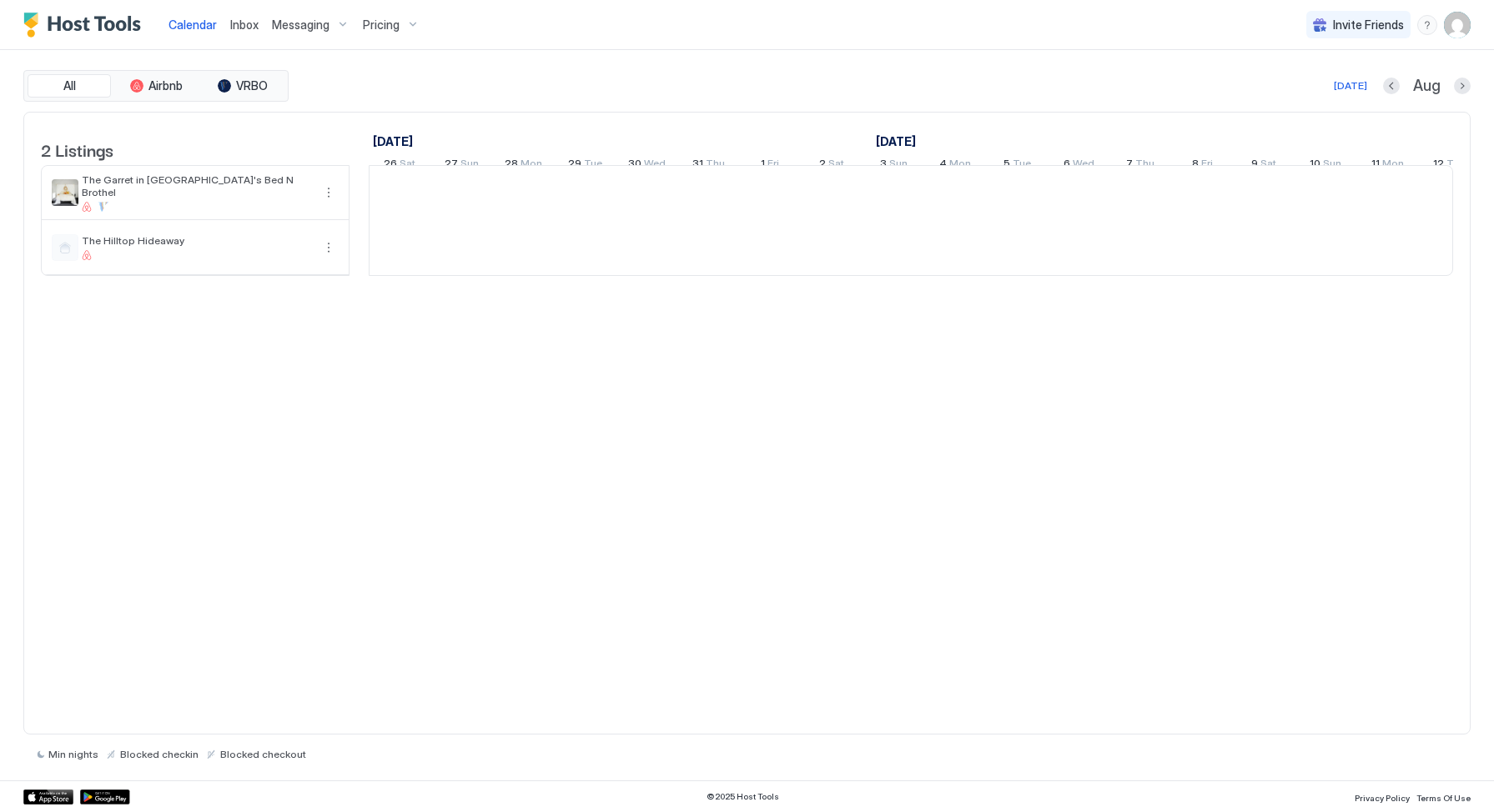
scroll to position [0, 927]
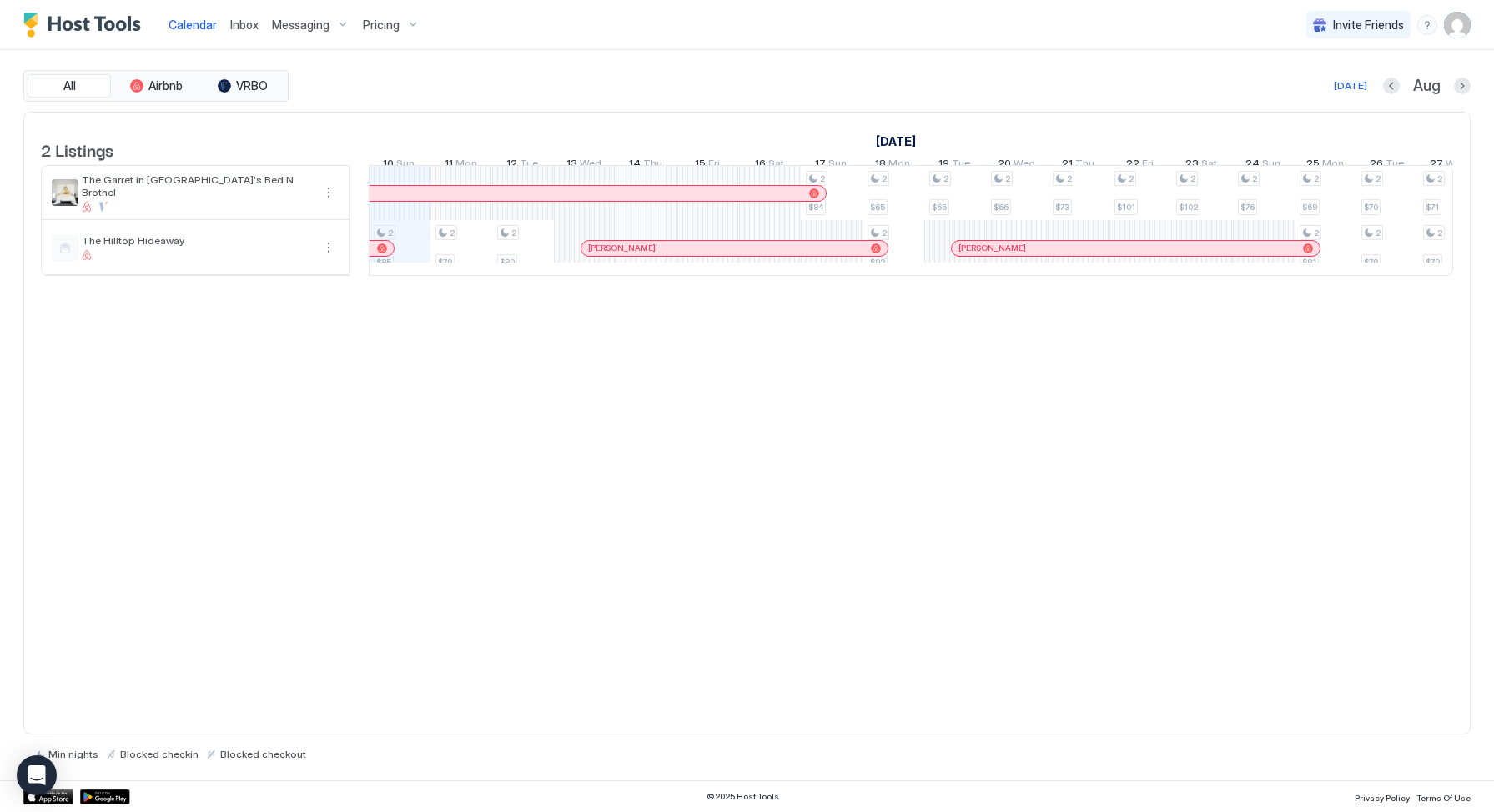
click at [247, 27] on span "Inbox" at bounding box center [244, 24] width 28 height 14
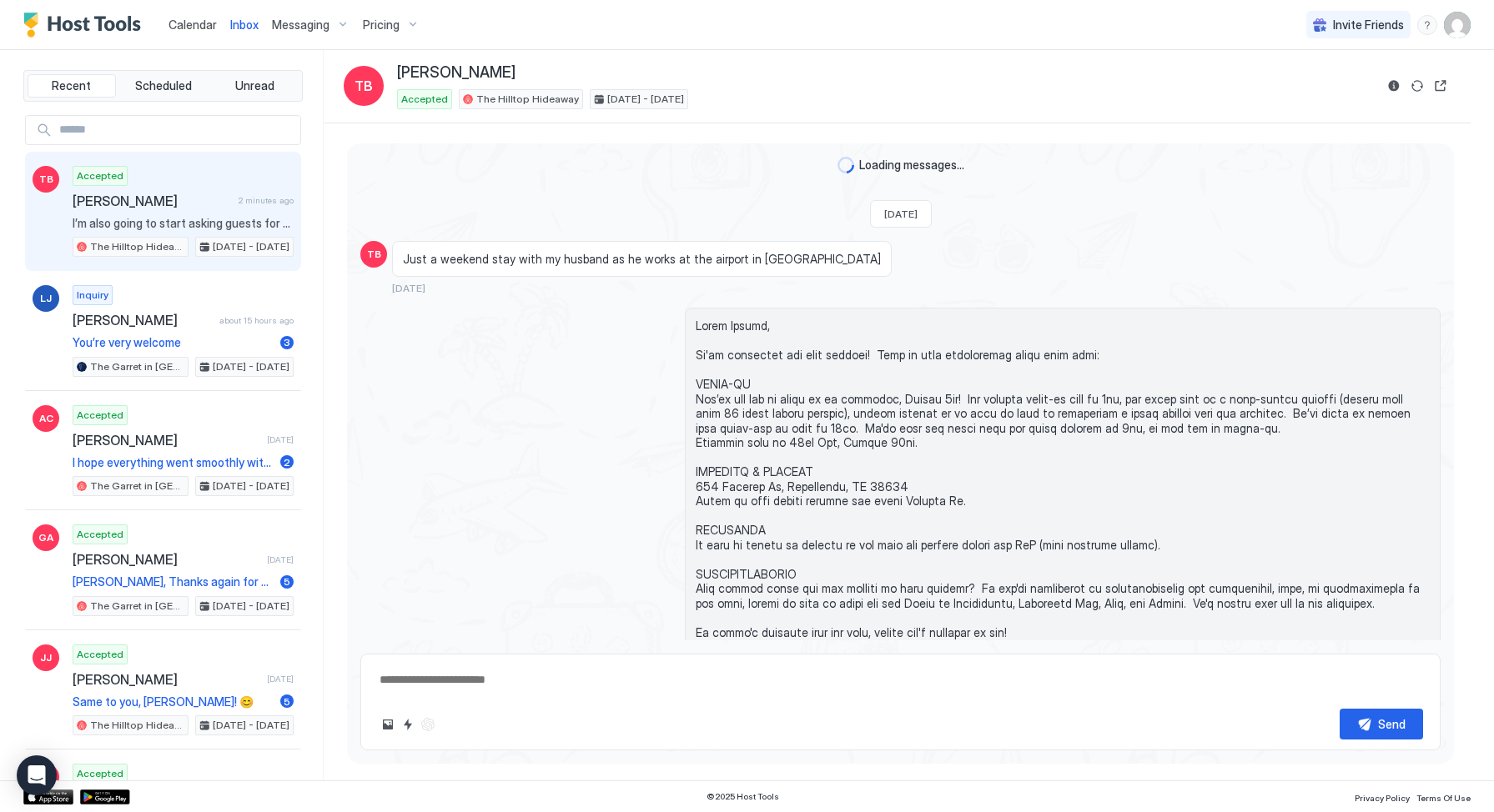
scroll to position [3623, 0]
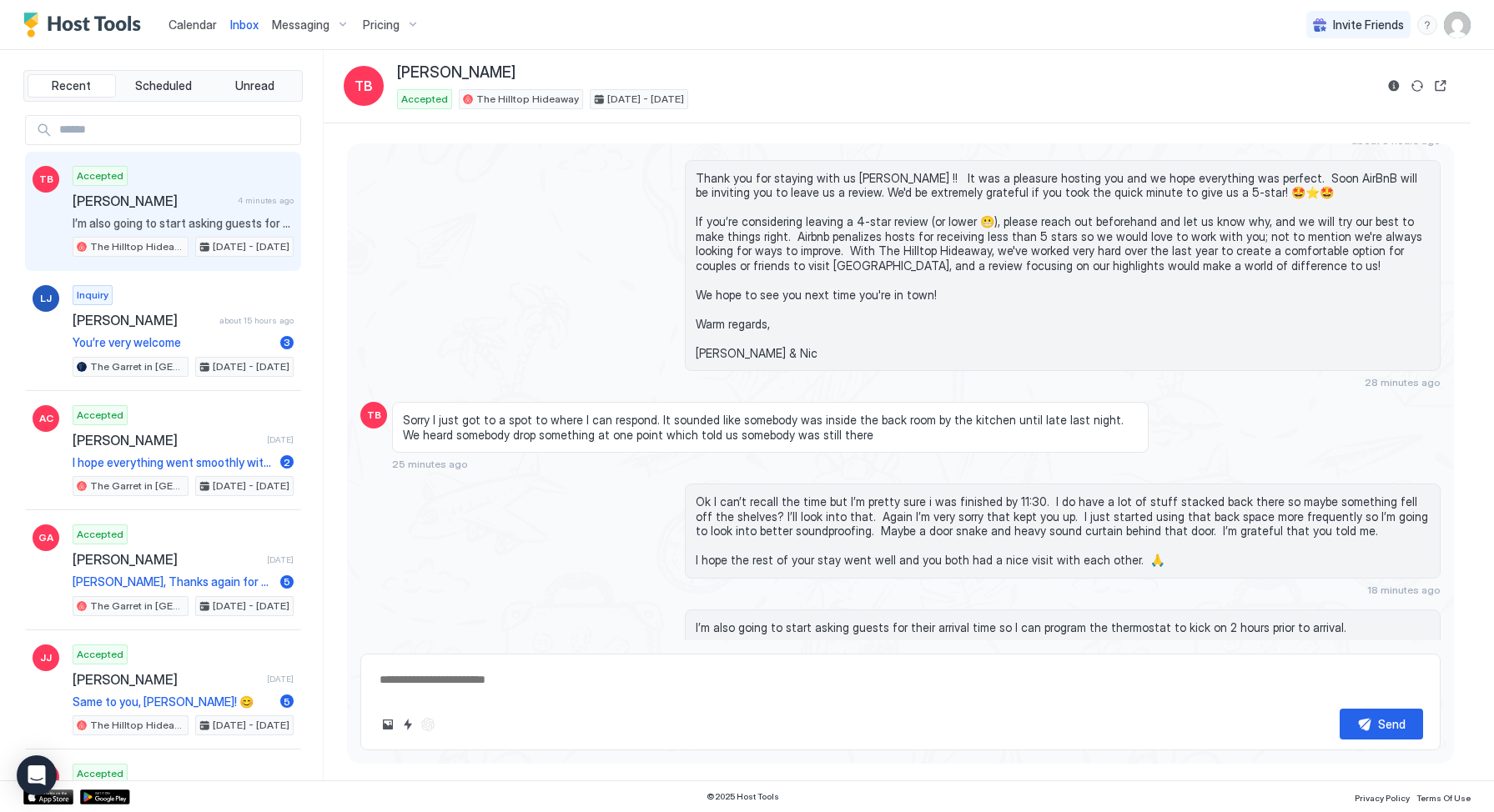
click at [296, 26] on span "Messaging" at bounding box center [300, 25] width 57 height 15
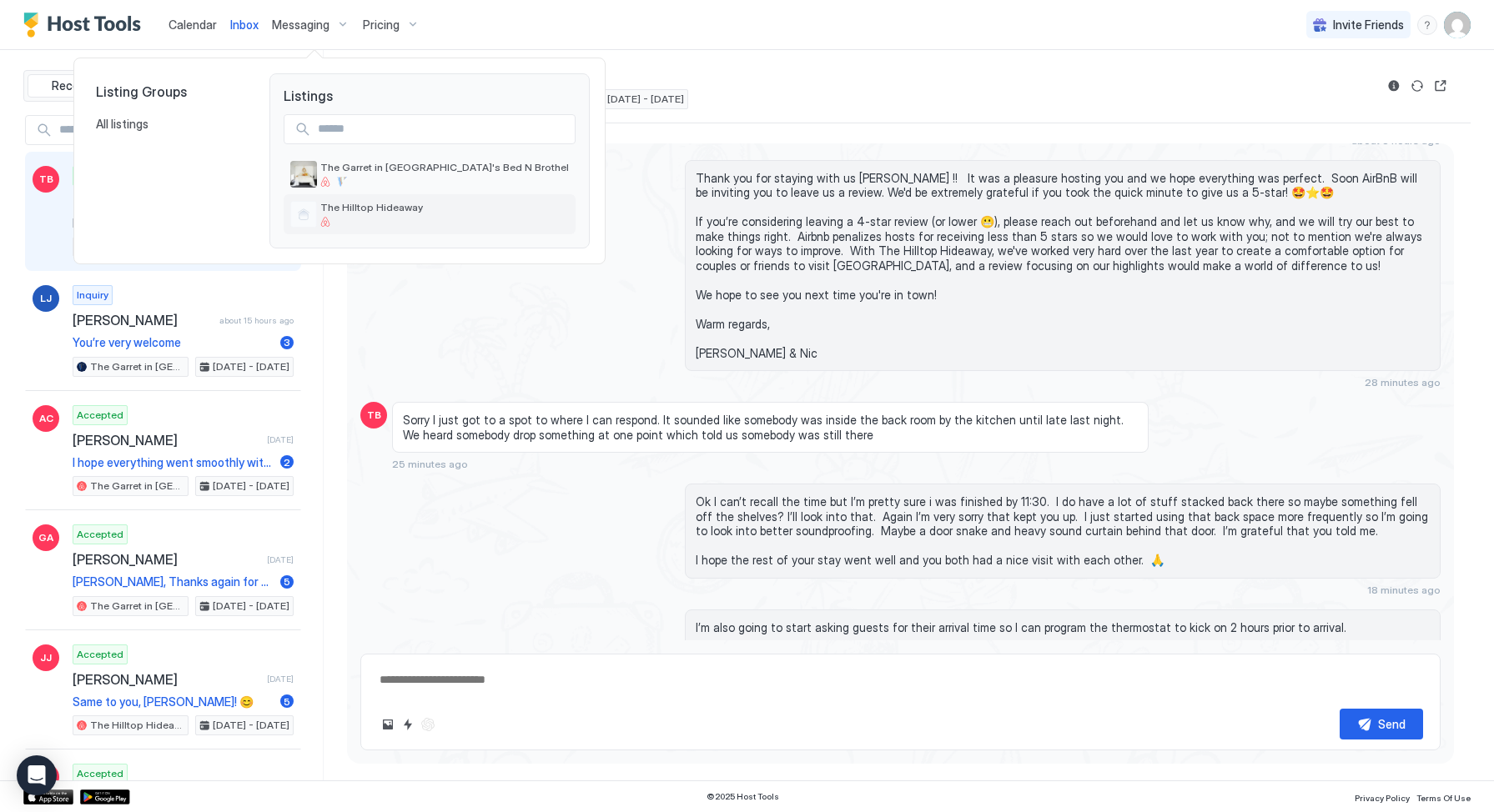
click at [355, 214] on div "The Hilltop Hideaway" at bounding box center [371, 213] width 103 height 25
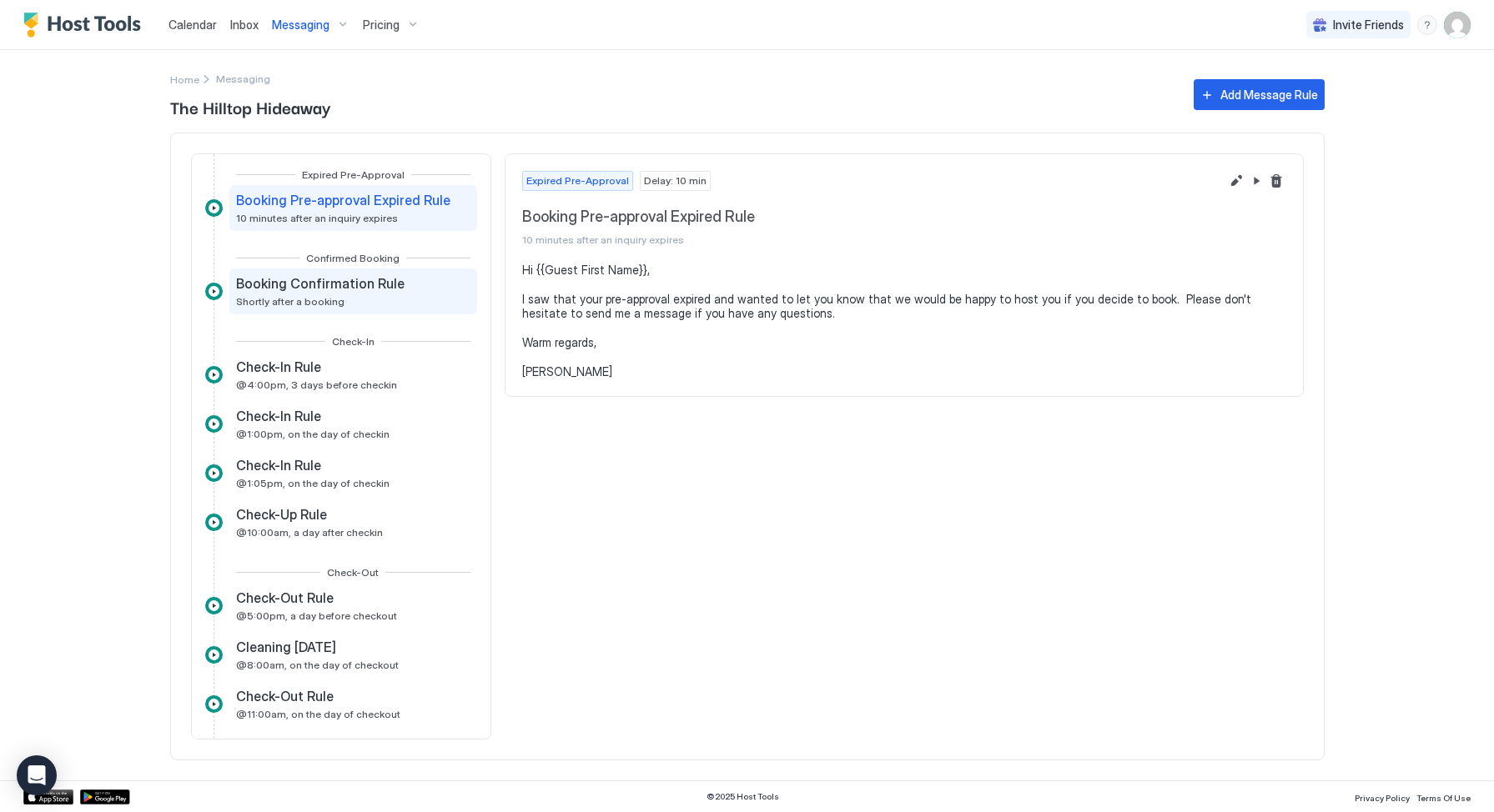
click at [360, 287] on span "Booking Confirmation Rule" at bounding box center [320, 284] width 169 height 17
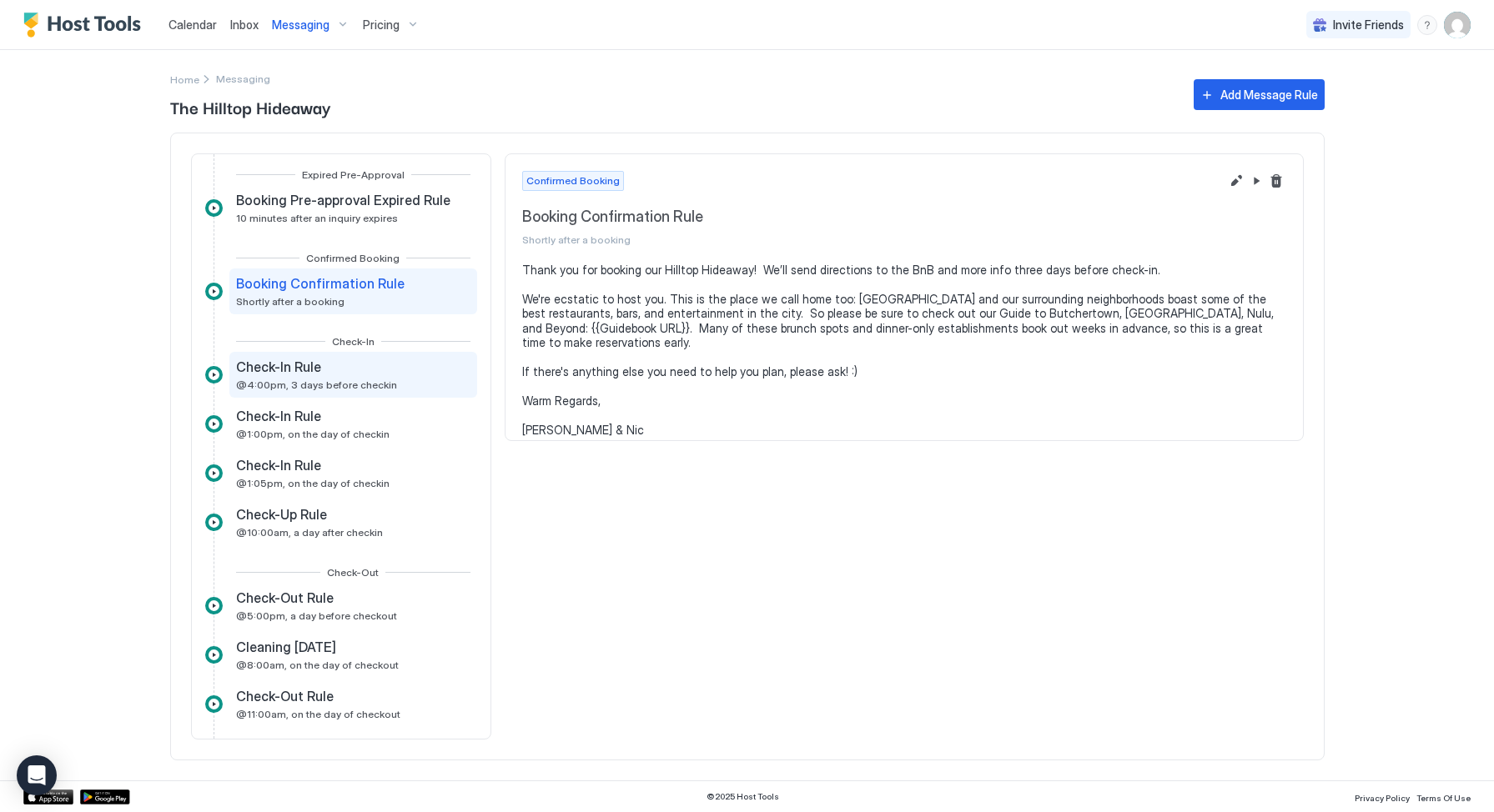
click at [365, 370] on div "Check-In Rule" at bounding box center [317, 367] width 161 height 17
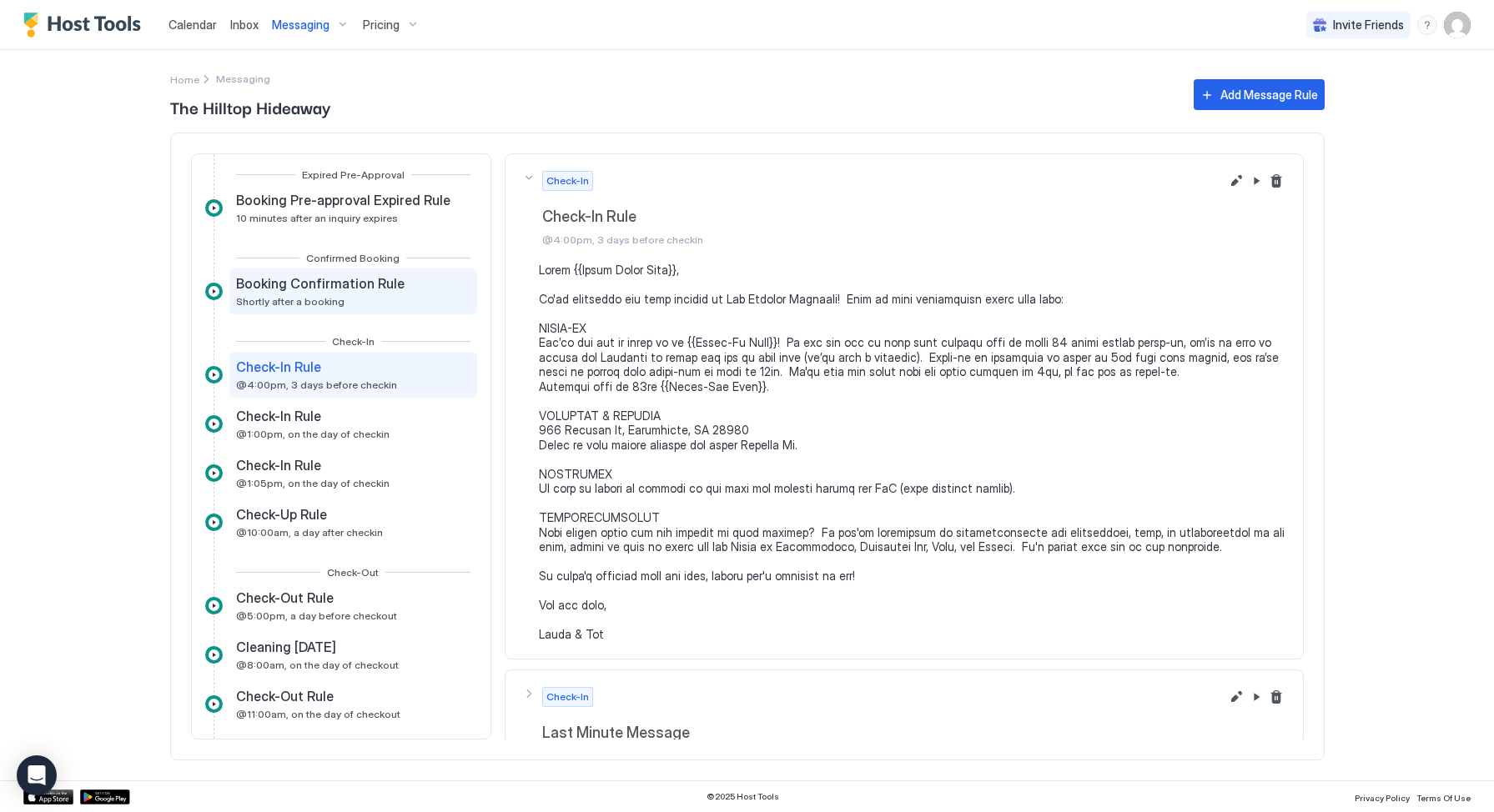
click at [366, 300] on div "Booking Confirmation Rule Shortly after a booking" at bounding box center [322, 291] width 171 height 33
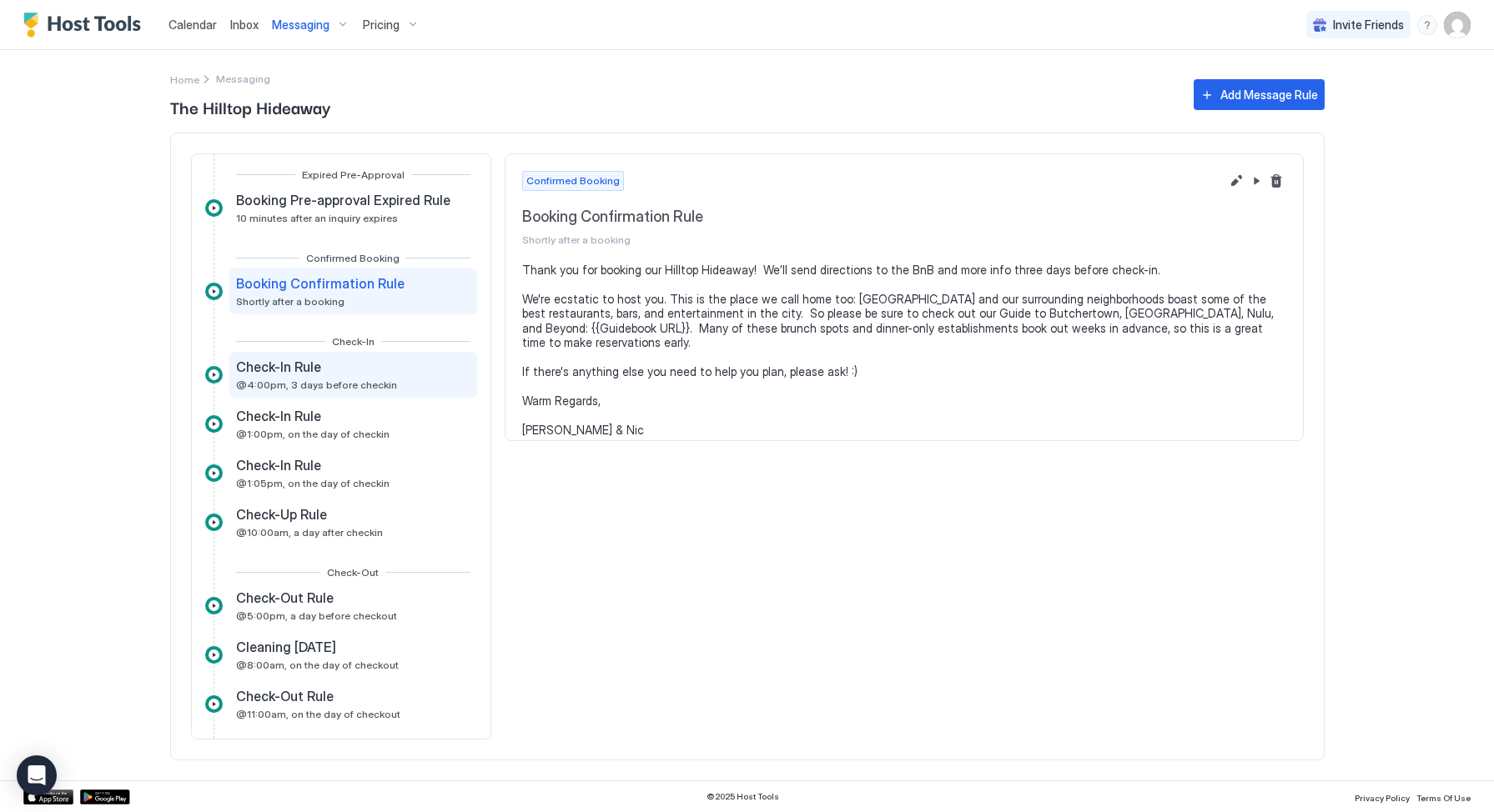
click at [309, 368] on span "Check-In Rule" at bounding box center [279, 367] width 85 height 17
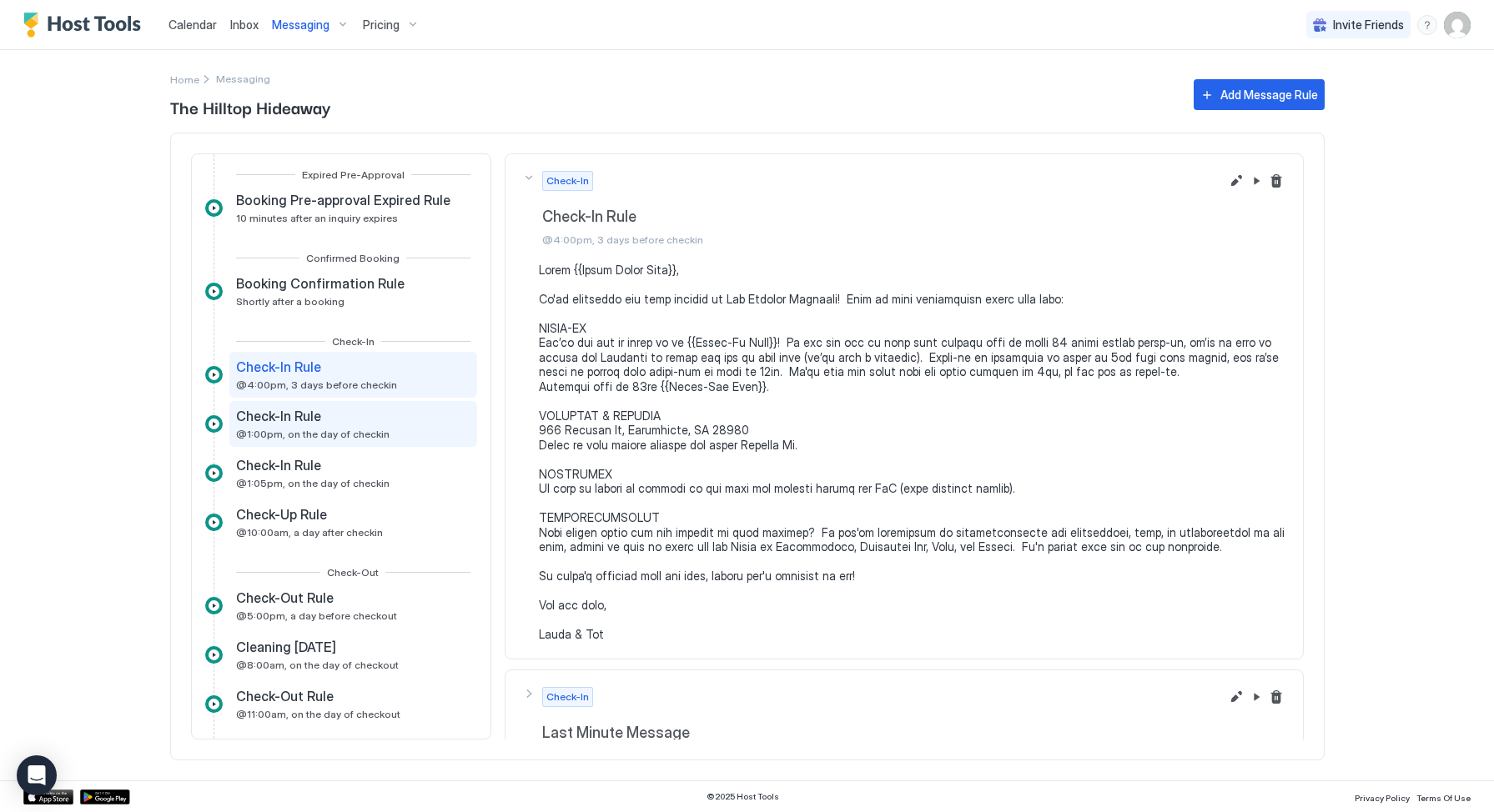
click at [358, 419] on div "Check-In Rule" at bounding box center [313, 416] width 154 height 17
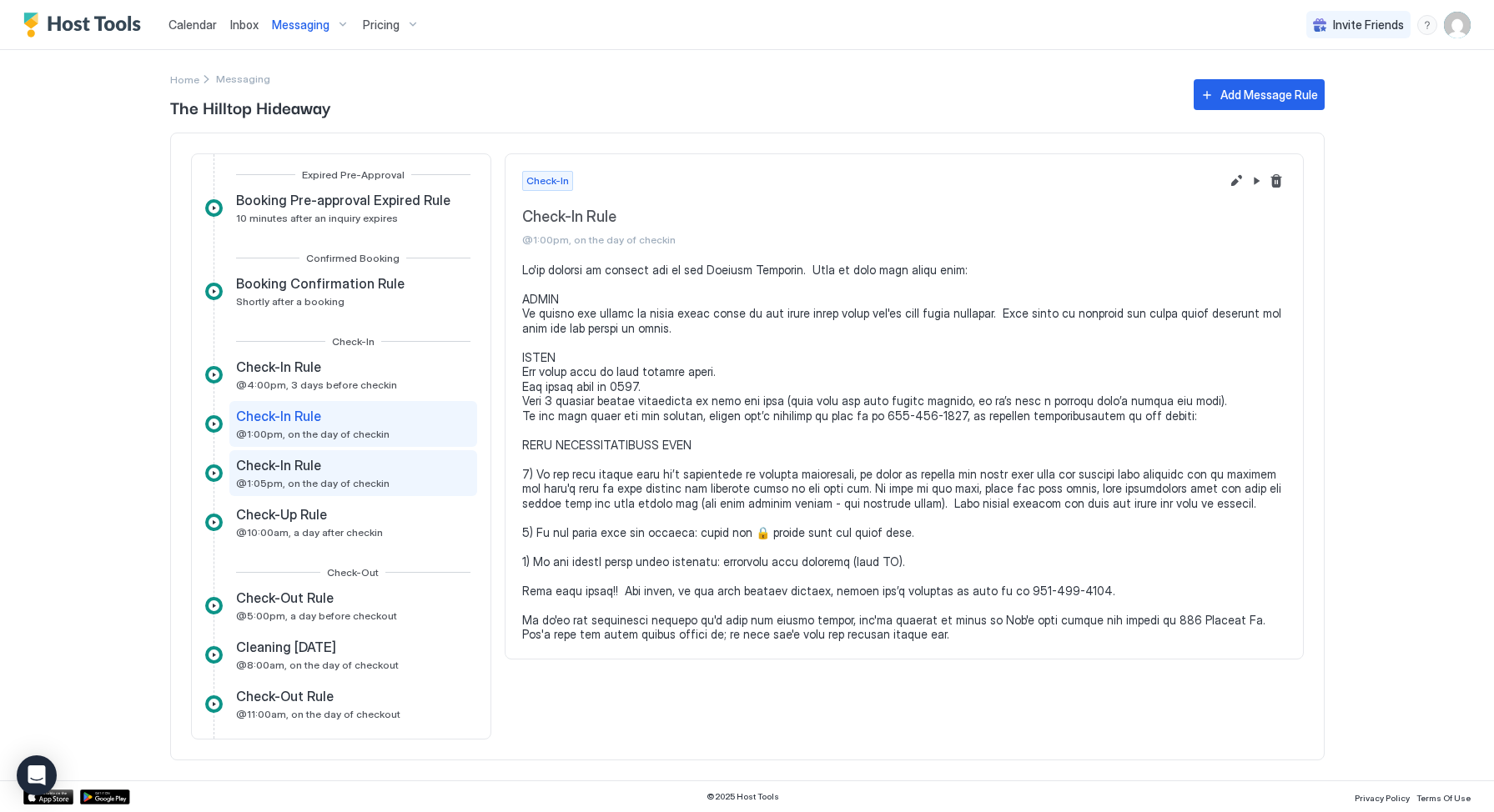
click at [350, 468] on div "Check-In Rule" at bounding box center [313, 465] width 154 height 17
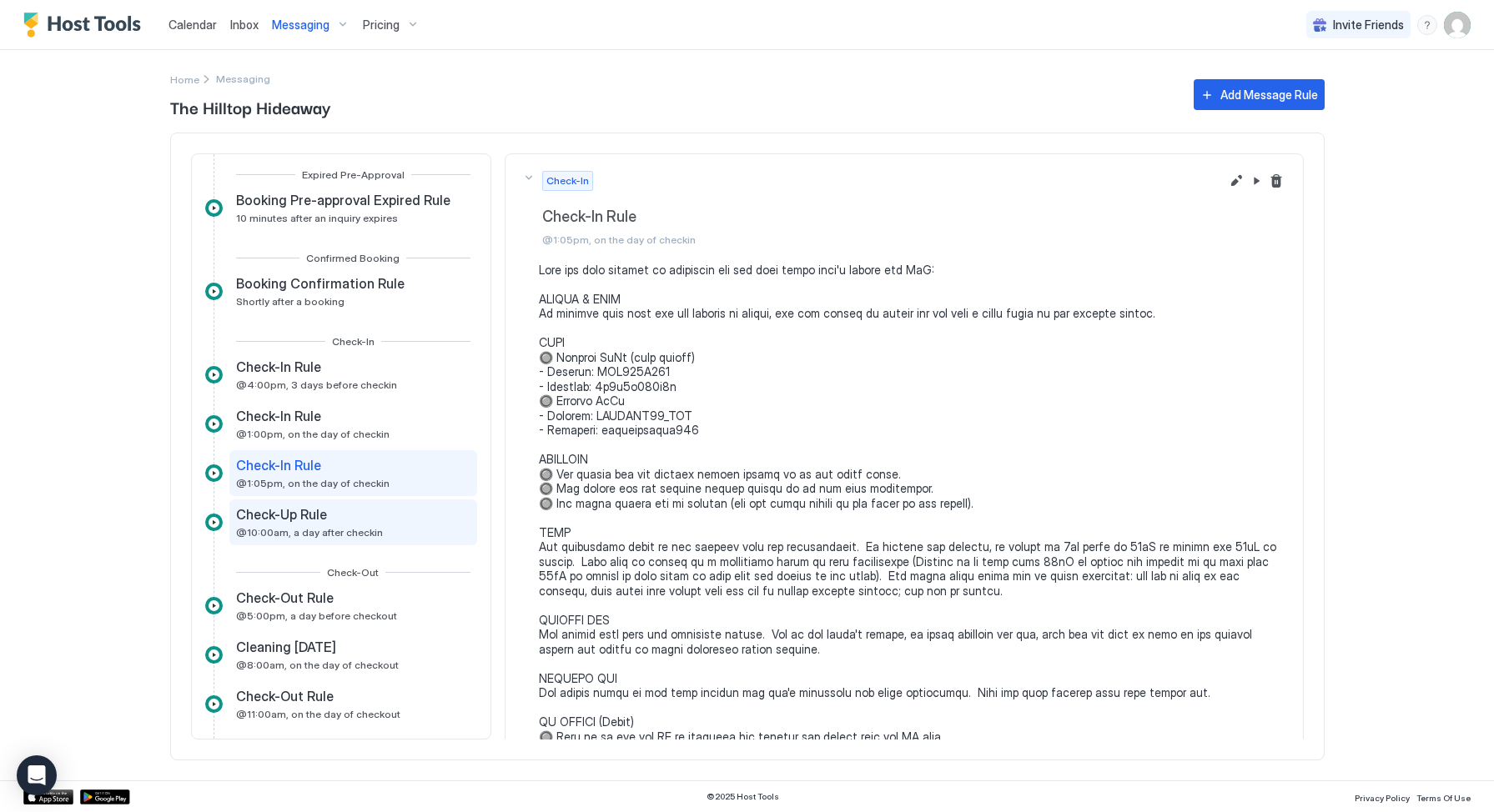
click at [353, 518] on div "Check-Up Rule" at bounding box center [310, 515] width 147 height 17
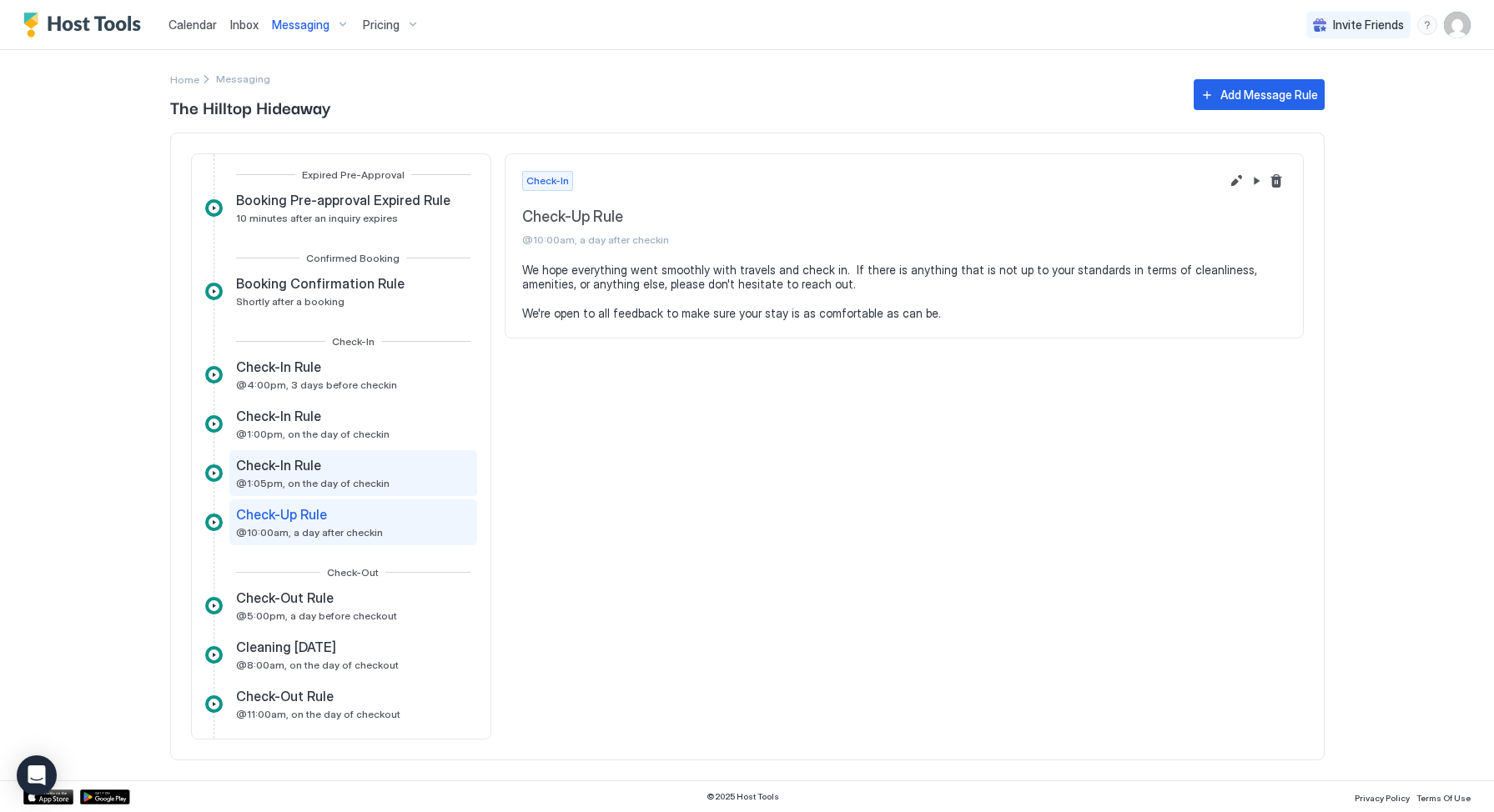
click at [352, 470] on div "Check-In Rule" at bounding box center [313, 465] width 154 height 17
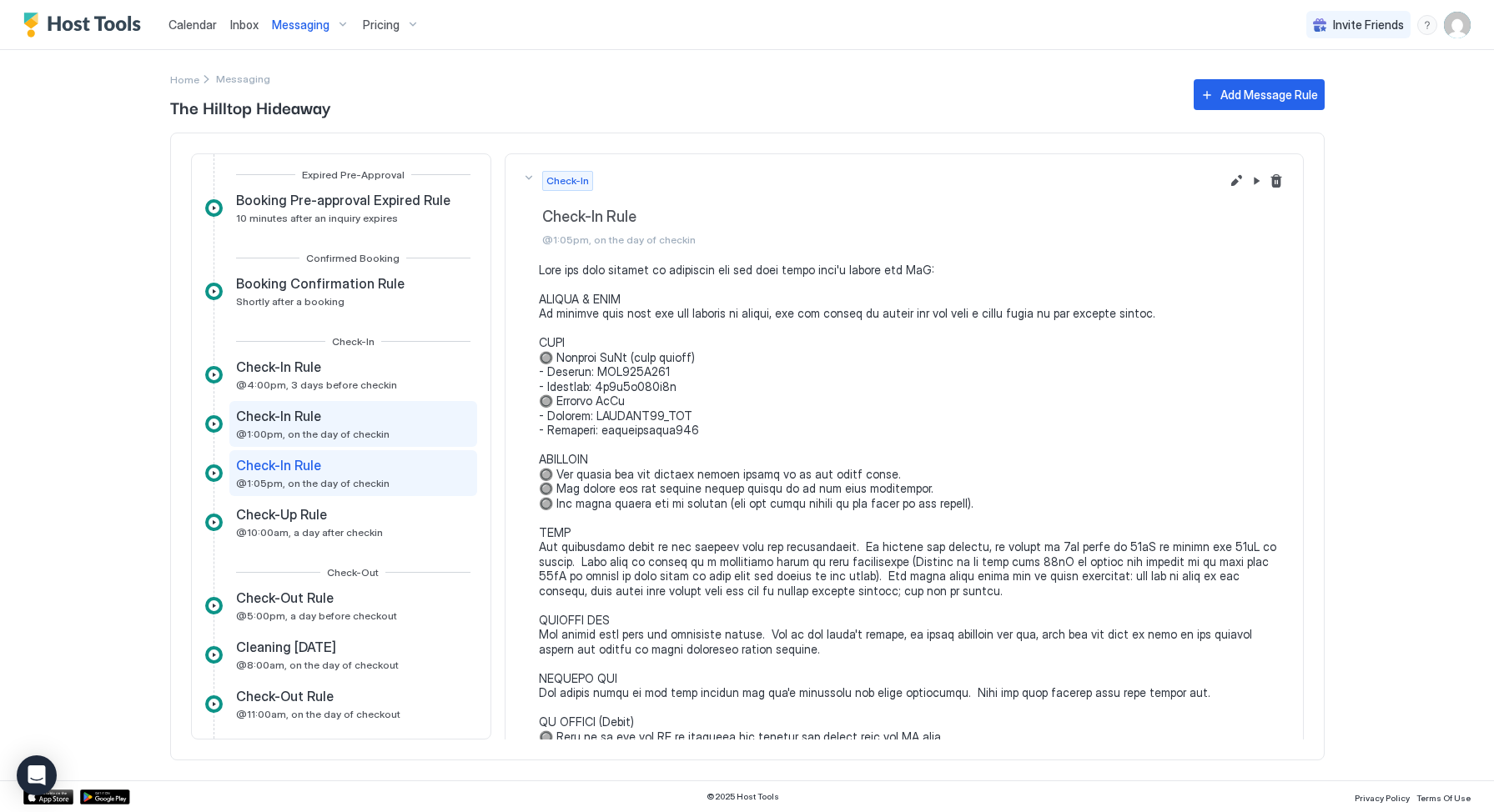
click at [346, 441] on div "Check-In Rule @1:00pm, on the day of checkin" at bounding box center [353, 424] width 248 height 46
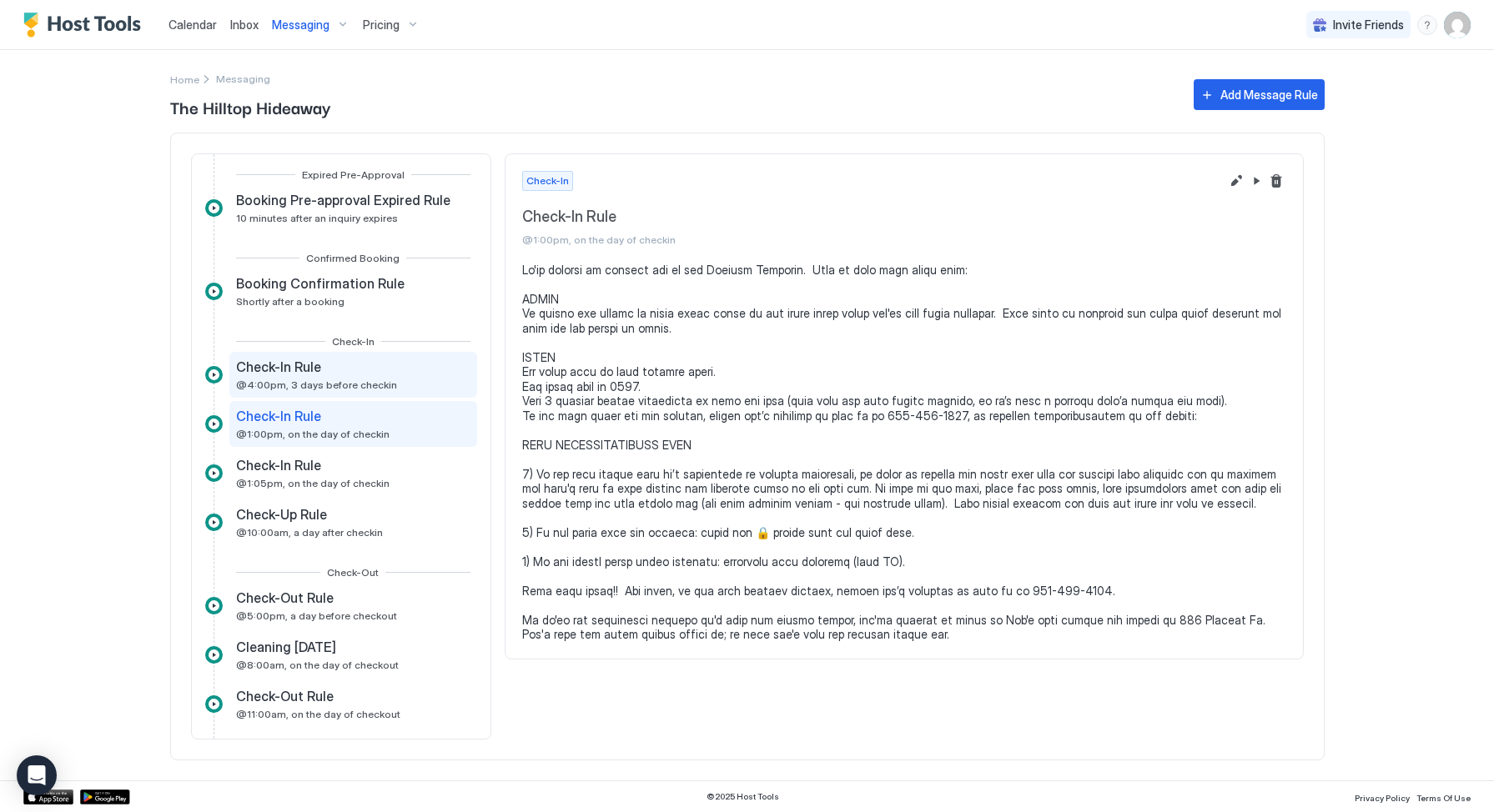
click at [344, 388] on span "@4:00pm, 3 days before checkin" at bounding box center [317, 384] width 161 height 12
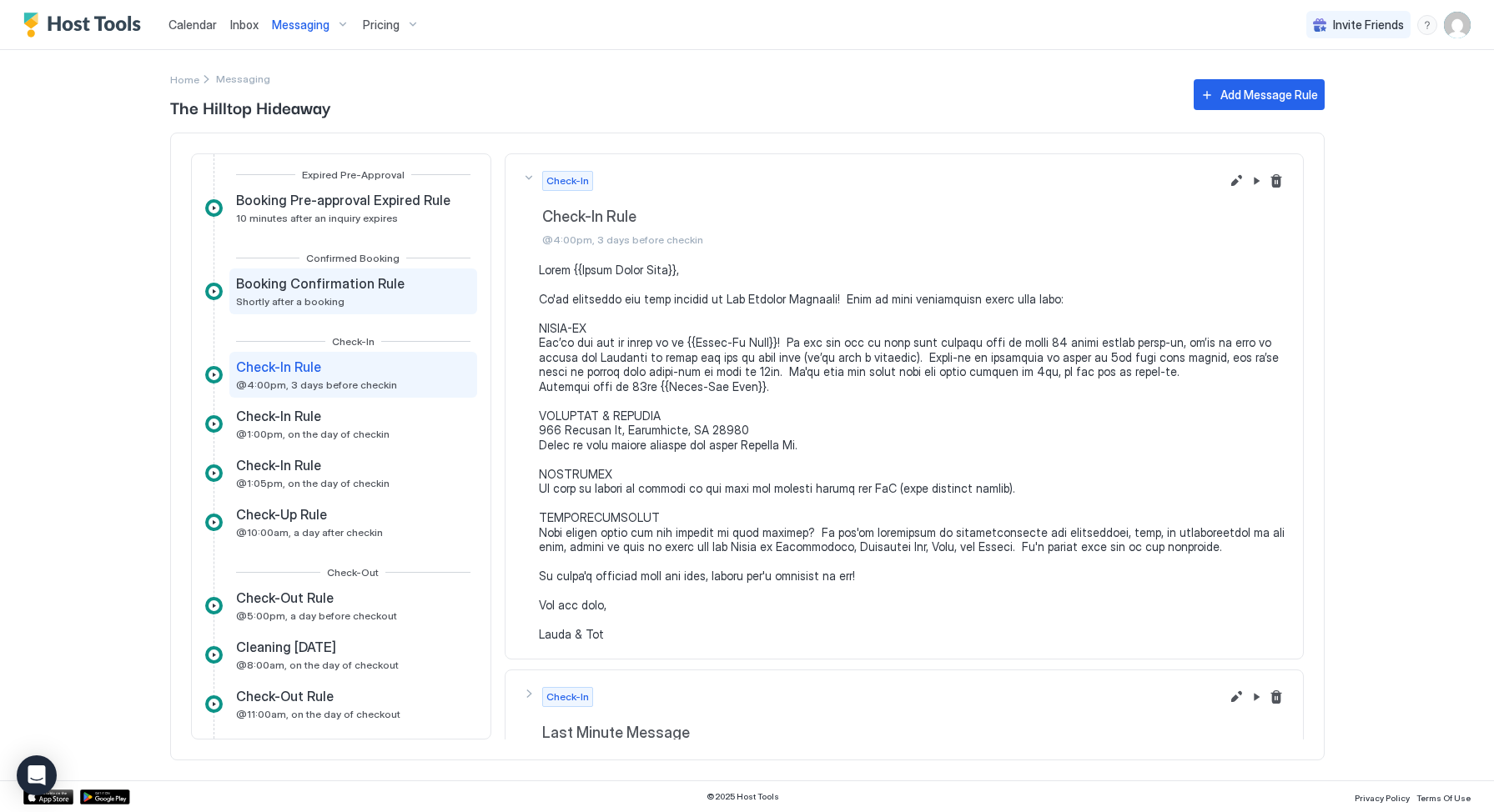
click at [348, 302] on div "Booking Confirmation Rule Shortly after a booking" at bounding box center [322, 291] width 171 height 33
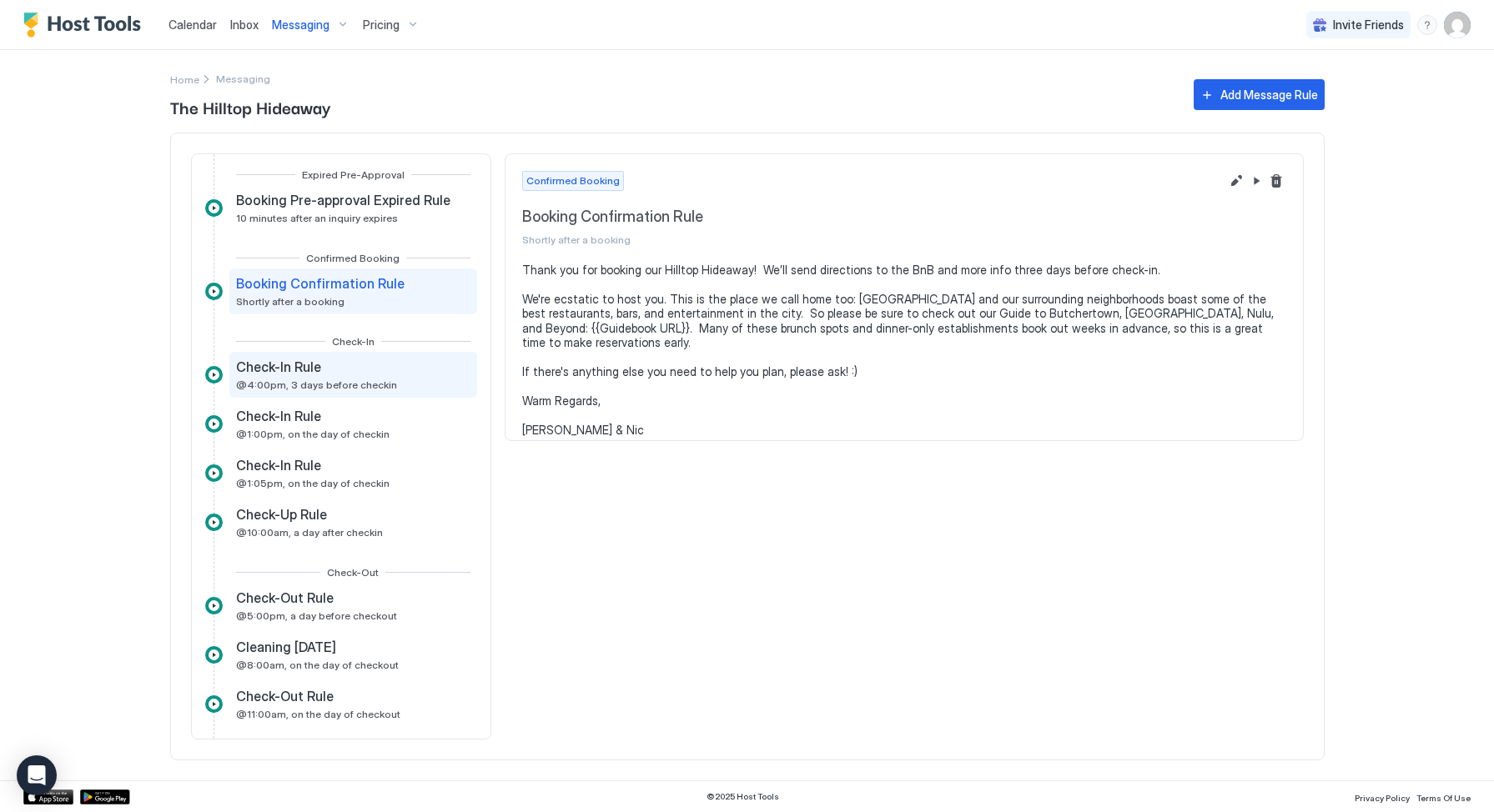
click at [342, 372] on div "Check-In Rule" at bounding box center [317, 367] width 161 height 17
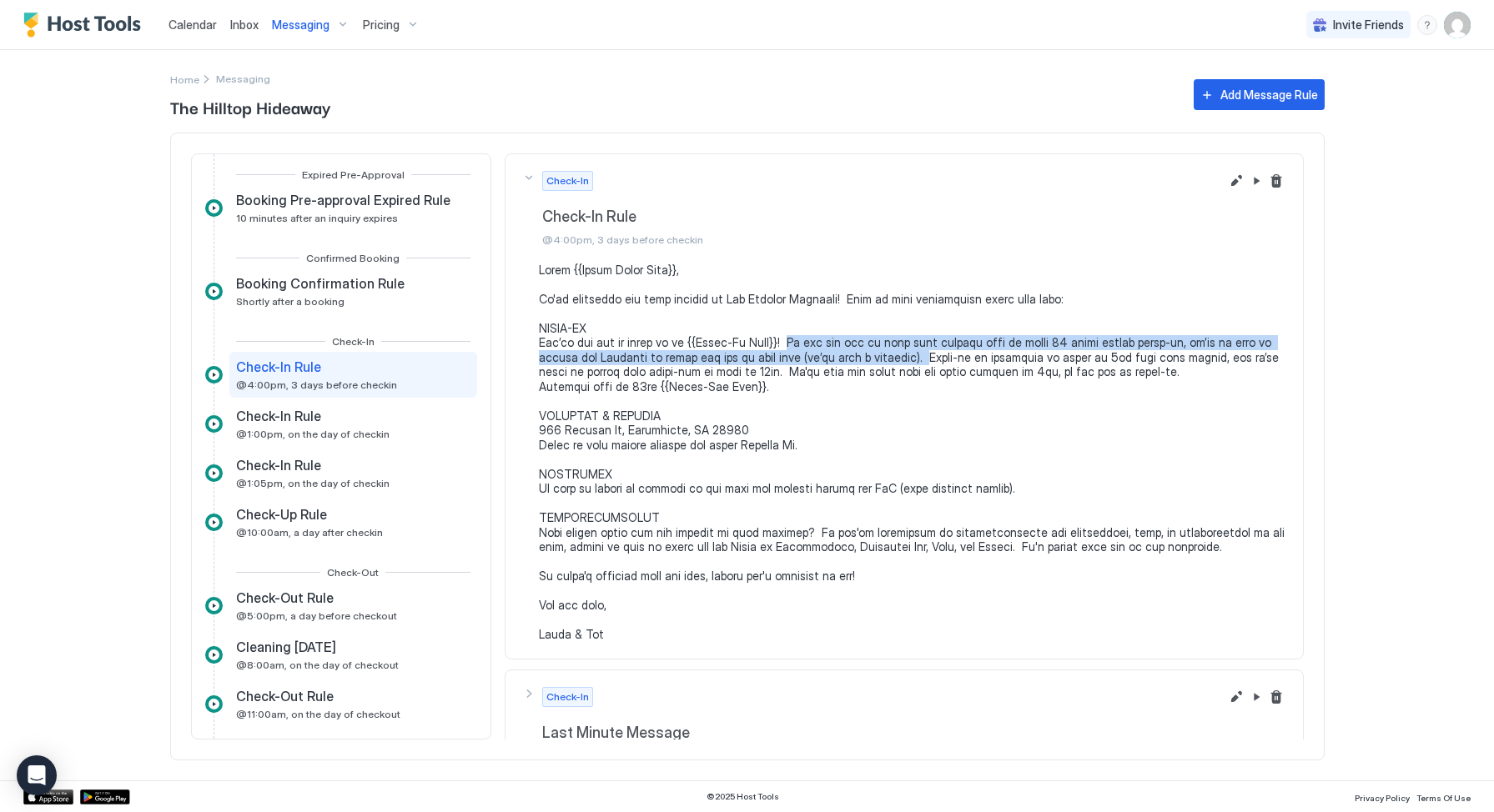
drag, startPoint x: 776, startPoint y: 343, endPoint x: 874, endPoint y: 361, distance: 99.6
click at [874, 361] on pre at bounding box center [912, 452] width 747 height 380
copy pre "If you can let us know your arrival time at least 24 hours before check-in, we’…"
click at [1268, 96] on div "Add Message Rule" at bounding box center [1270, 94] width 98 height 18
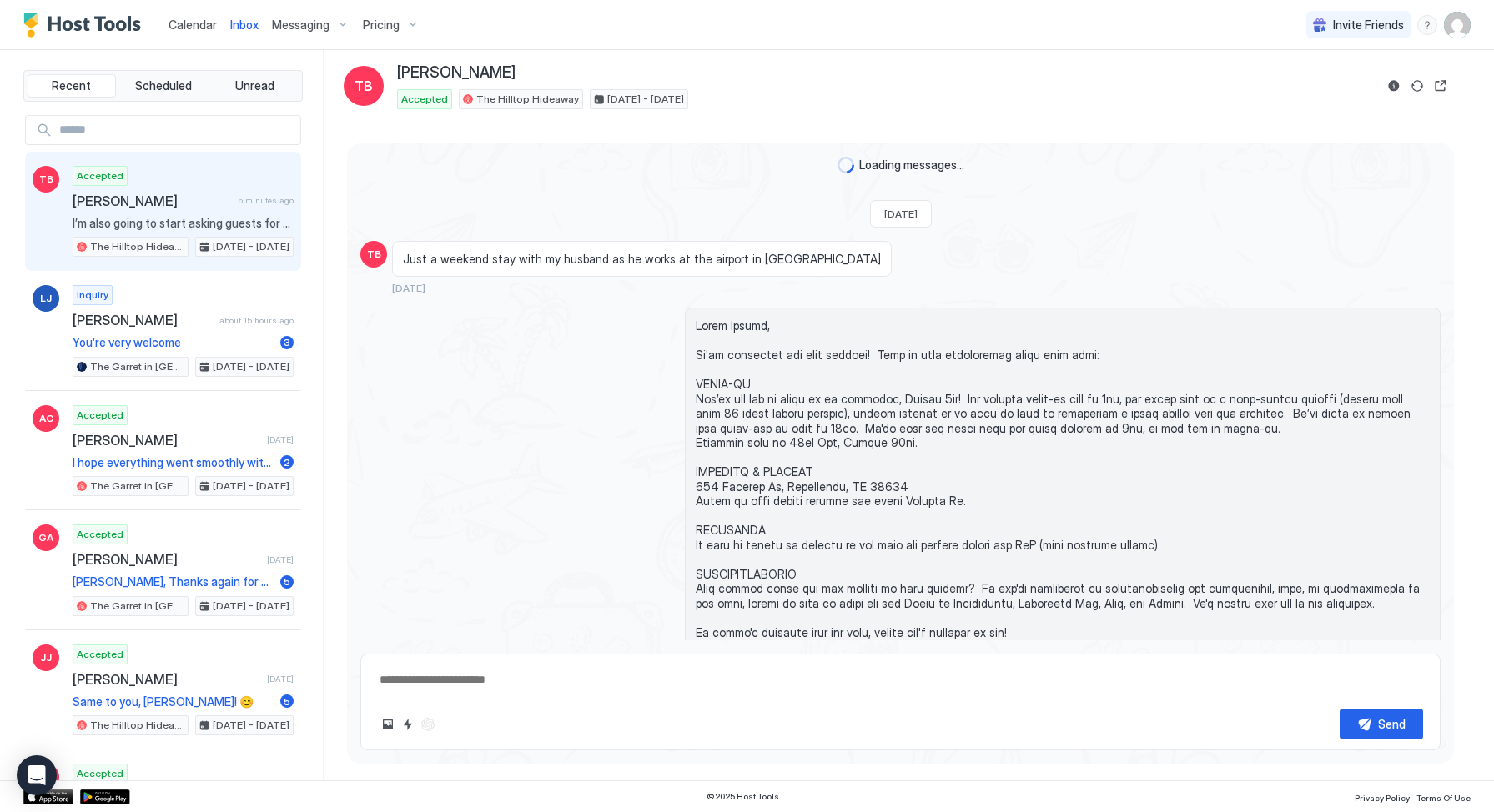
scroll to position [3623, 0]
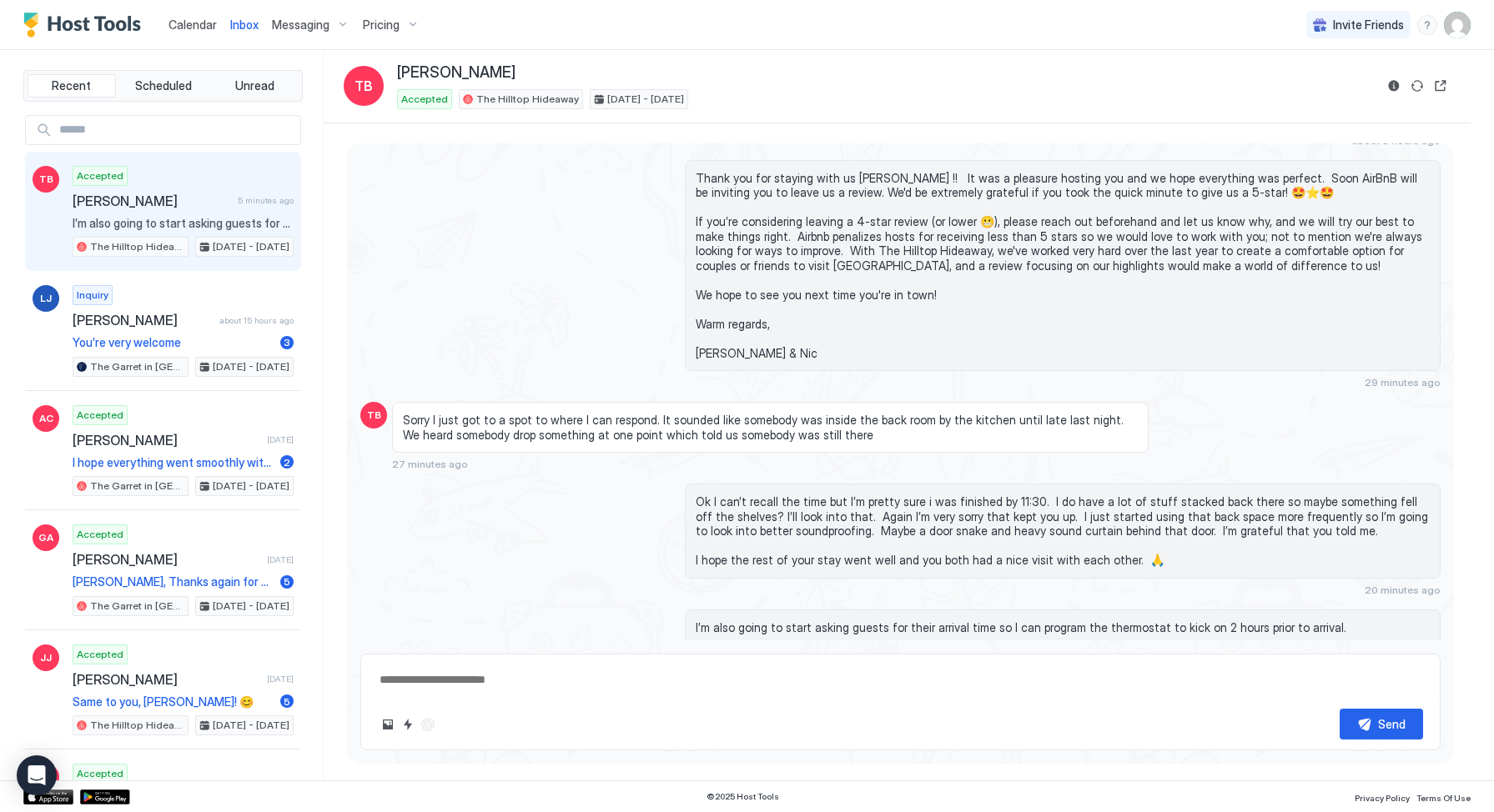
type textarea "*"
click at [318, 30] on span "Messaging" at bounding box center [300, 25] width 57 height 15
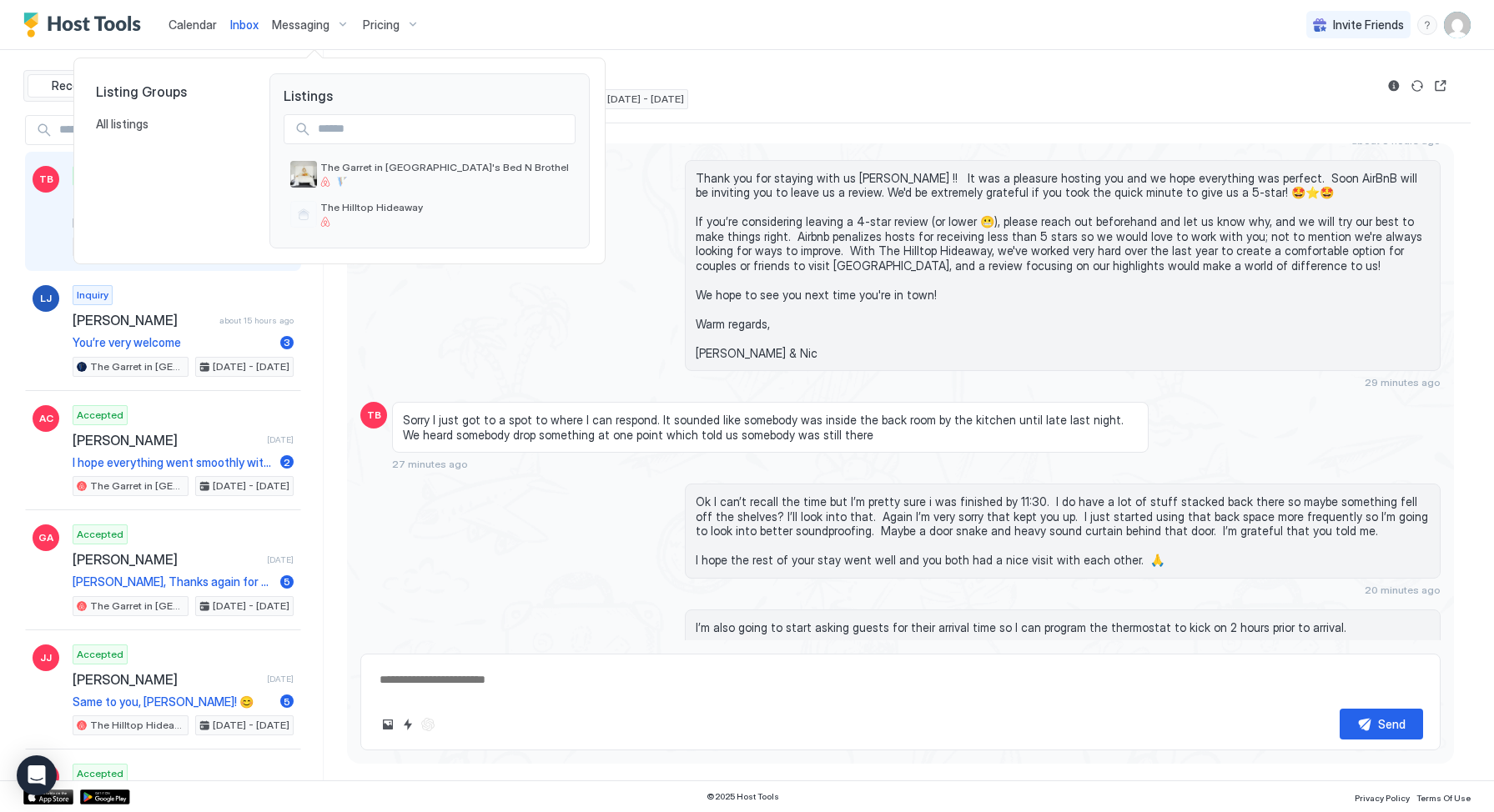
click at [365, 207] on span "The Hilltop Hideaway" at bounding box center [371, 206] width 103 height 12
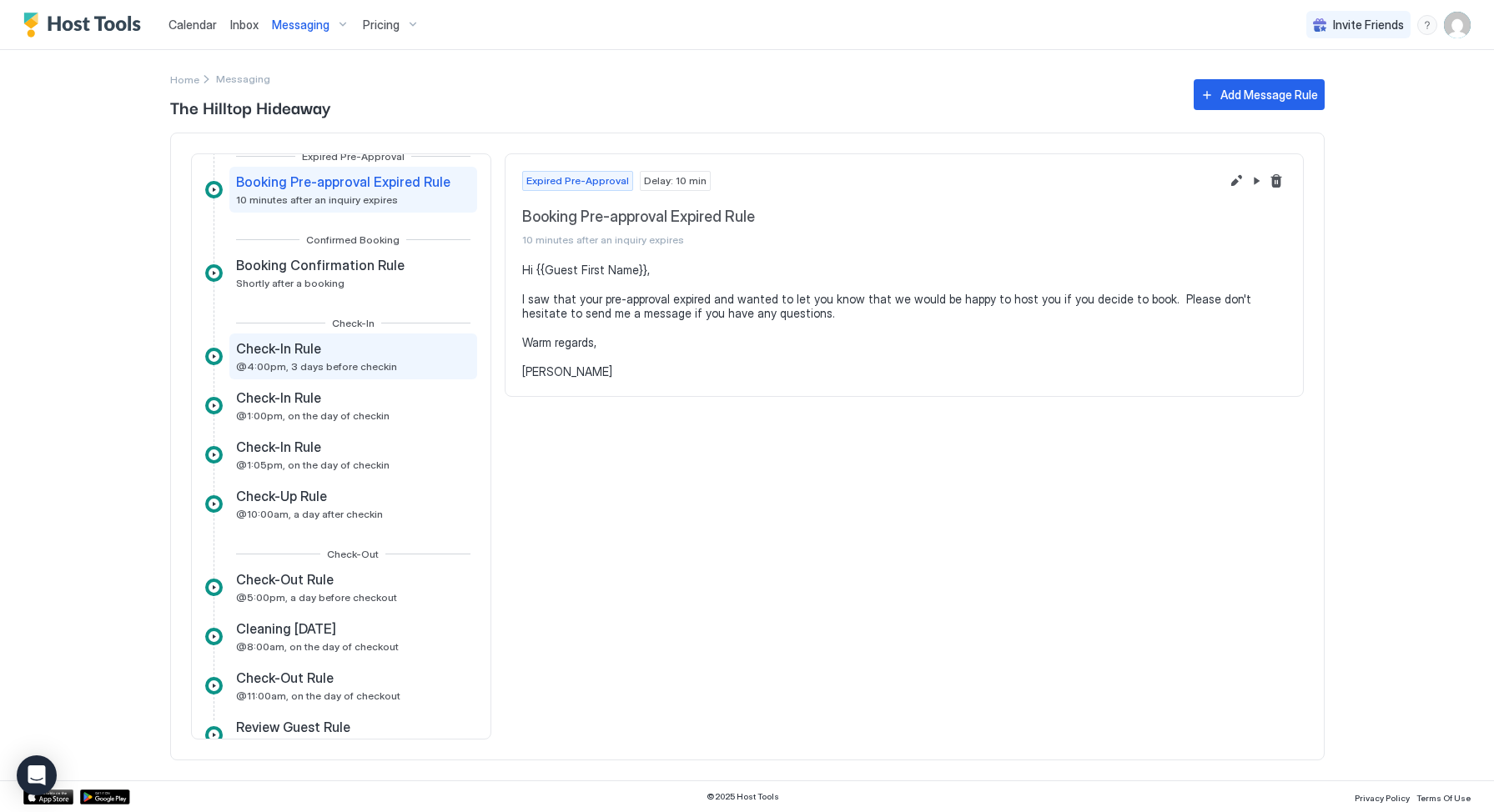
click at [356, 362] on span "@4:00pm, 3 days before checkin" at bounding box center [317, 366] width 161 height 12
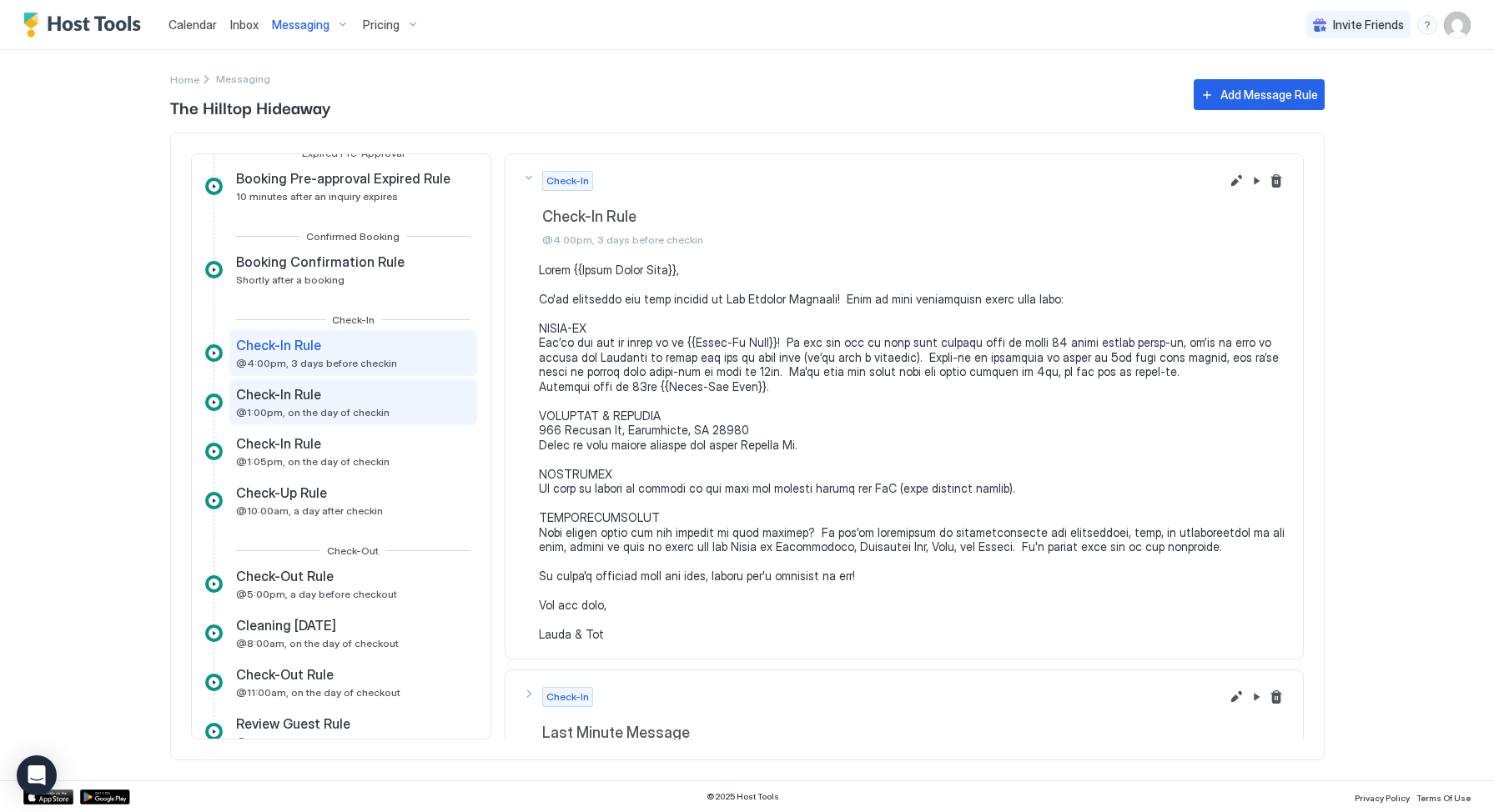
click at [358, 405] on div "Check-In Rule @1:00pm, on the day of checkin" at bounding box center [313, 402] width 154 height 33
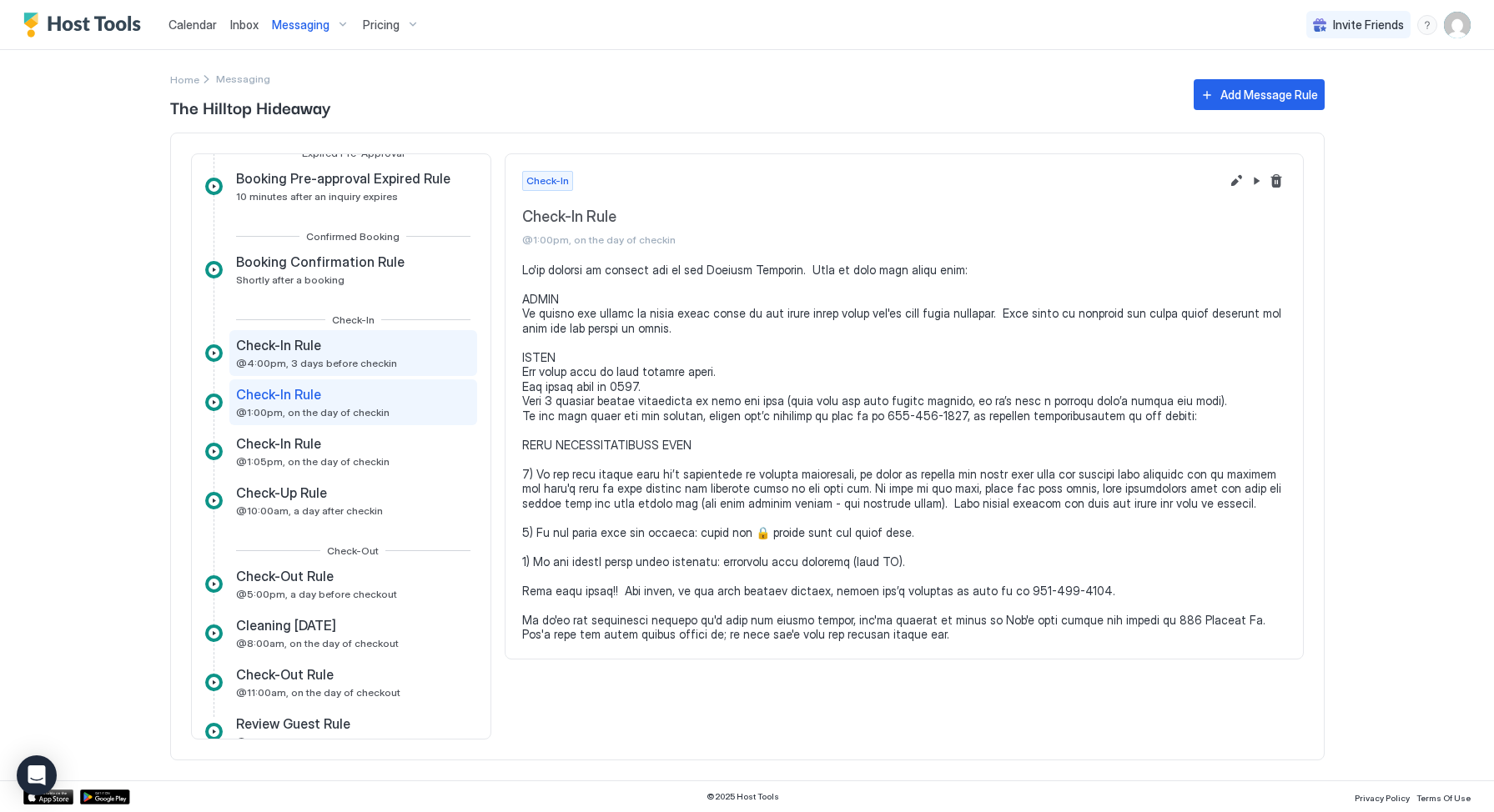
click at [351, 350] on div "Check-In Rule" at bounding box center [317, 346] width 161 height 17
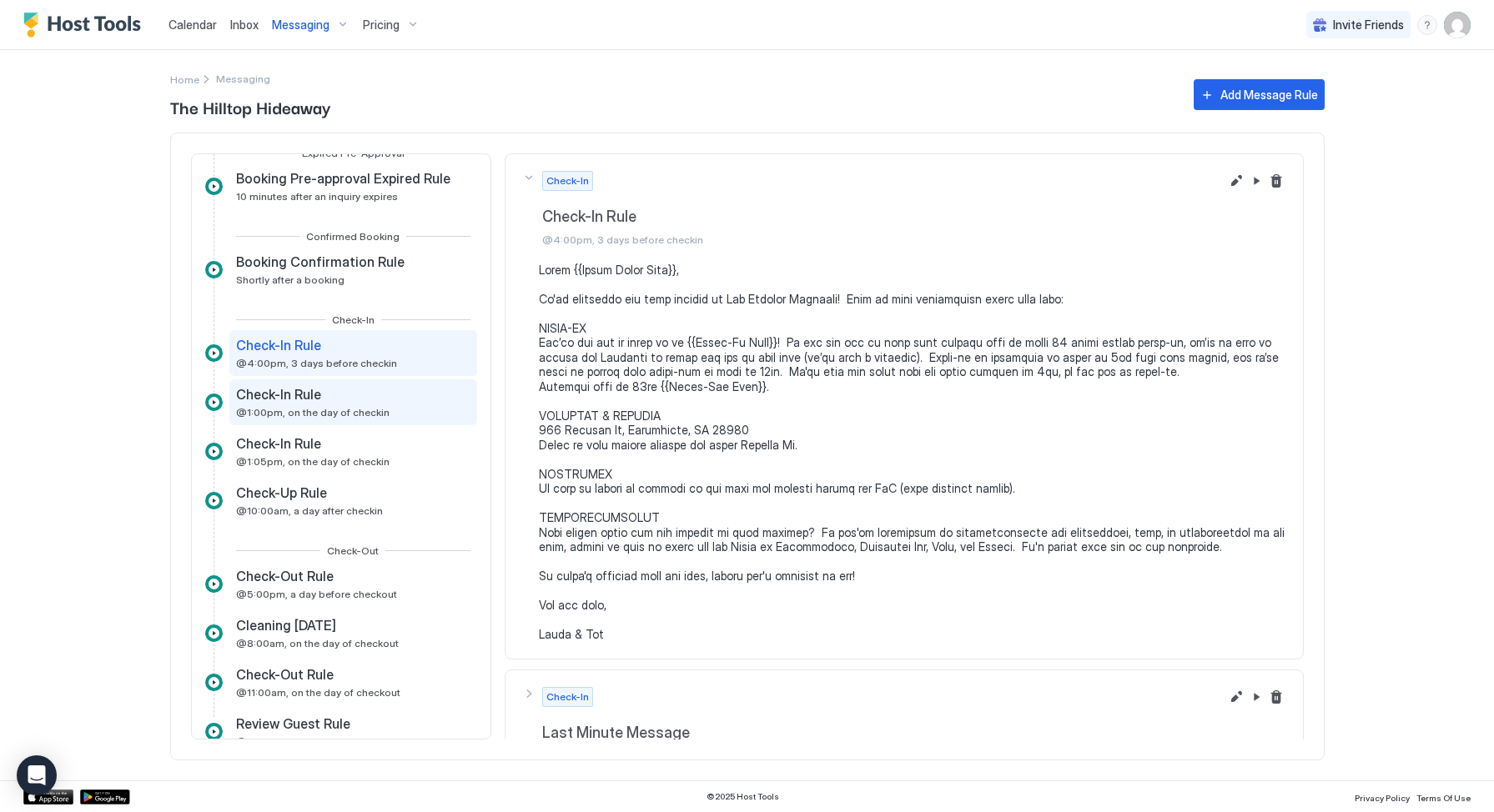
click at [349, 397] on div "Check-In Rule" at bounding box center [313, 395] width 154 height 17
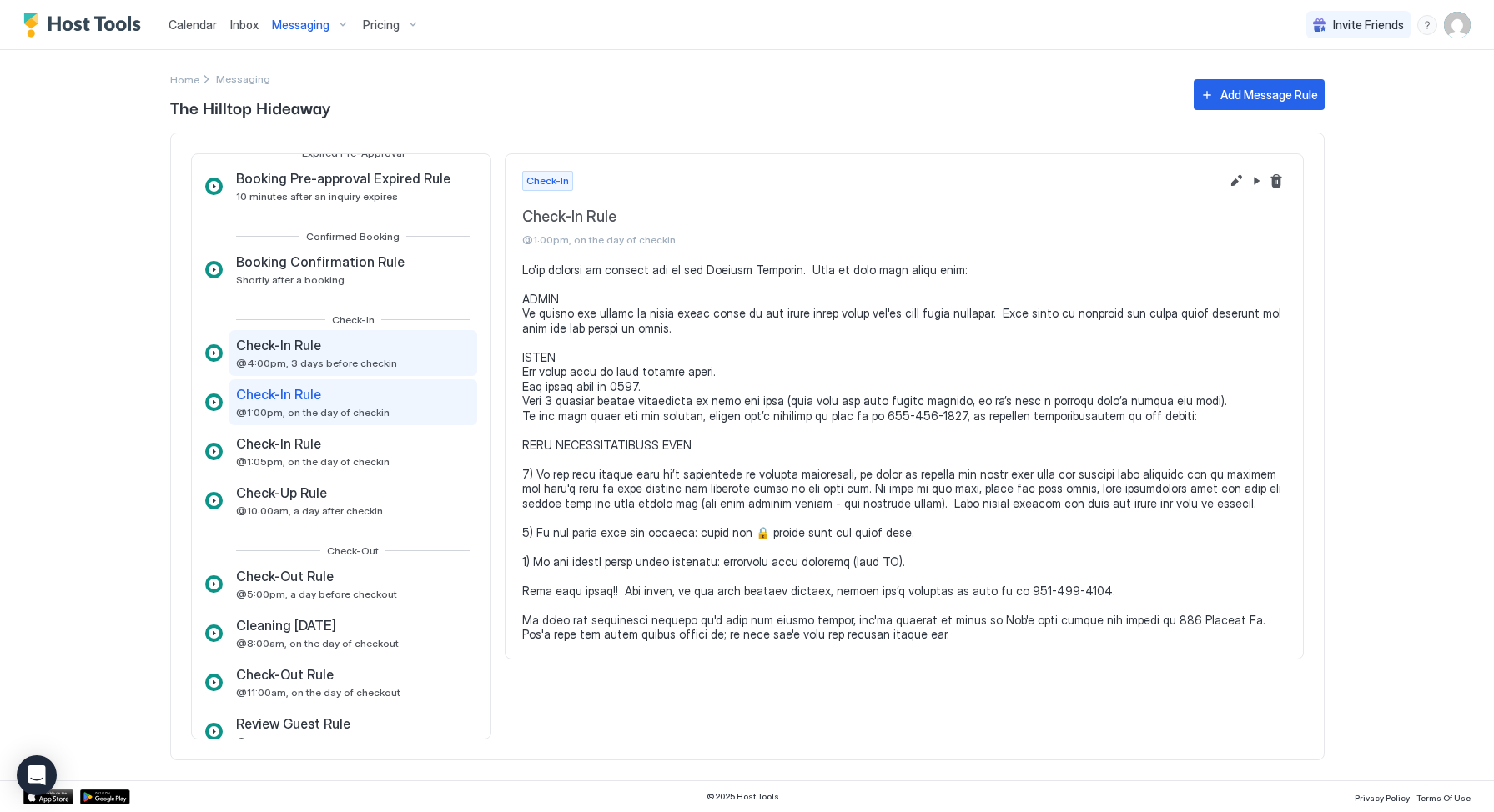
click at [350, 355] on div "Check-In Rule @4:00pm, 3 days before checkin" at bounding box center [317, 353] width 161 height 33
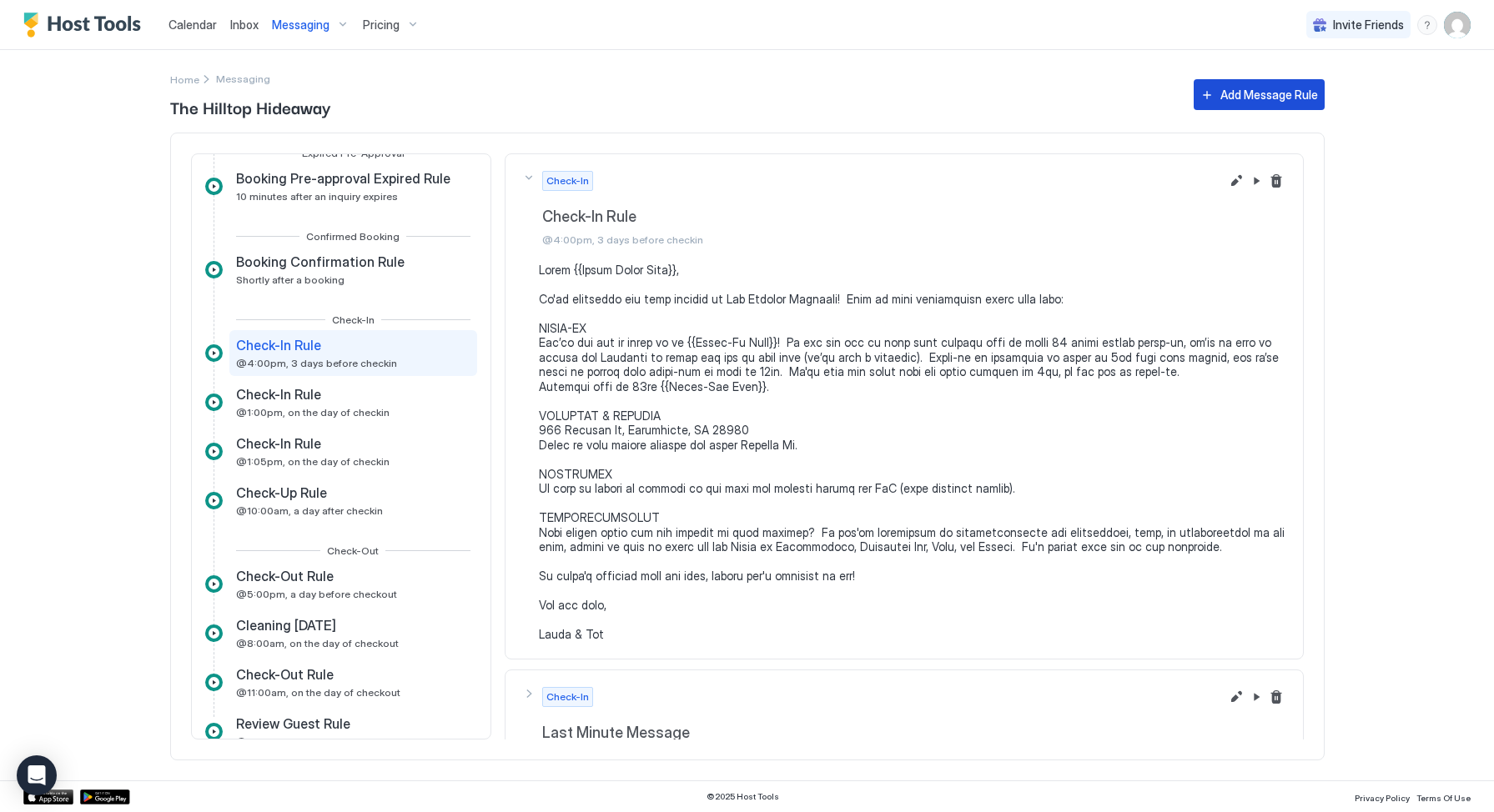
click at [1290, 87] on div "Add Message Rule" at bounding box center [1270, 94] width 98 height 18
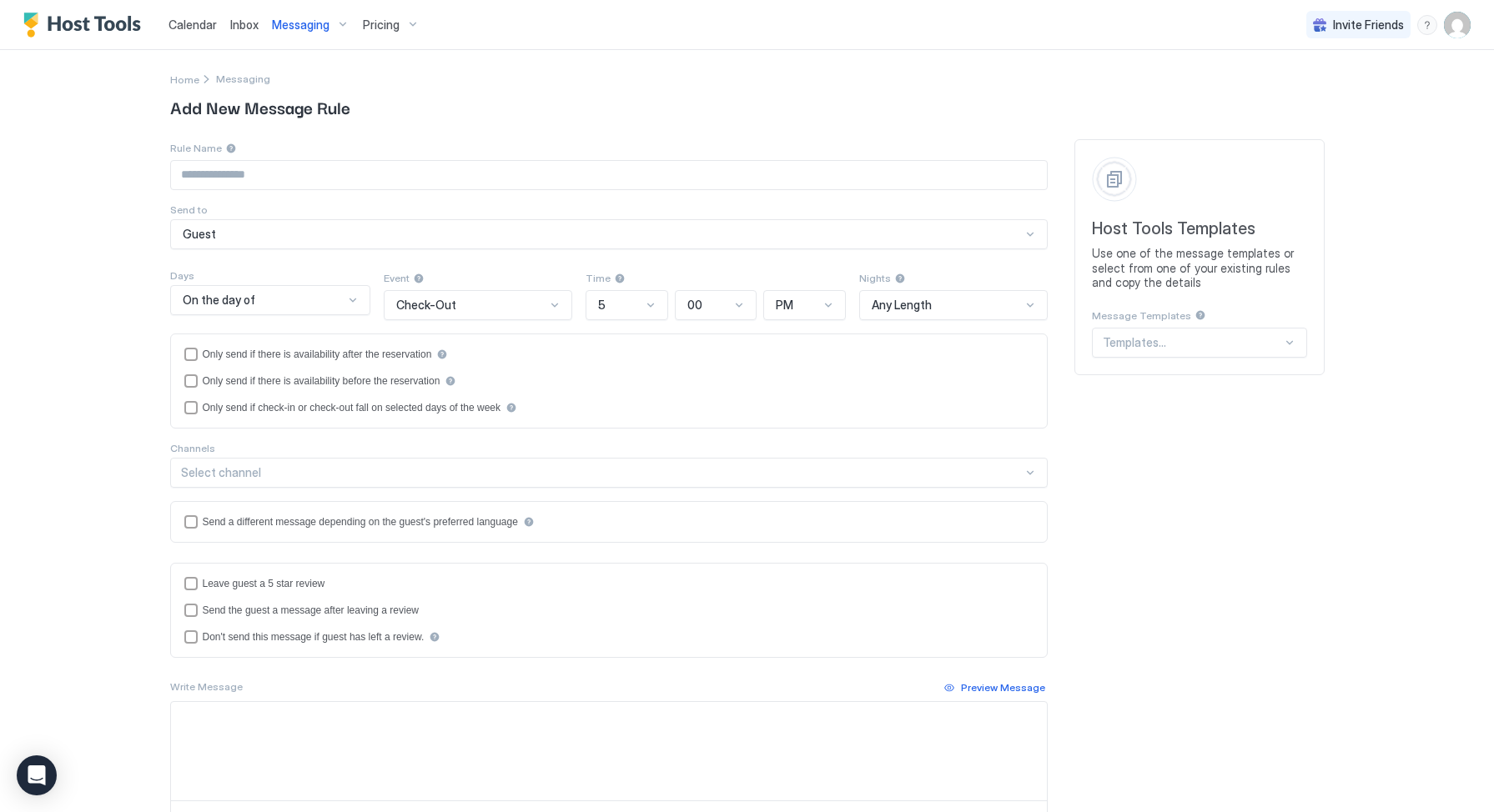
click at [345, 185] on input "Input Field" at bounding box center [609, 175] width 876 height 28
click at [455, 307] on div "Check-Out" at bounding box center [471, 305] width 150 height 15
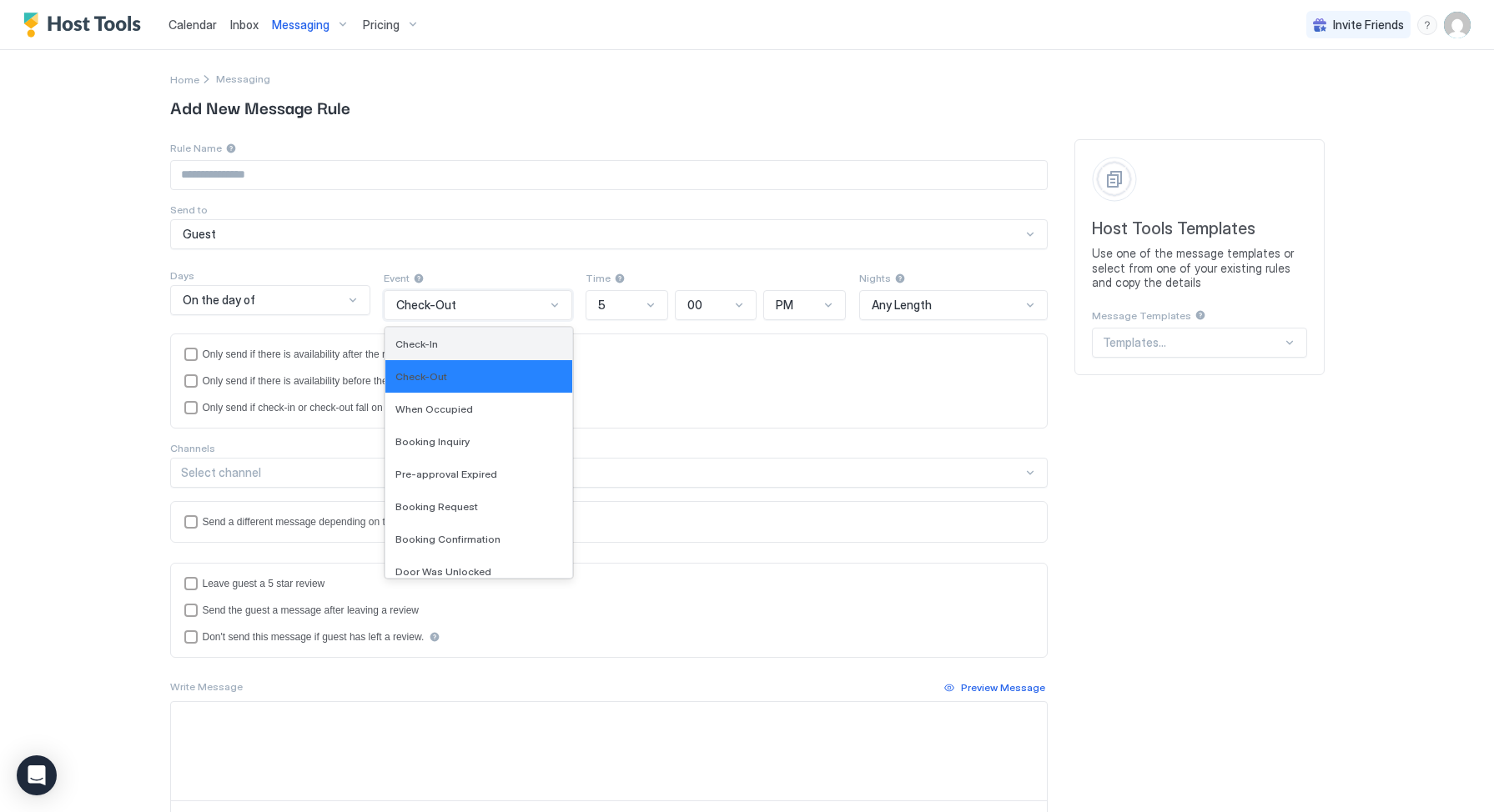
click at [446, 339] on div "Check-In" at bounding box center [479, 344] width 167 height 12
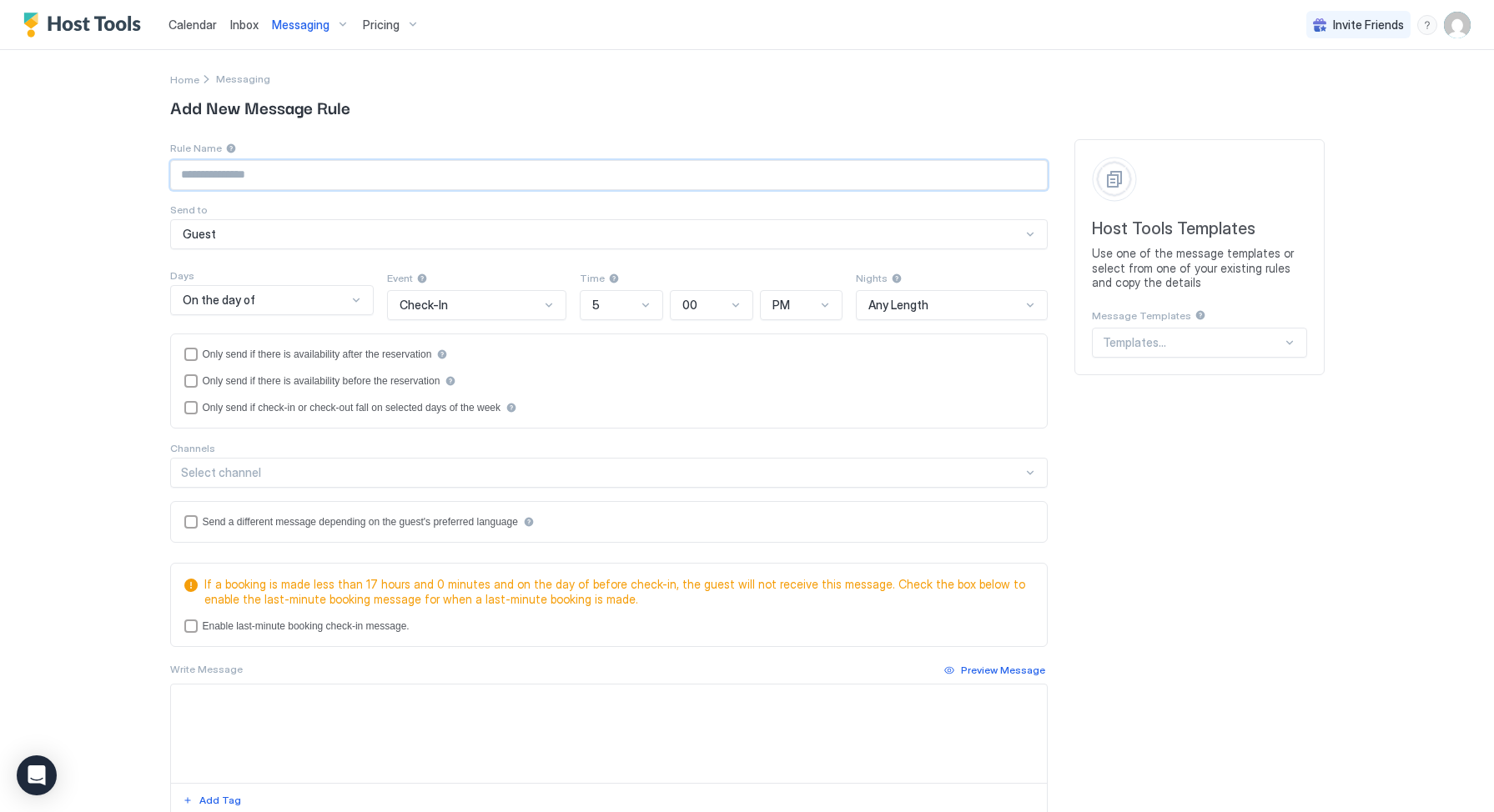
click at [230, 172] on input "Input Field" at bounding box center [609, 175] width 876 height 28
click at [249, 697] on textarea "Input Field" at bounding box center [609, 734] width 876 height 98
paste textarea "**********"
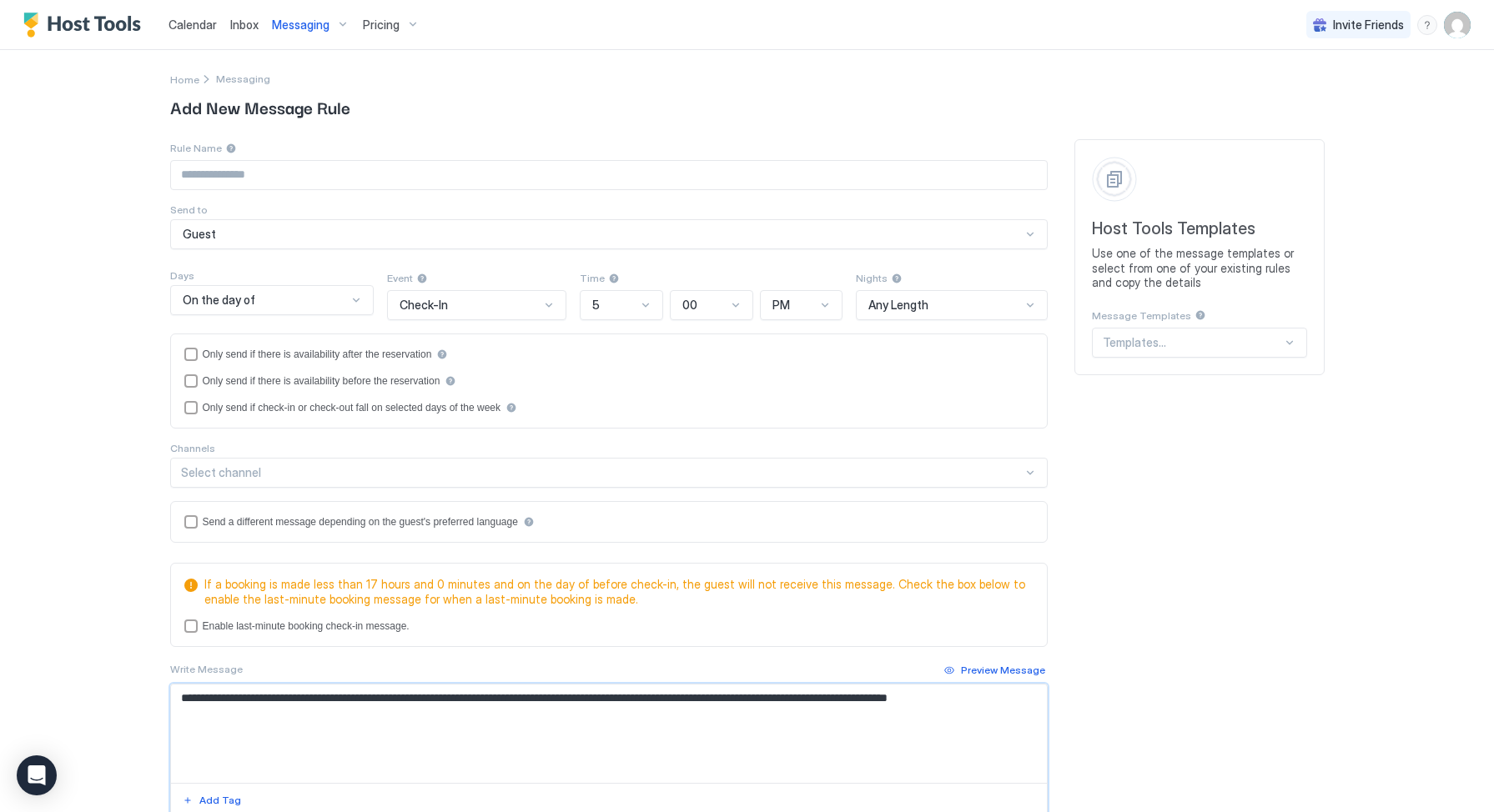
click at [174, 702] on textarea "**********" at bounding box center [609, 734] width 876 height 98
drag, startPoint x: 221, startPoint y: 699, endPoint x: 151, endPoint y: 700, distance: 70.0
click at [152, 700] on div "**********" at bounding box center [747, 528] width 1201 height 956
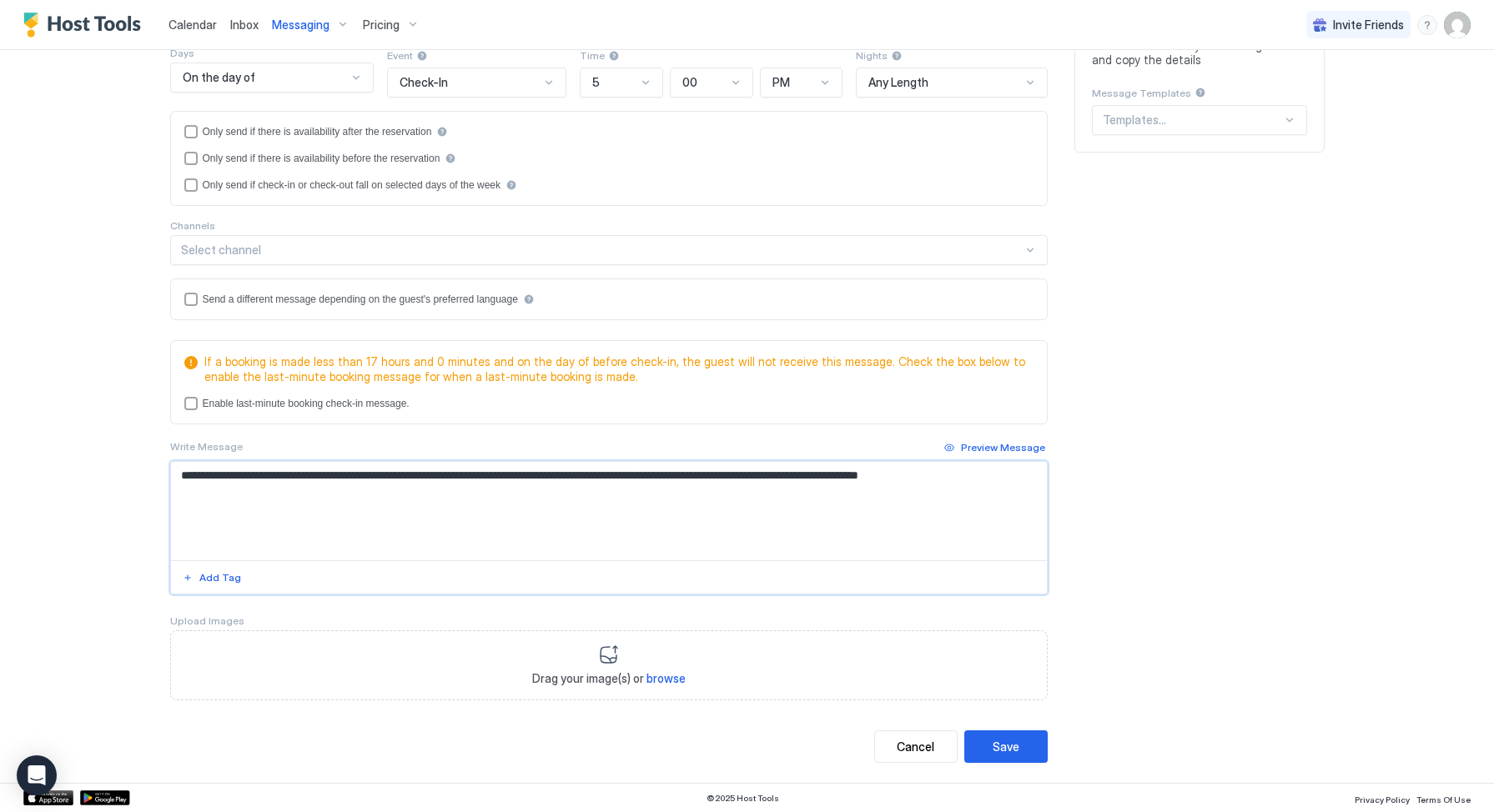
scroll to position [221, 0]
type textarea "**********"
click at [922, 750] on div "Cancel" at bounding box center [916, 748] width 38 height 18
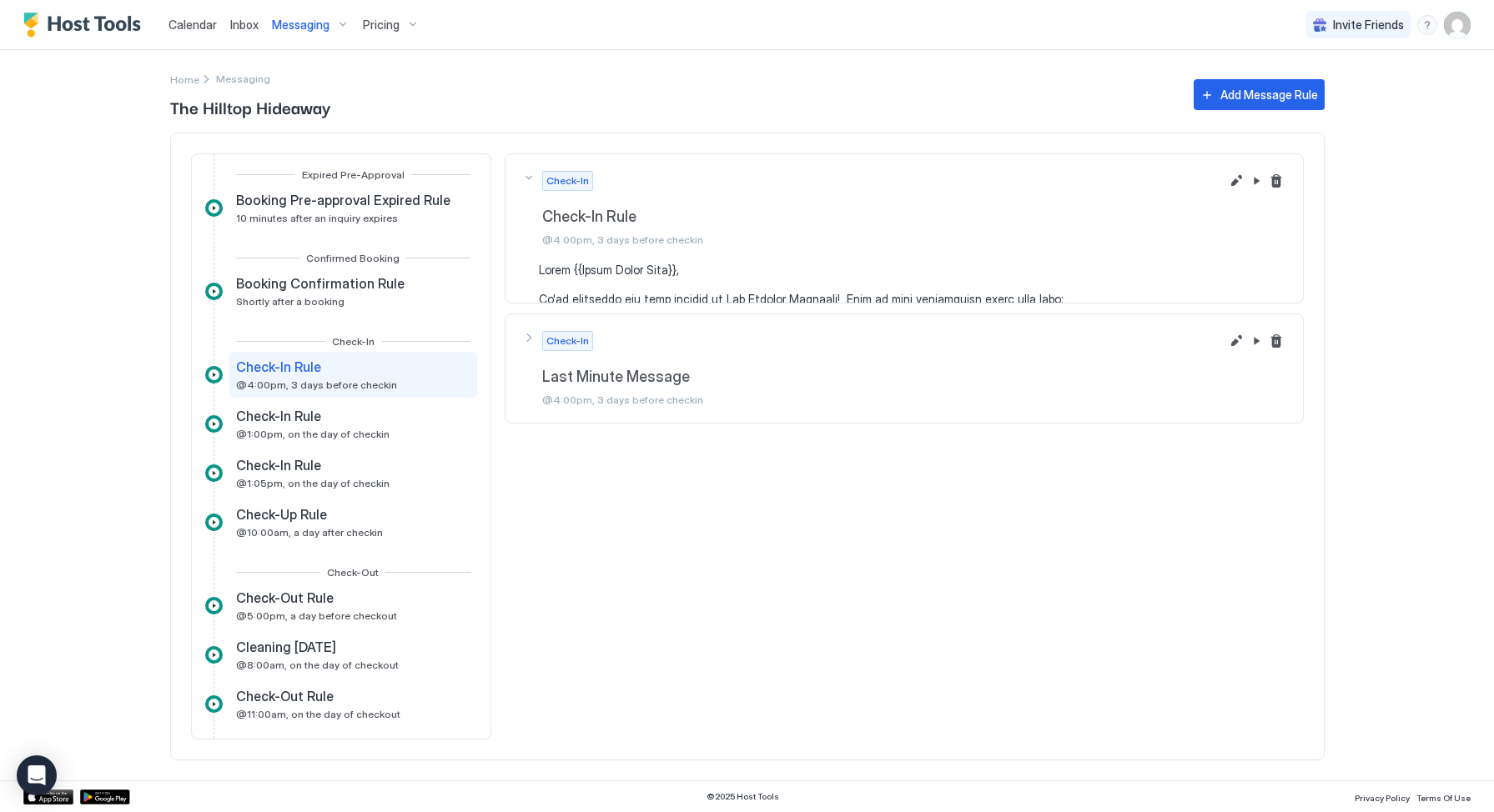
scroll to position [0, 0]
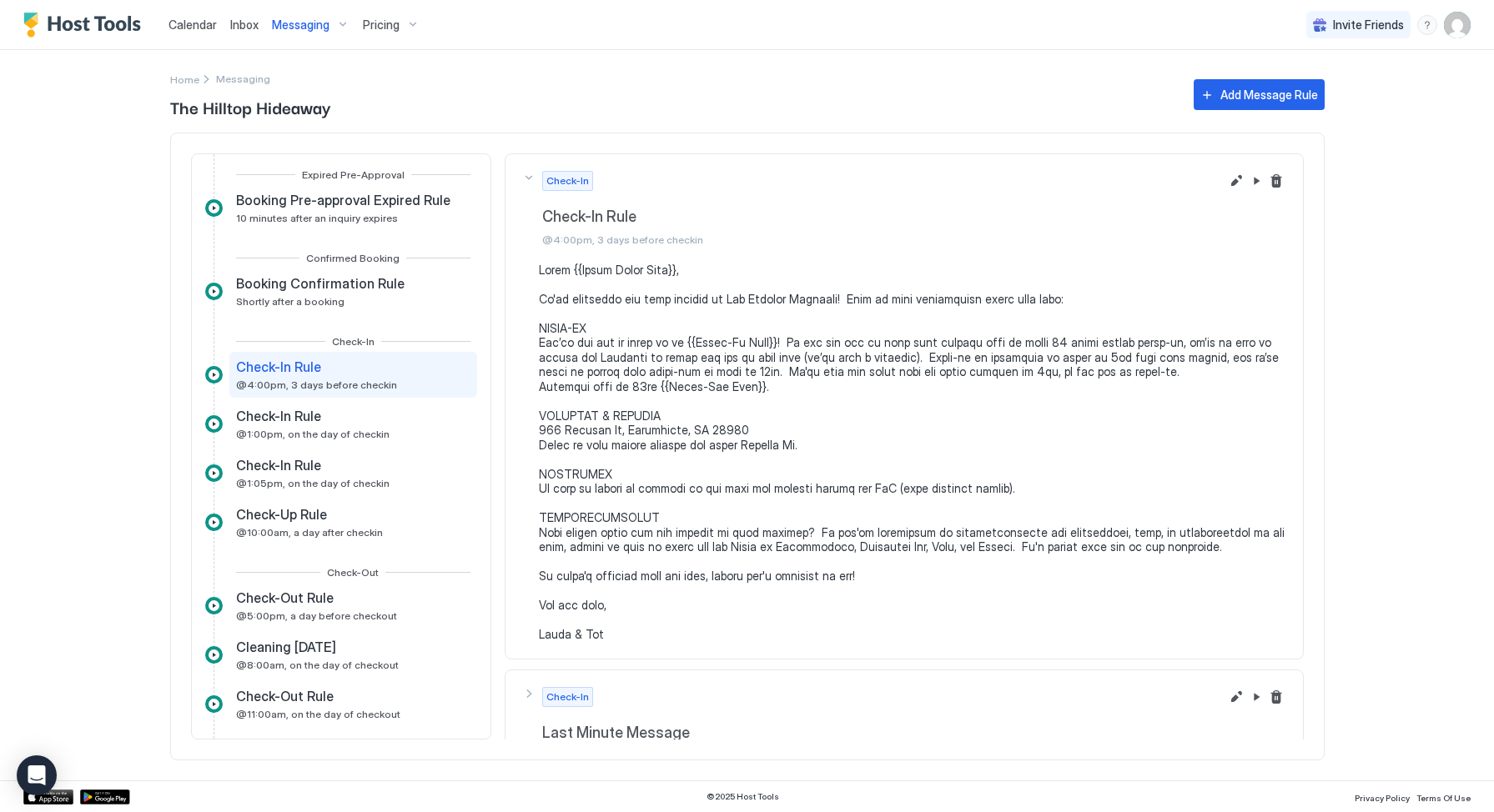
click at [920, 343] on pre at bounding box center [912, 452] width 747 height 380
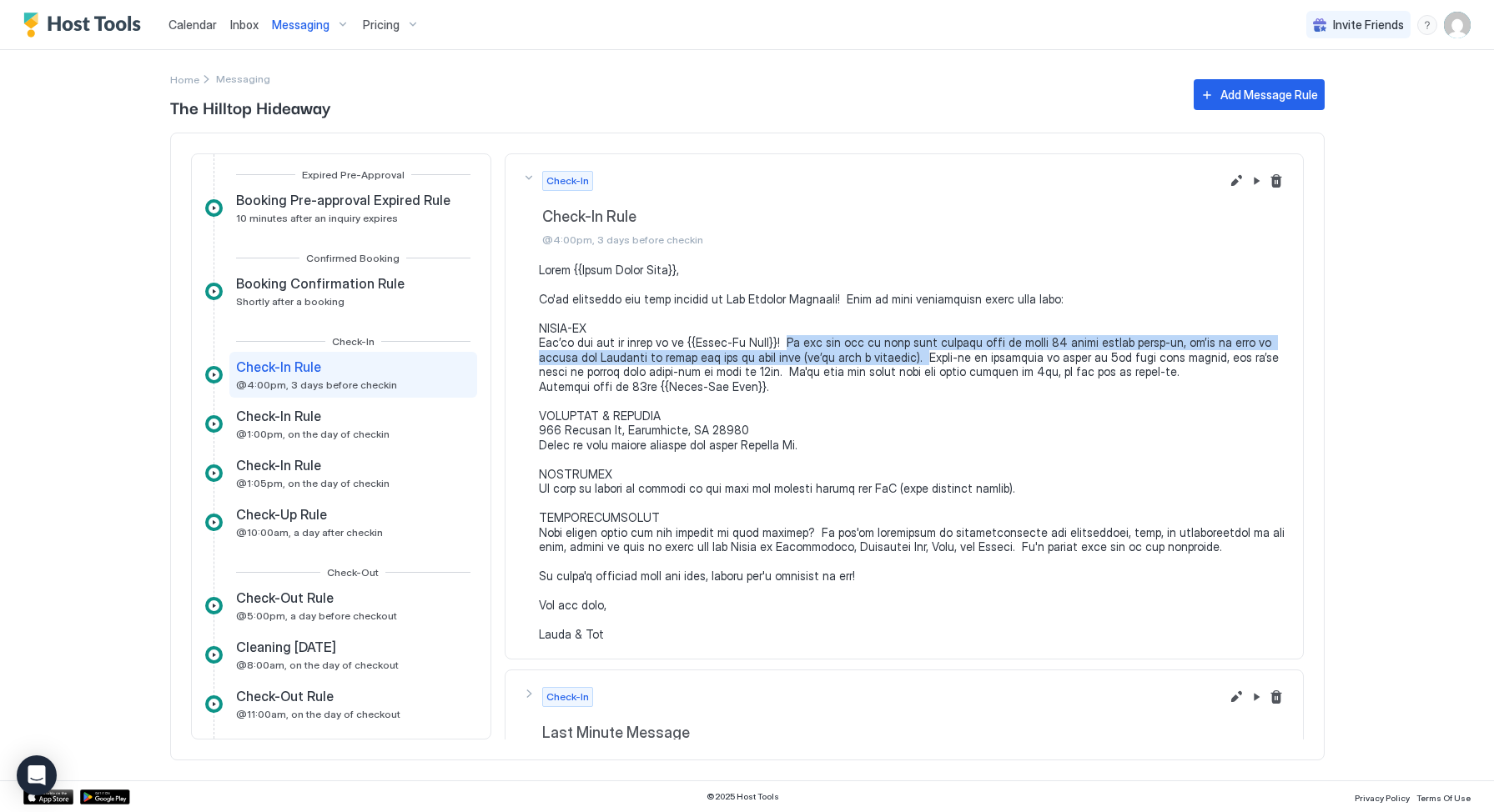
drag, startPoint x: 777, startPoint y: 342, endPoint x: 876, endPoint y: 353, distance: 99.6
click at [876, 353] on pre at bounding box center [912, 452] width 747 height 380
click at [1226, 178] on button "Edit message rule" at bounding box center [1236, 181] width 20 height 20
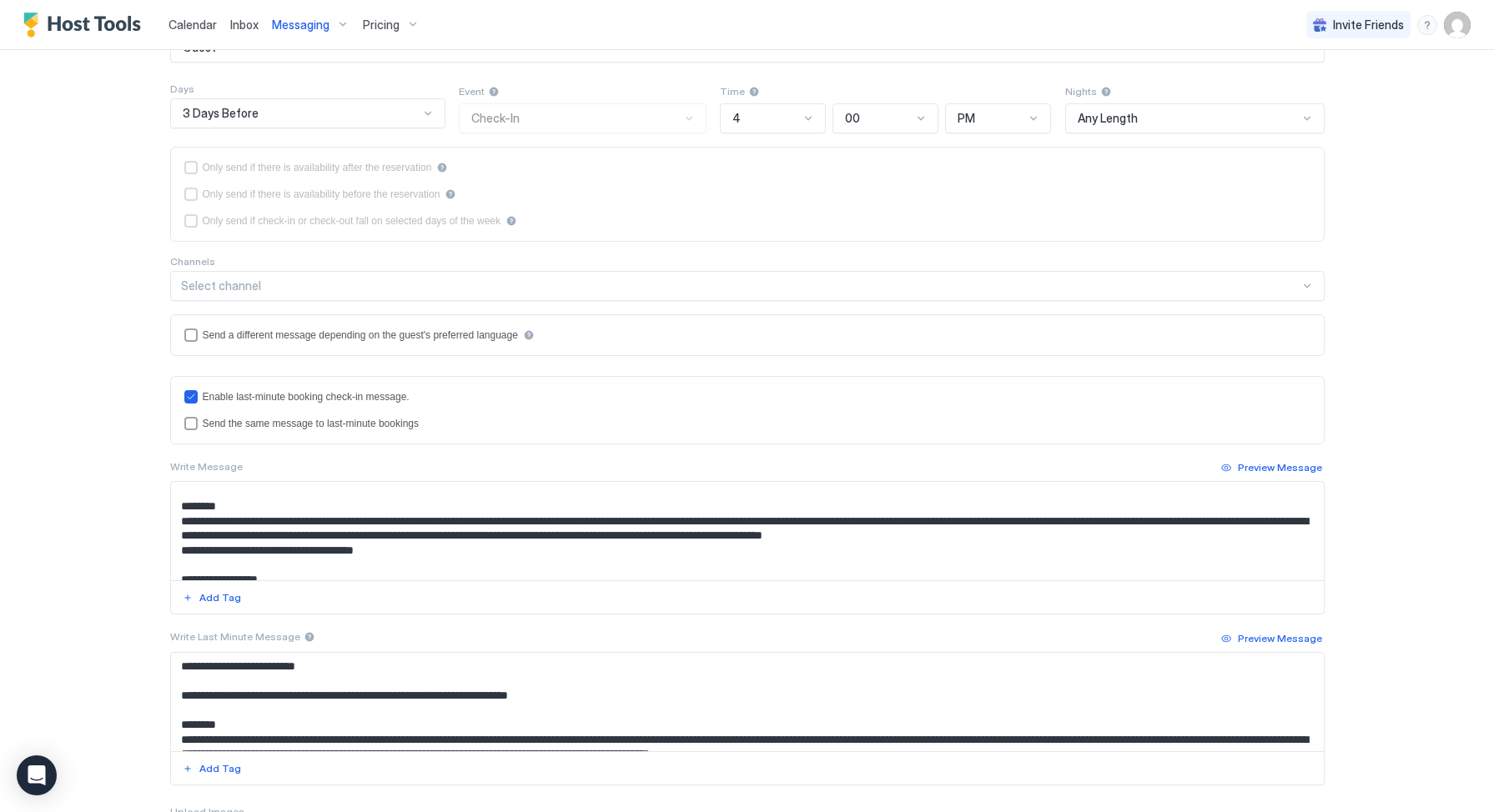
scroll to position [47, 0]
drag, startPoint x: 414, startPoint y: 524, endPoint x: 1237, endPoint y: 526, distance: 823.0
click at [1237, 526] on textarea "Input Field" at bounding box center [748, 531] width 1153 height 98
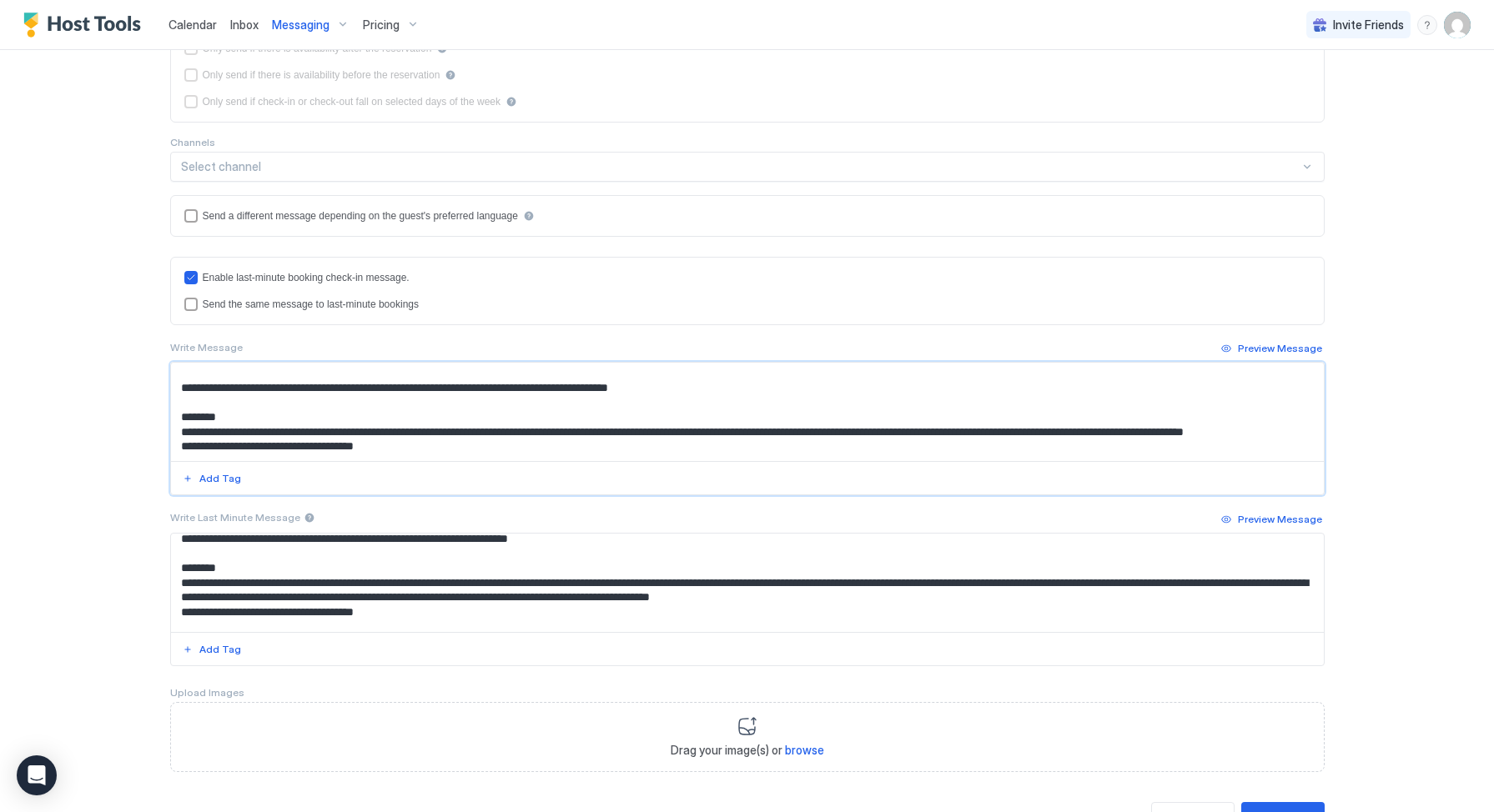
scroll to position [378, 0]
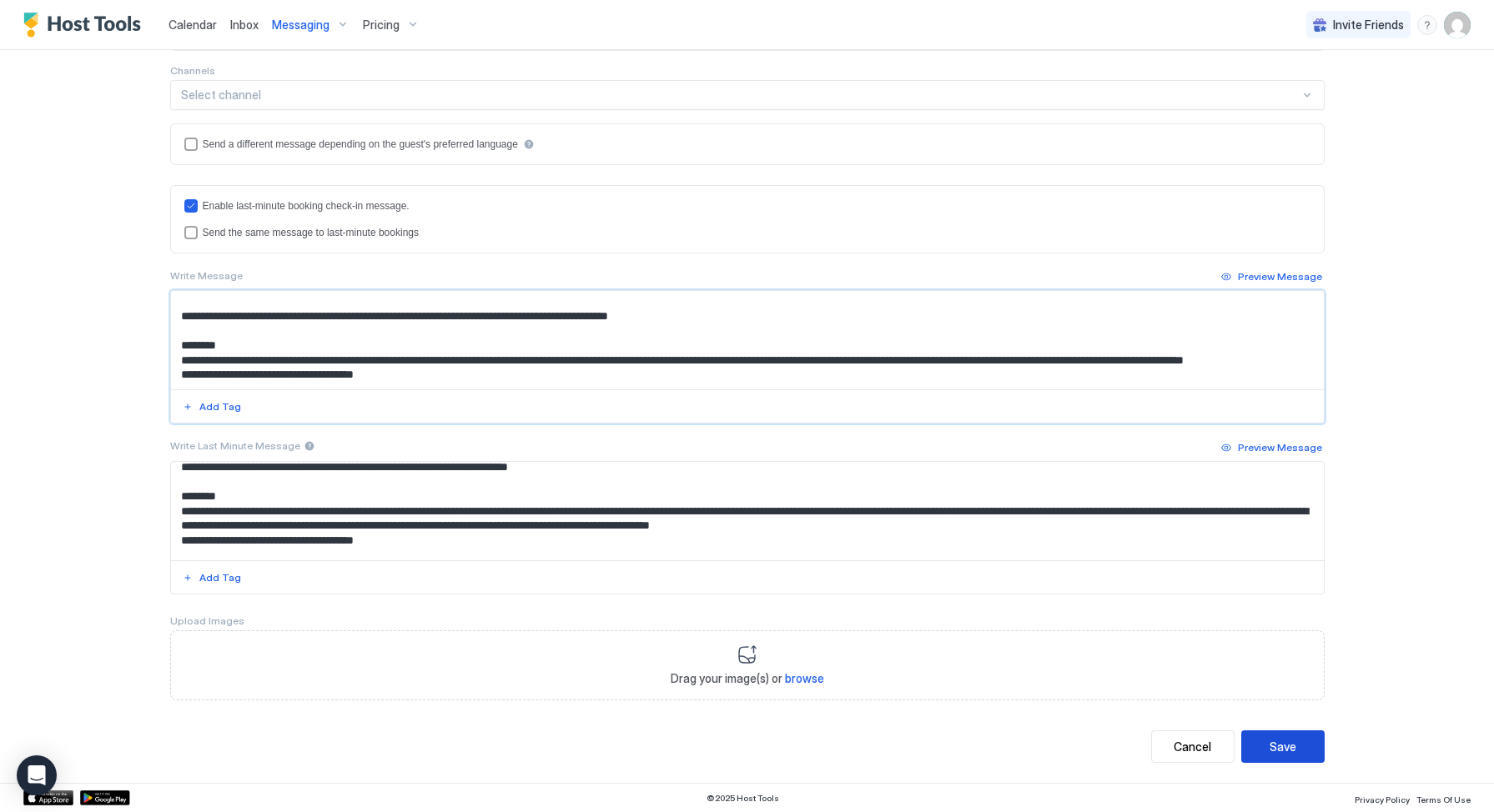
type textarea "**********"
click at [1275, 749] on div "Save" at bounding box center [1283, 747] width 26 height 18
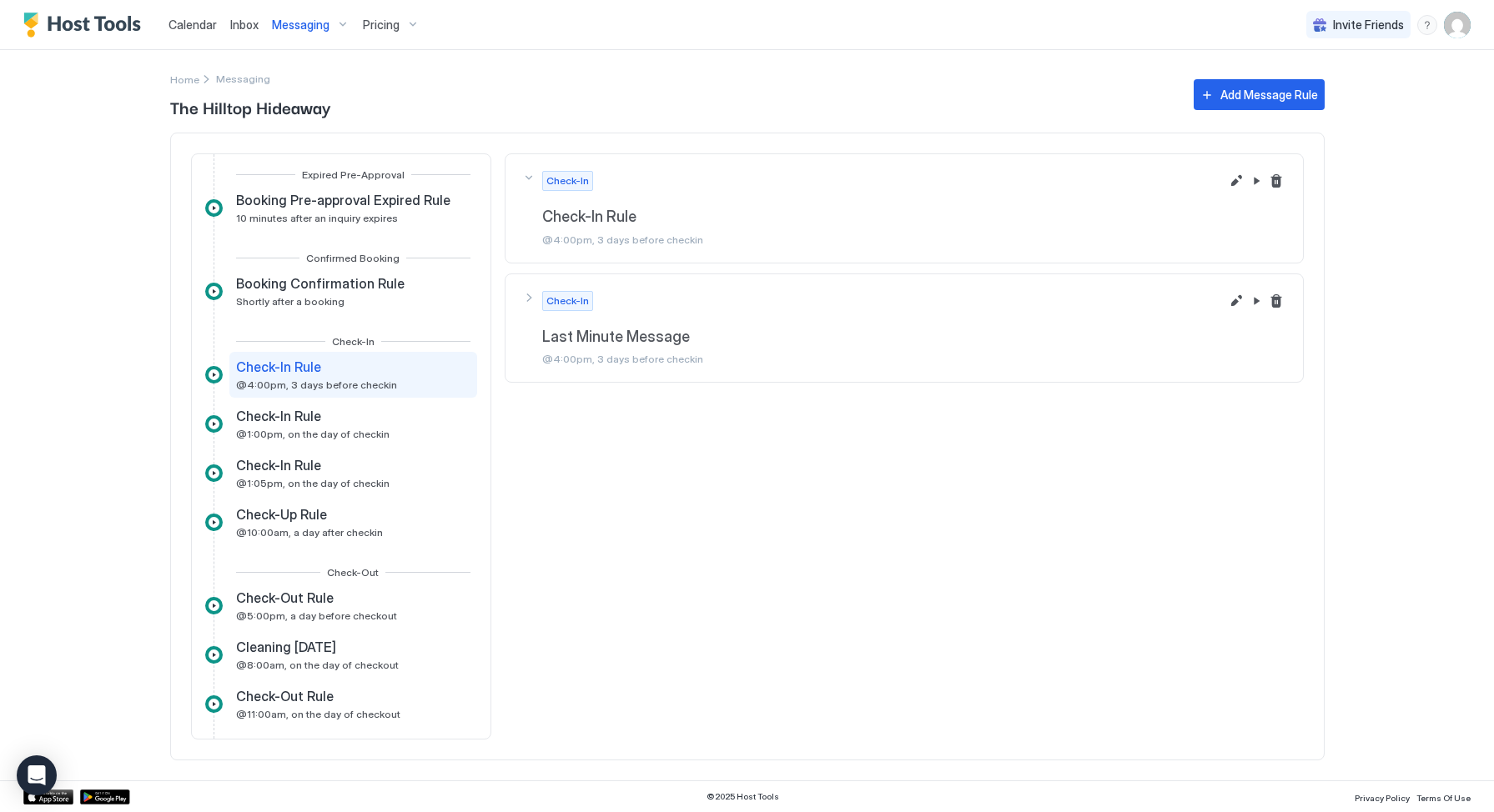
scroll to position [0, 0]
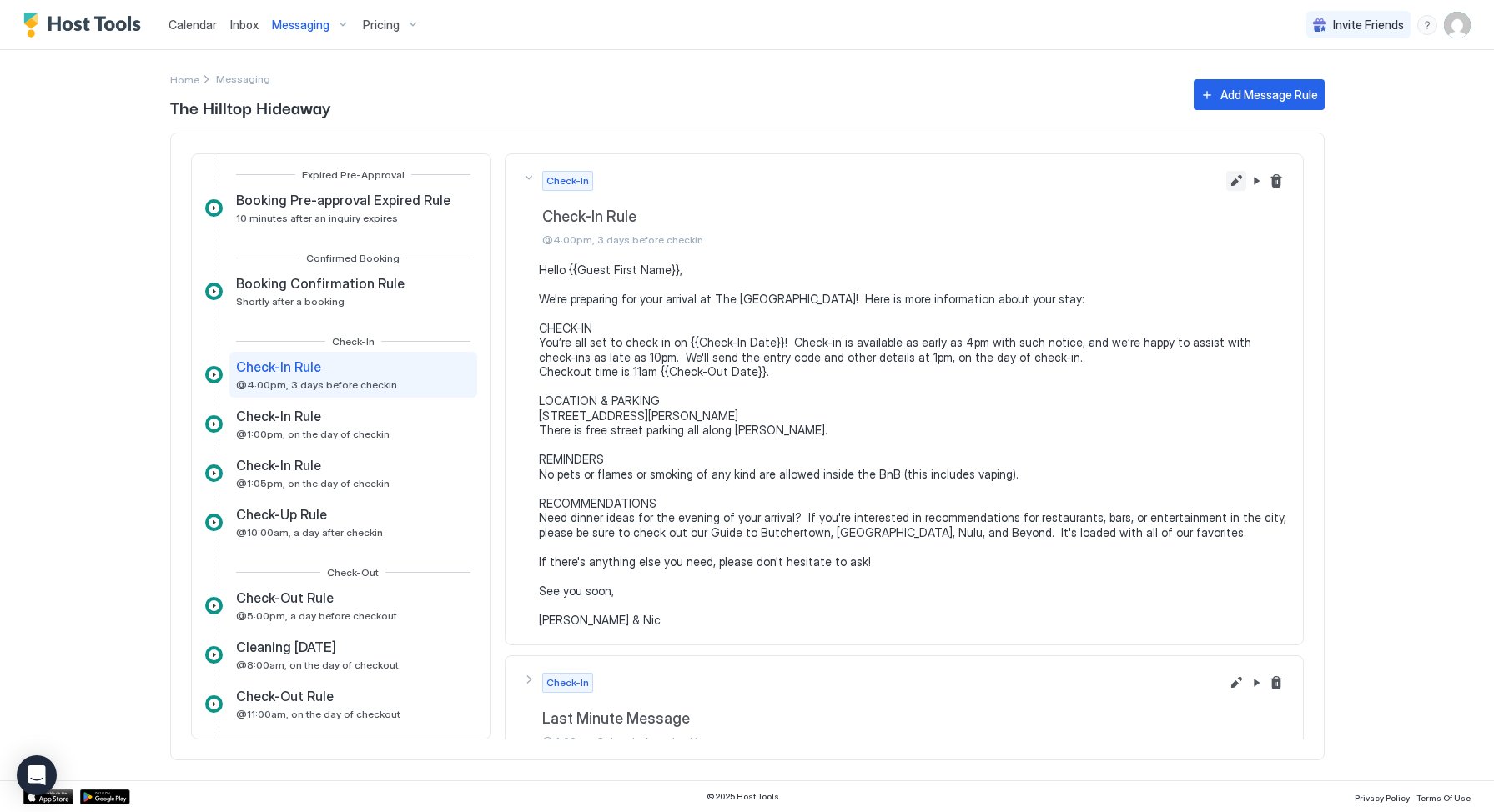
click at [1226, 178] on button "Edit message rule" at bounding box center [1236, 181] width 20 height 20
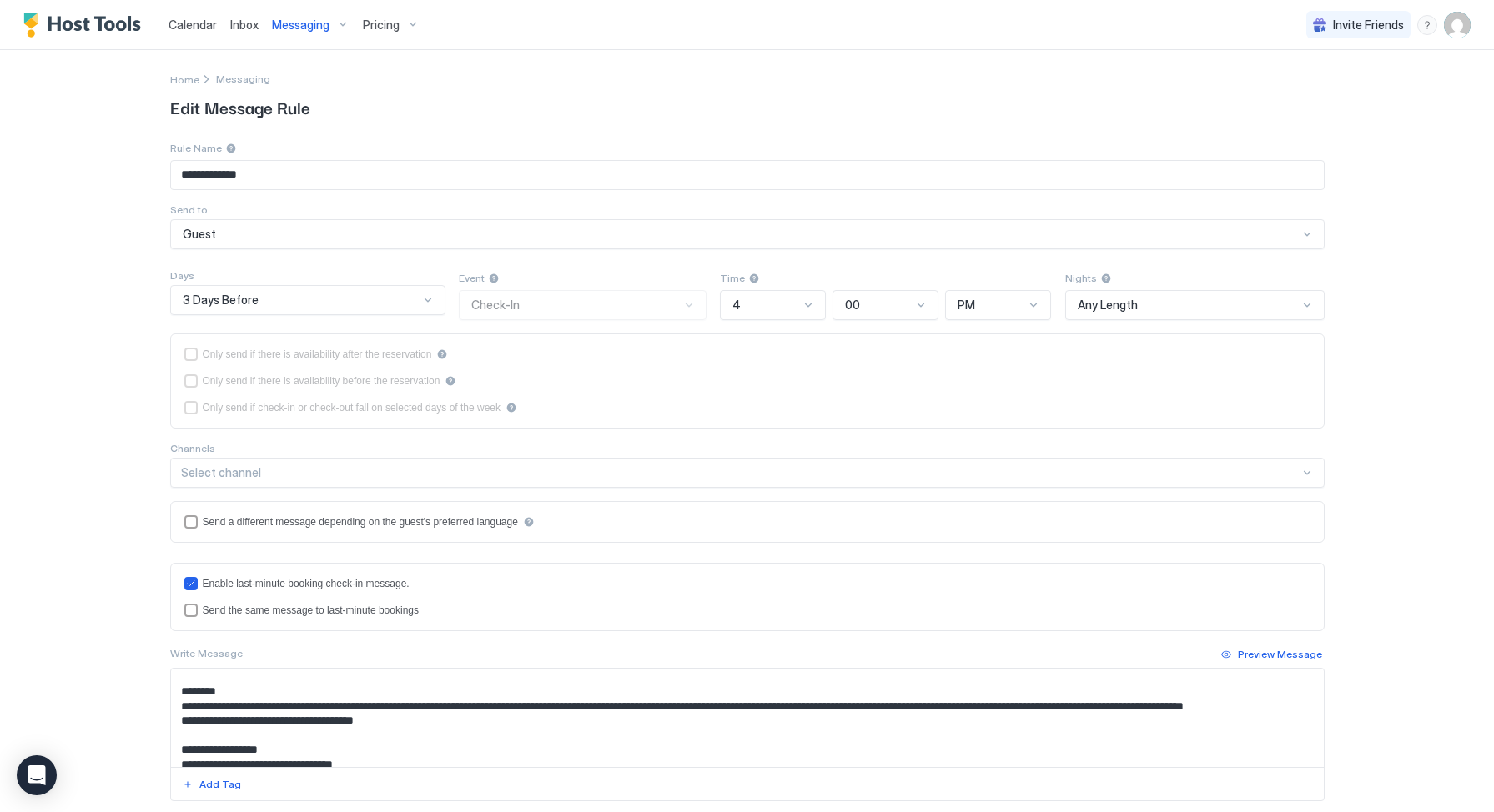
scroll to position [47, 0]
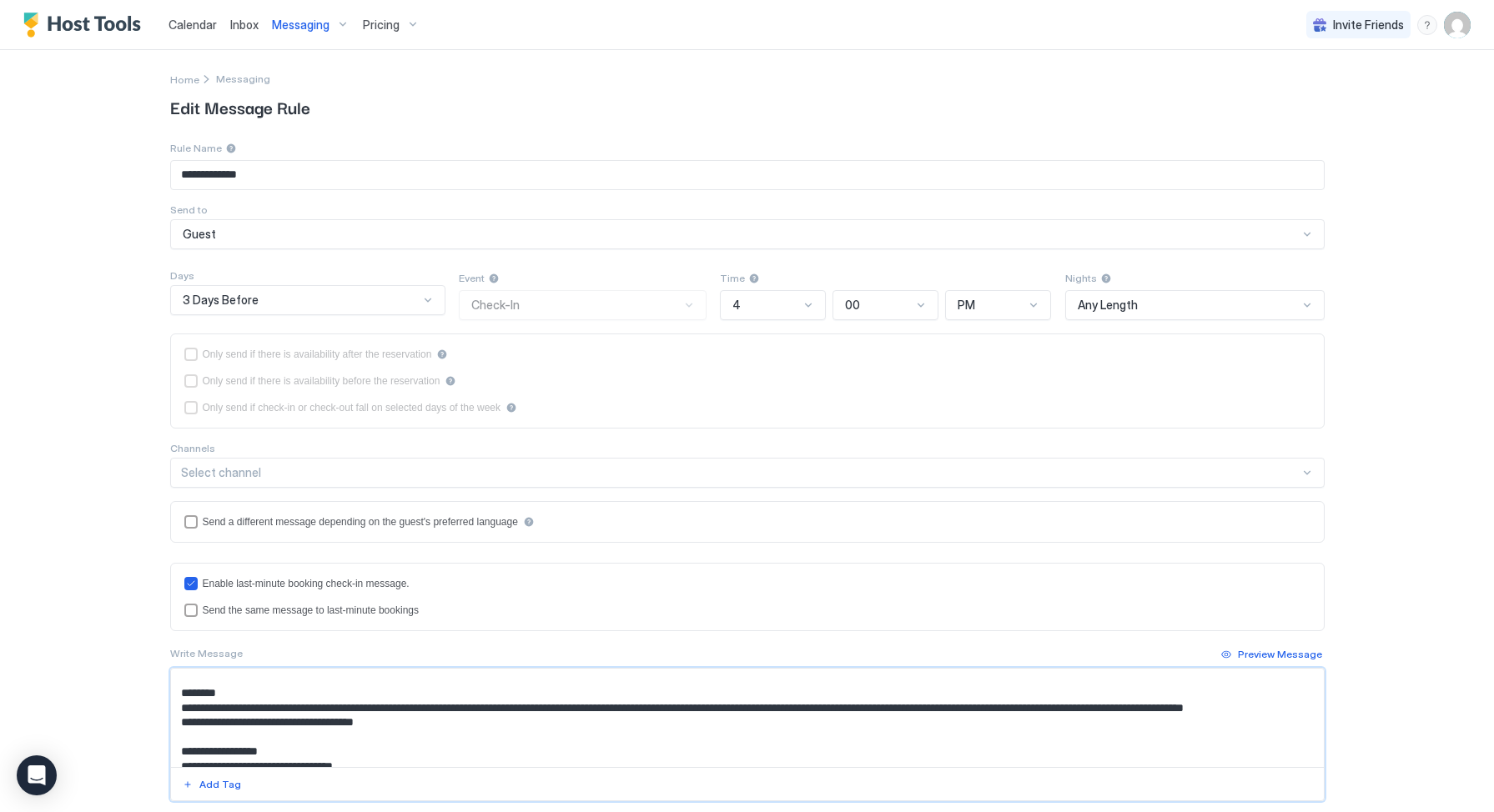
click at [416, 708] on textarea "**********" at bounding box center [748, 718] width 1153 height 98
paste textarea "**********"
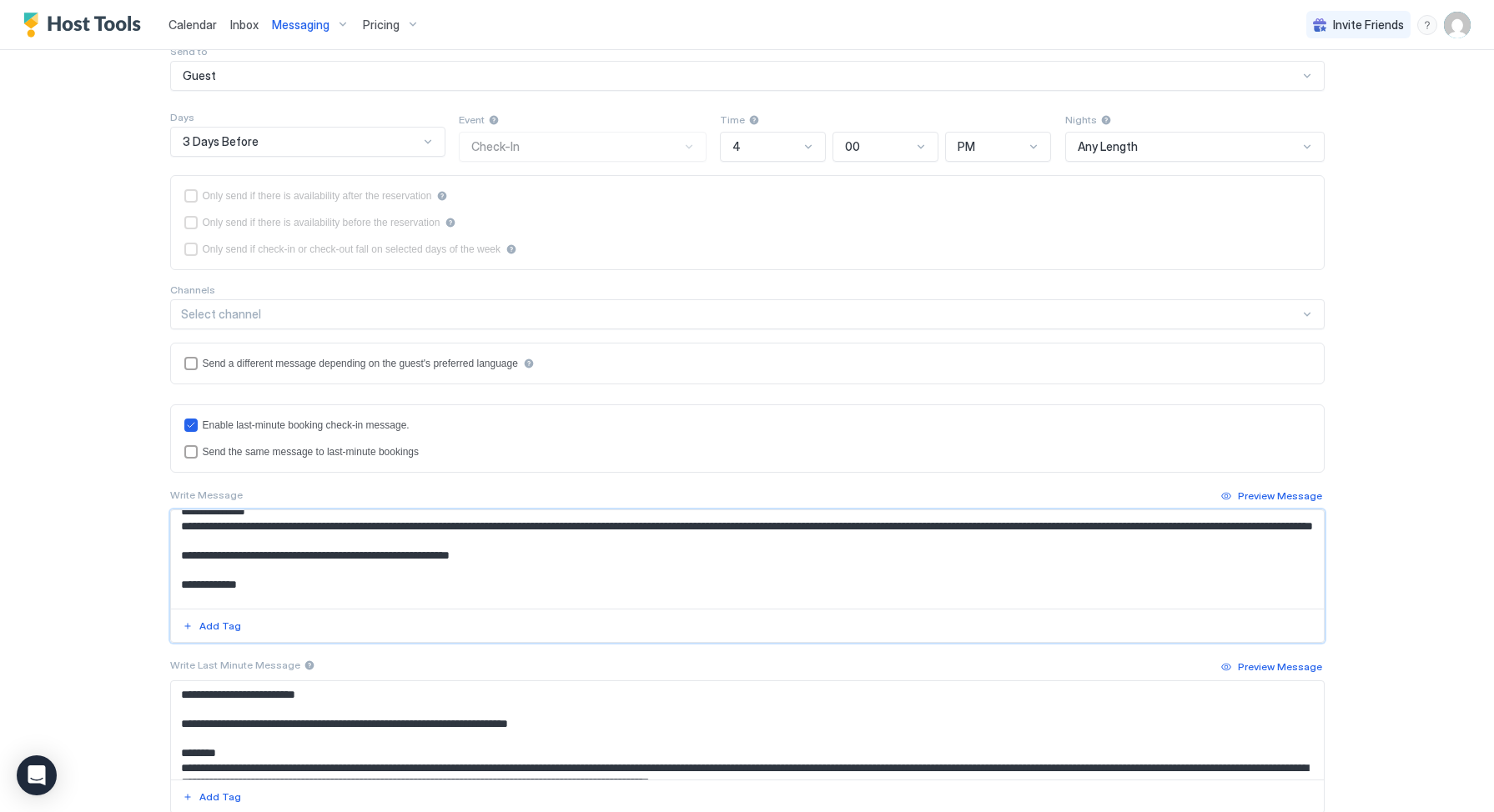
scroll to position [378, 0]
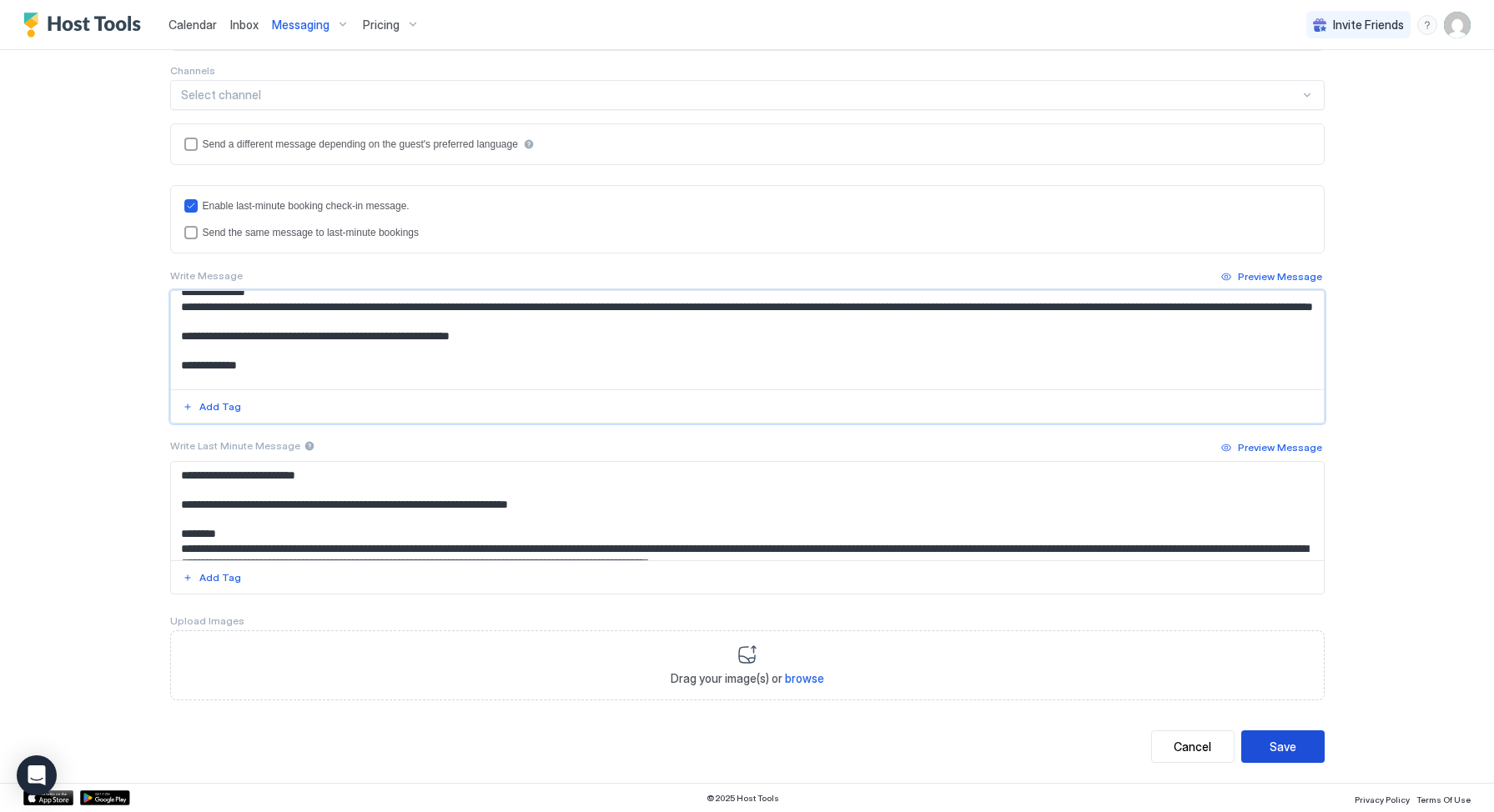
type textarea "**********"
click at [1295, 747] on button "Save" at bounding box center [1283, 747] width 84 height 33
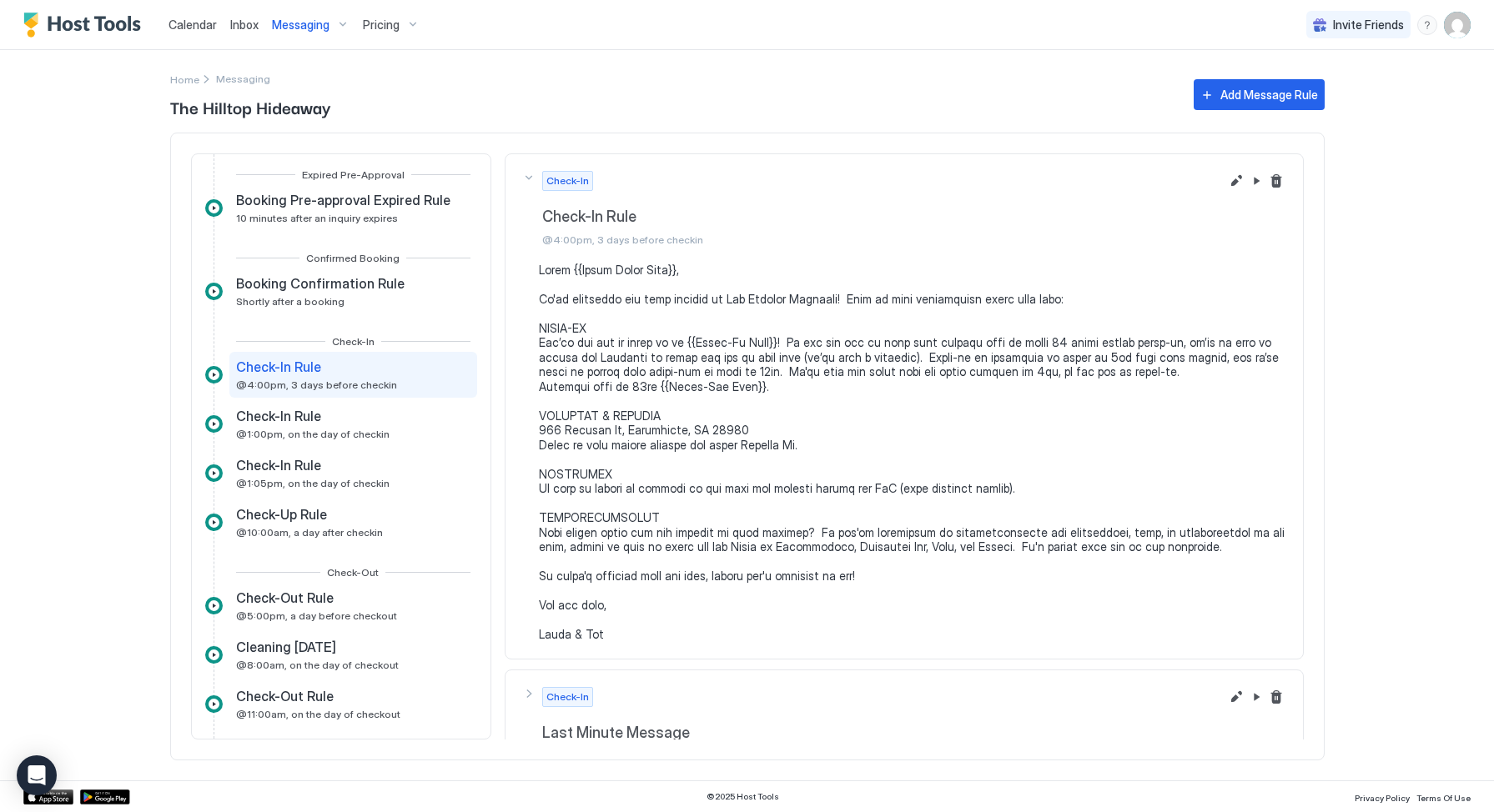
scroll to position [6, 0]
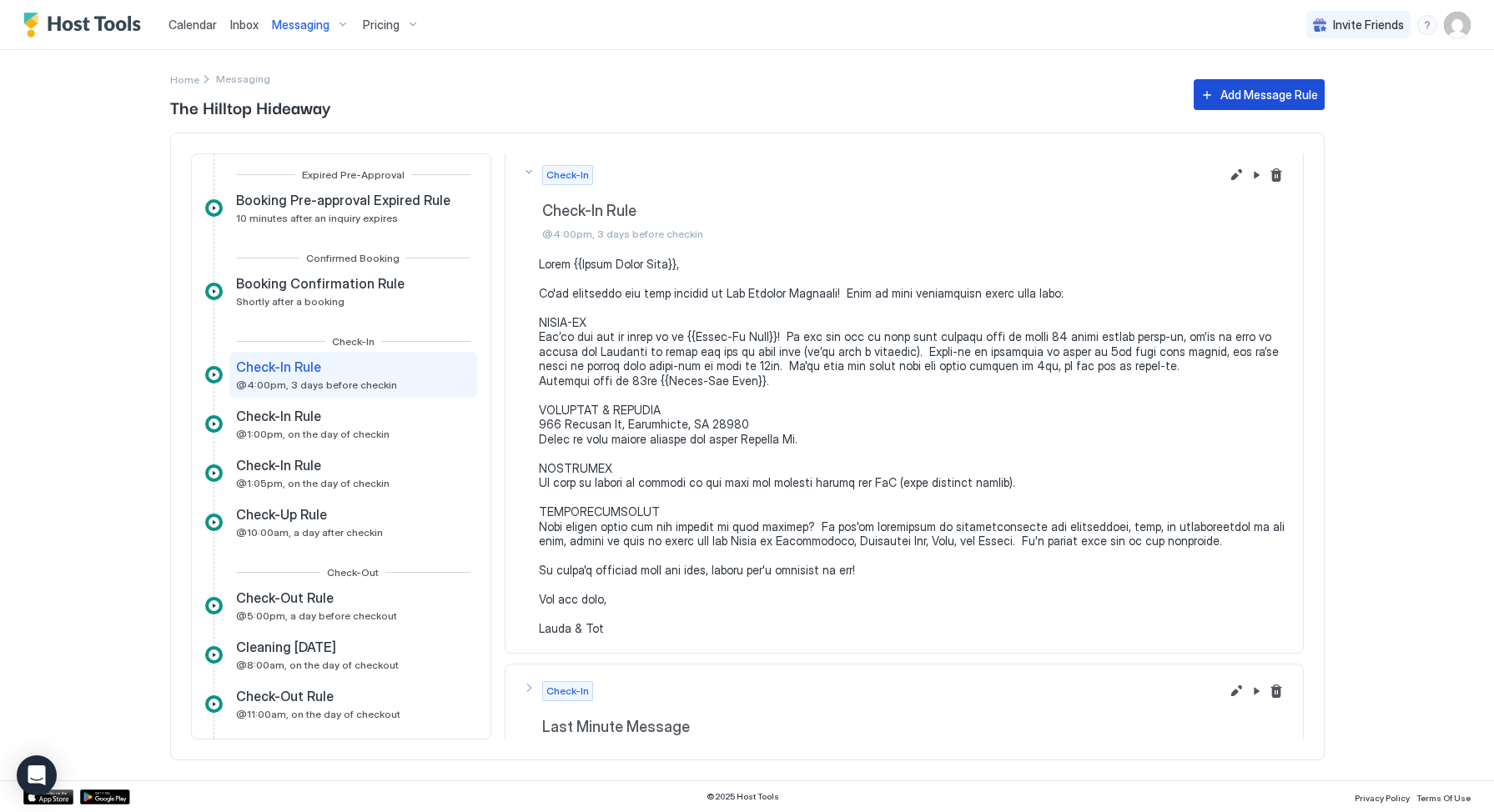
click at [1273, 96] on div "Add Message Rule" at bounding box center [1270, 94] width 98 height 18
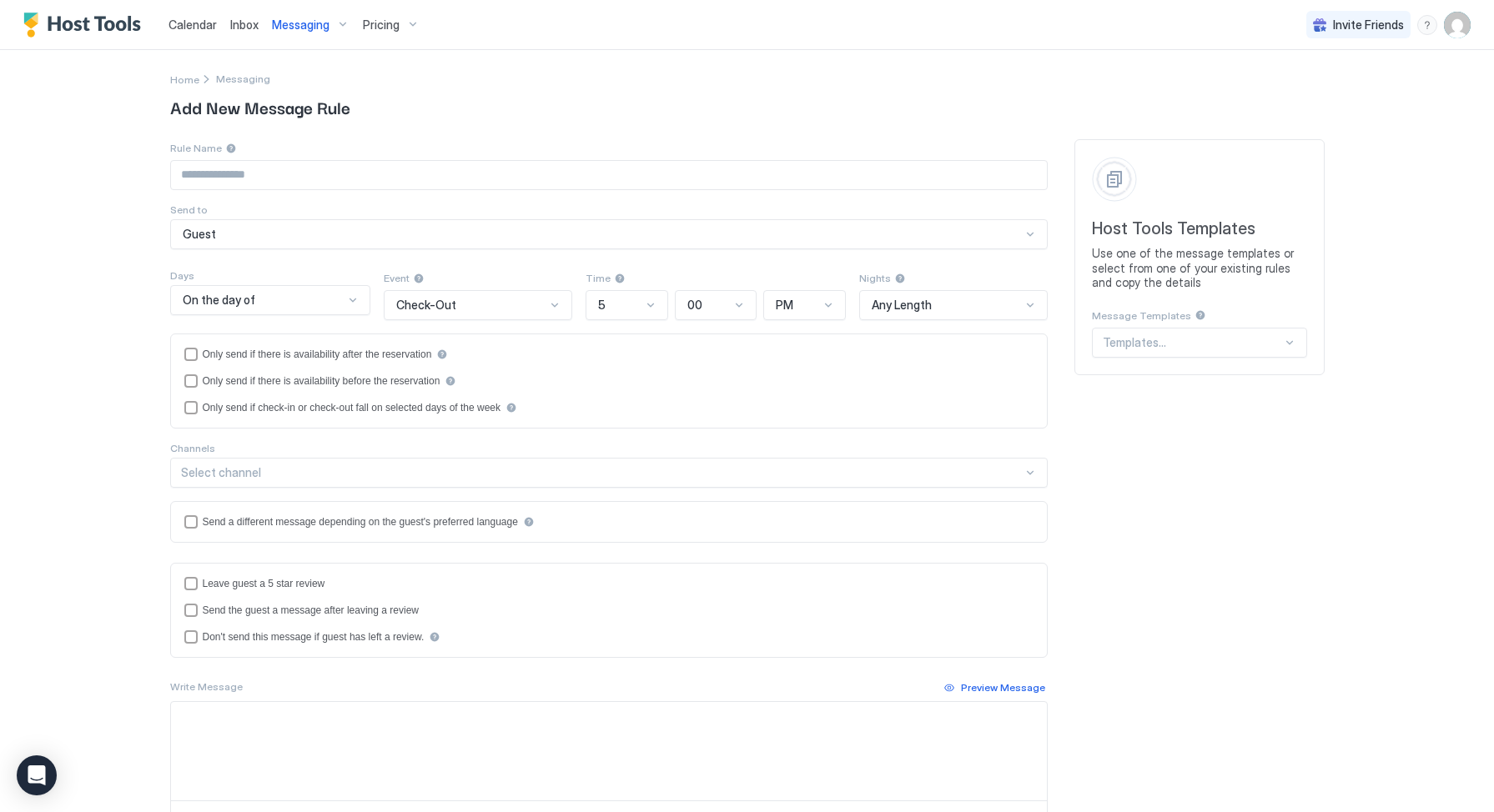
click at [288, 719] on textarea "Input Field" at bounding box center [609, 752] width 876 height 98
paste textarea "**********"
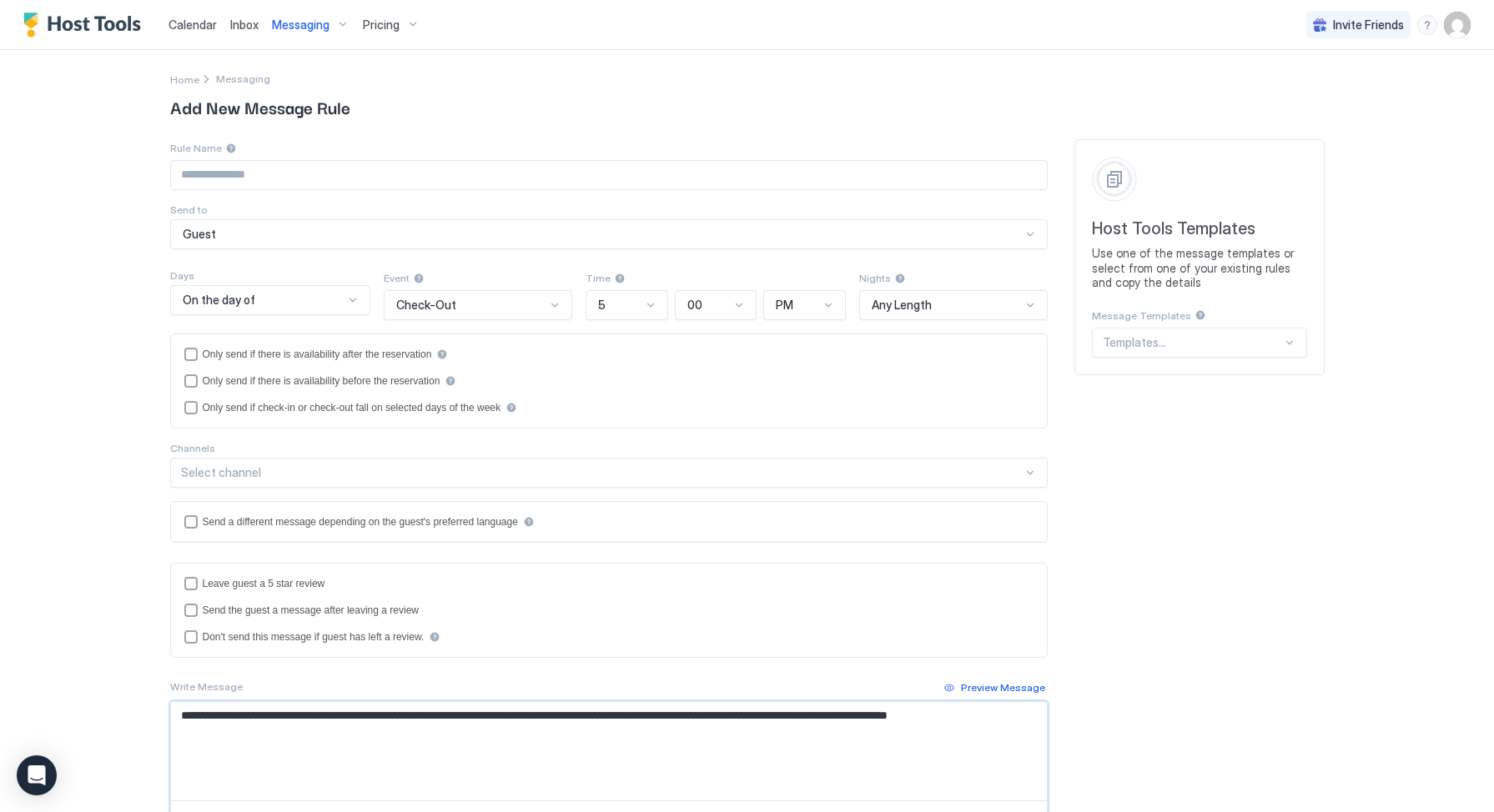
click at [172, 719] on textarea "**********" at bounding box center [609, 752] width 876 height 98
drag, startPoint x: 328, startPoint y: 717, endPoint x: 345, endPoint y: 721, distance: 17.5
click at [345, 721] on textarea "**********" at bounding box center [609, 752] width 876 height 98
click at [296, 718] on textarea "**********" at bounding box center [609, 752] width 876 height 98
click at [222, 719] on textarea "**********" at bounding box center [609, 752] width 876 height 98
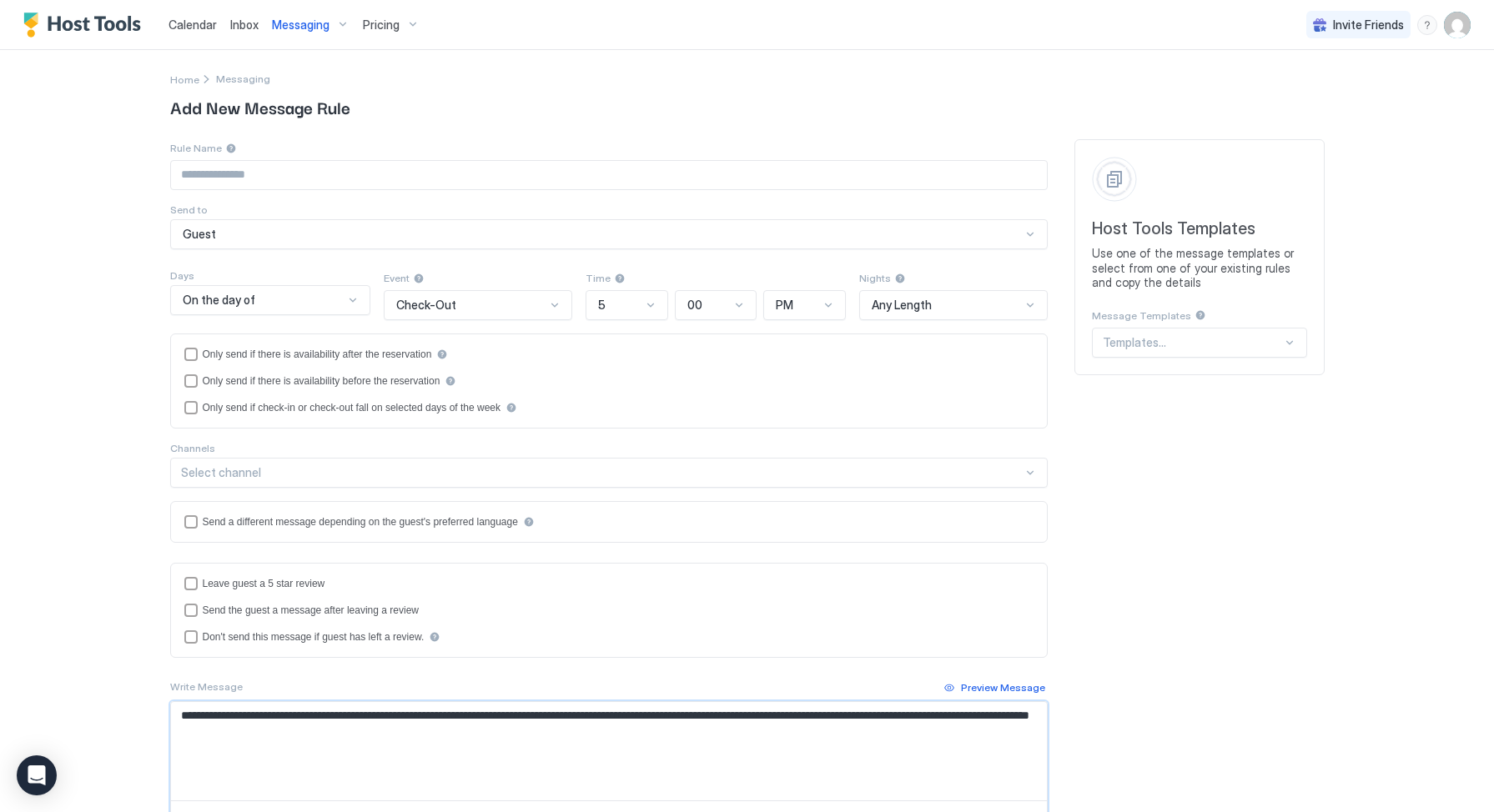
click at [295, 720] on textarea "**********" at bounding box center [609, 752] width 876 height 98
drag, startPoint x: 302, startPoint y: 716, endPoint x: 484, endPoint y: 716, distance: 182.0
click at [484, 716] on textarea "**********" at bounding box center [609, 752] width 876 height 98
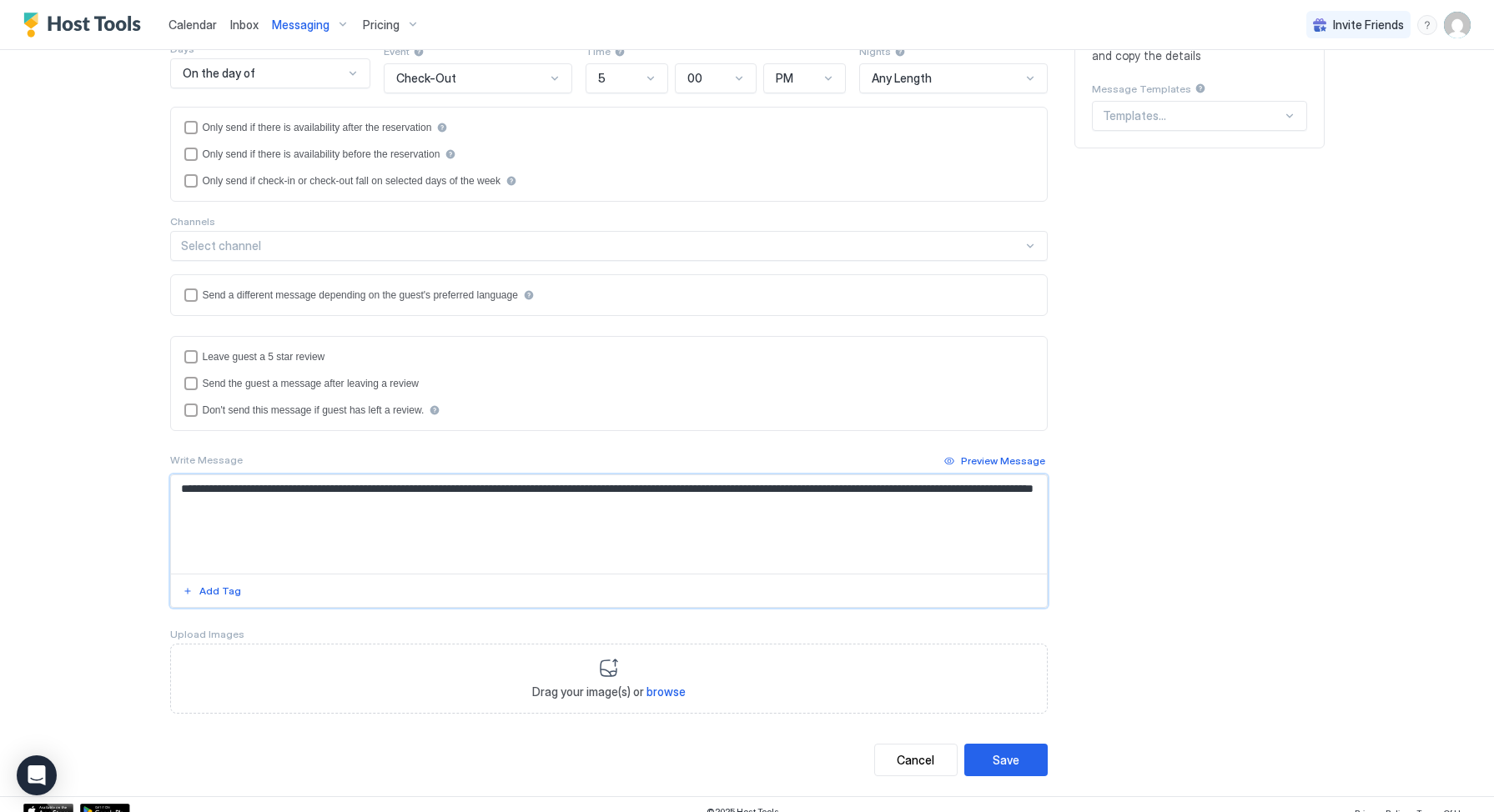
scroll to position [232, 0]
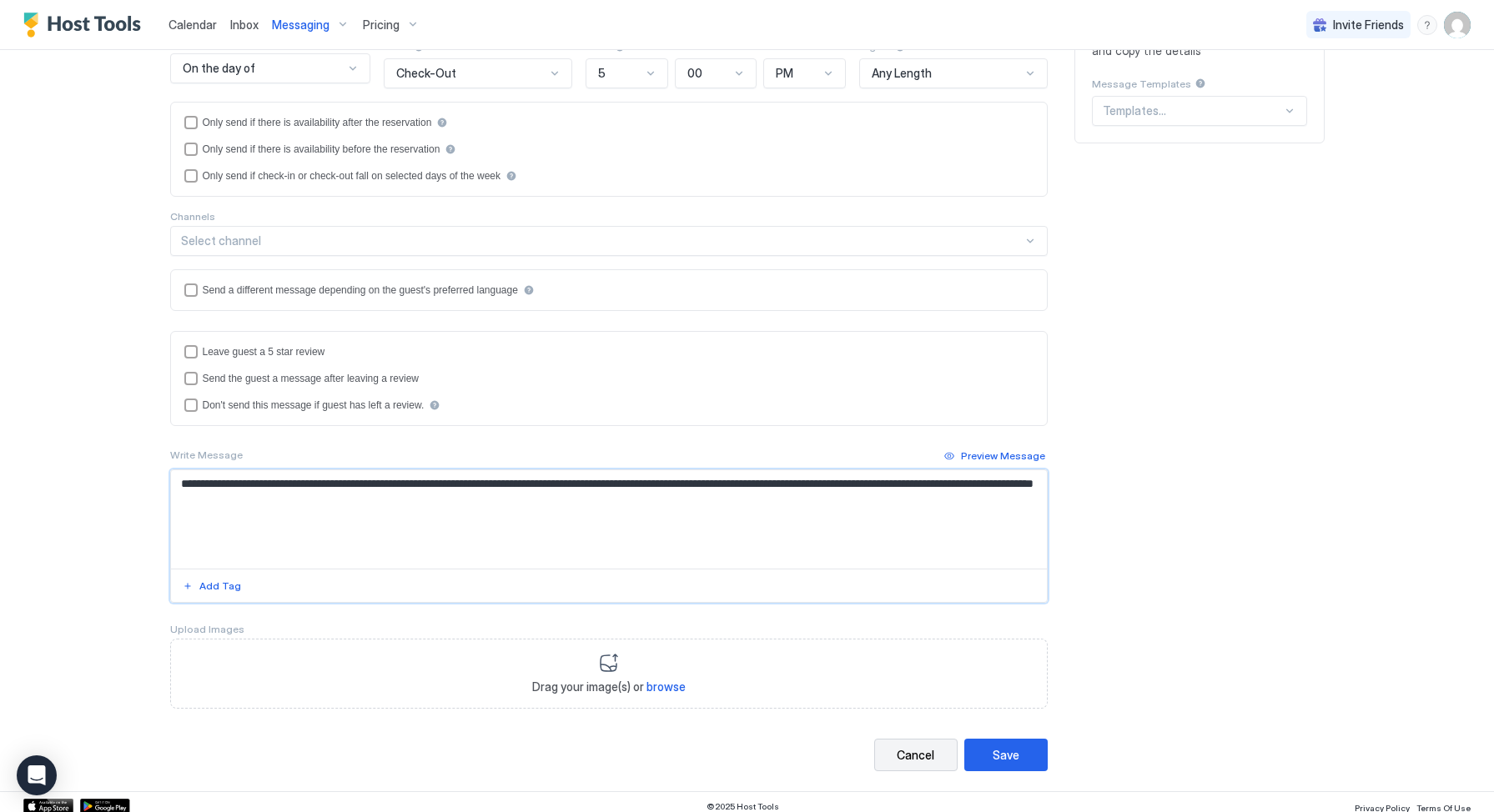
type textarea "**********"
click at [930, 750] on button "Cancel" at bounding box center [916, 755] width 84 height 33
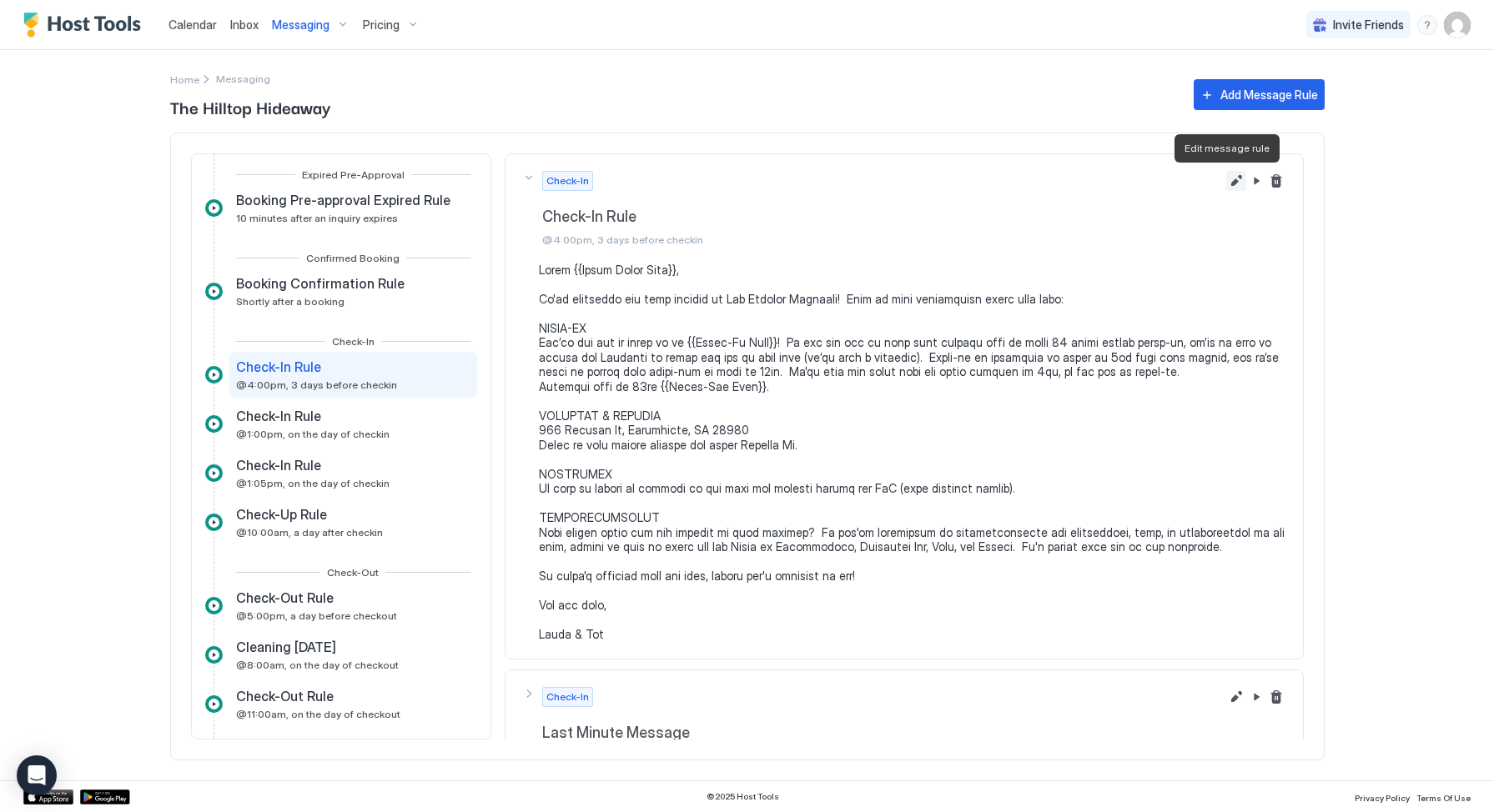
click at [1226, 182] on button "Edit message rule" at bounding box center [1236, 181] width 20 height 20
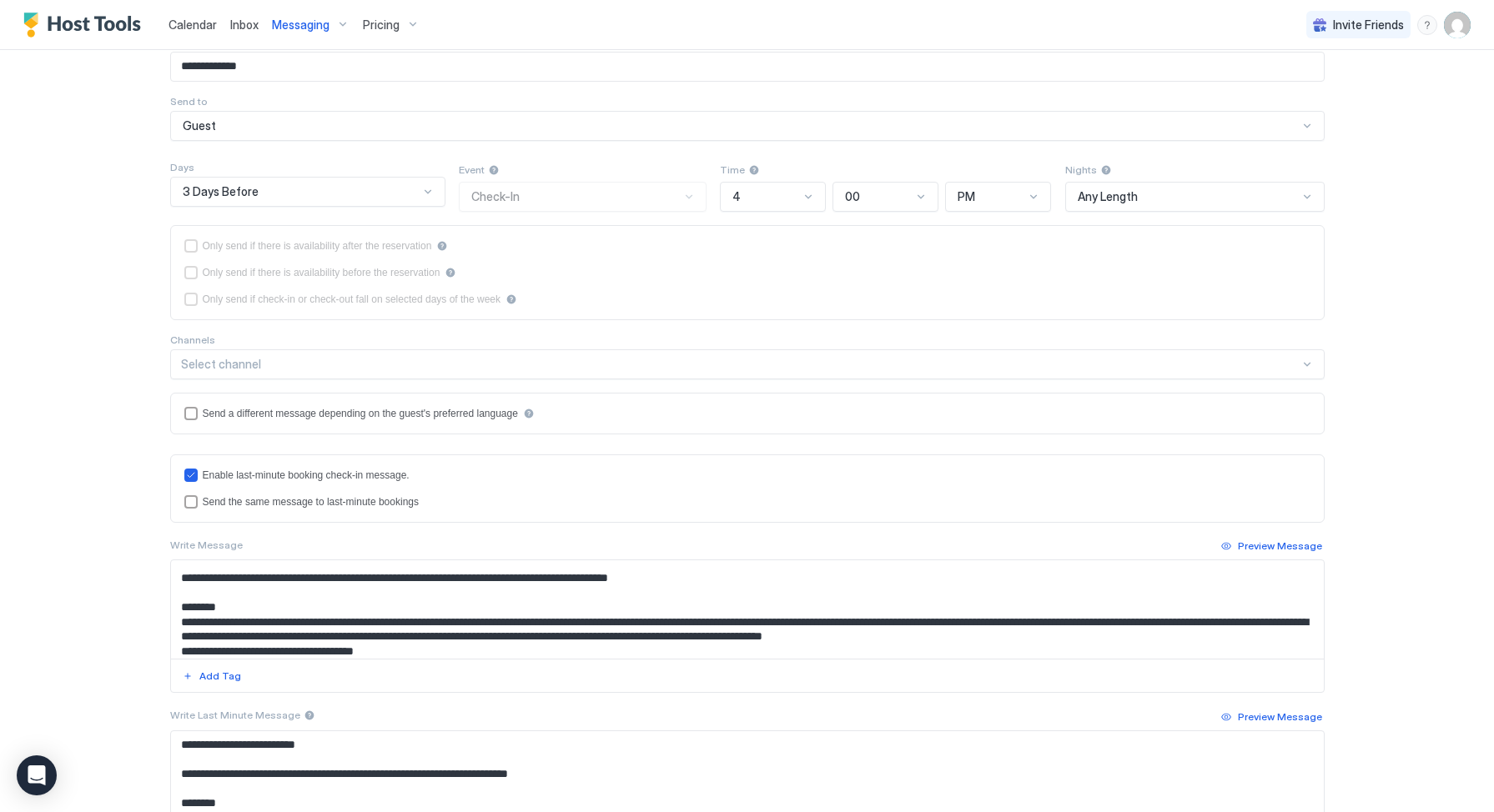
scroll to position [25, 0]
click at [1051, 623] on textarea "Input Field" at bounding box center [748, 609] width 1153 height 98
drag, startPoint x: 1013, startPoint y: 622, endPoint x: 1046, endPoint y: 620, distance: 33.1
click at [1046, 620] on textarea "Input Field" at bounding box center [748, 609] width 1153 height 98
click at [1149, 633] on textarea "Input Field" at bounding box center [748, 609] width 1153 height 98
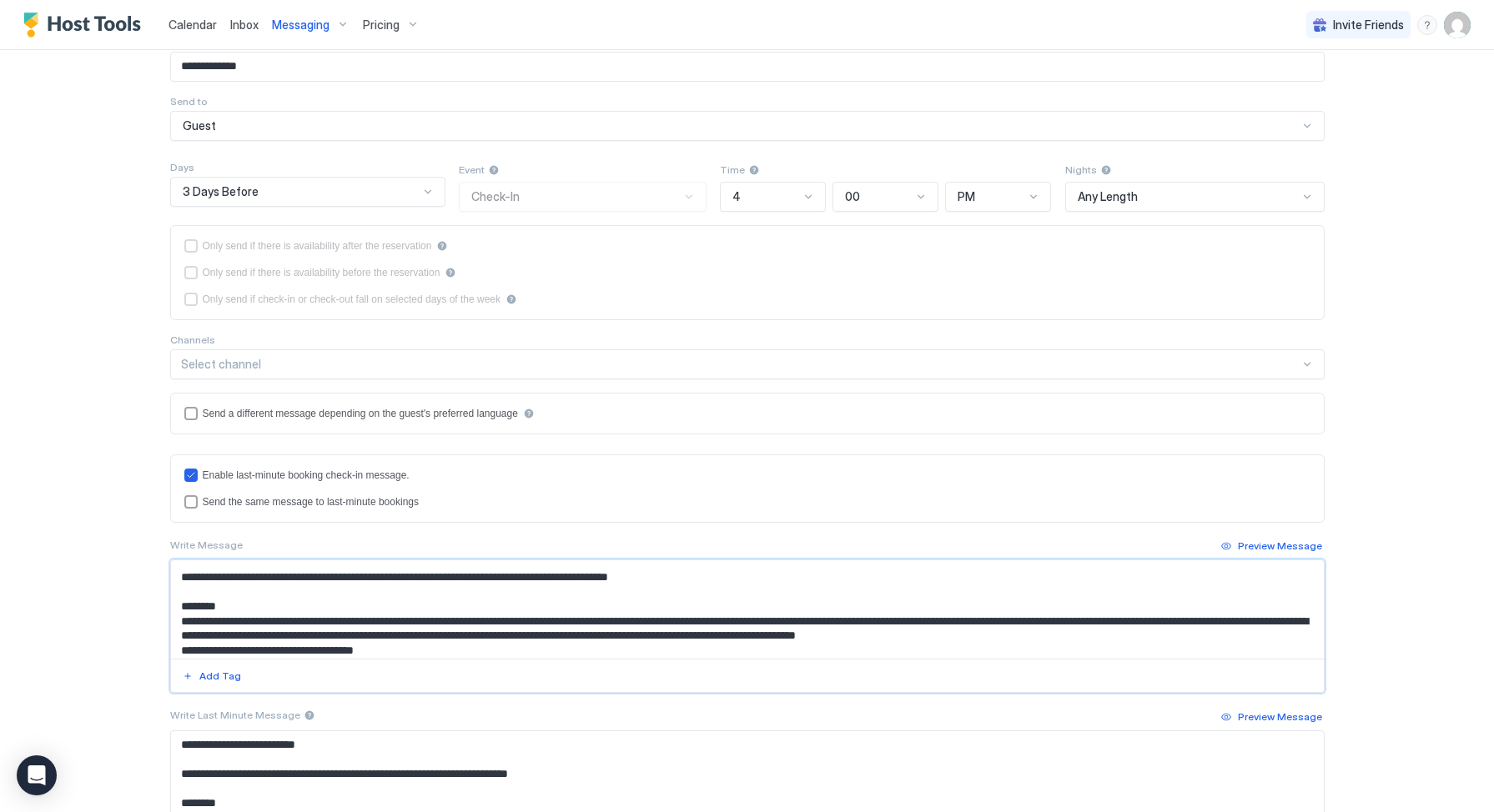
drag, startPoint x: 1158, startPoint y: 623, endPoint x: 1302, endPoint y: 689, distance: 158.4
click at [1273, 623] on textarea "Input Field" at bounding box center [748, 609] width 1153 height 98
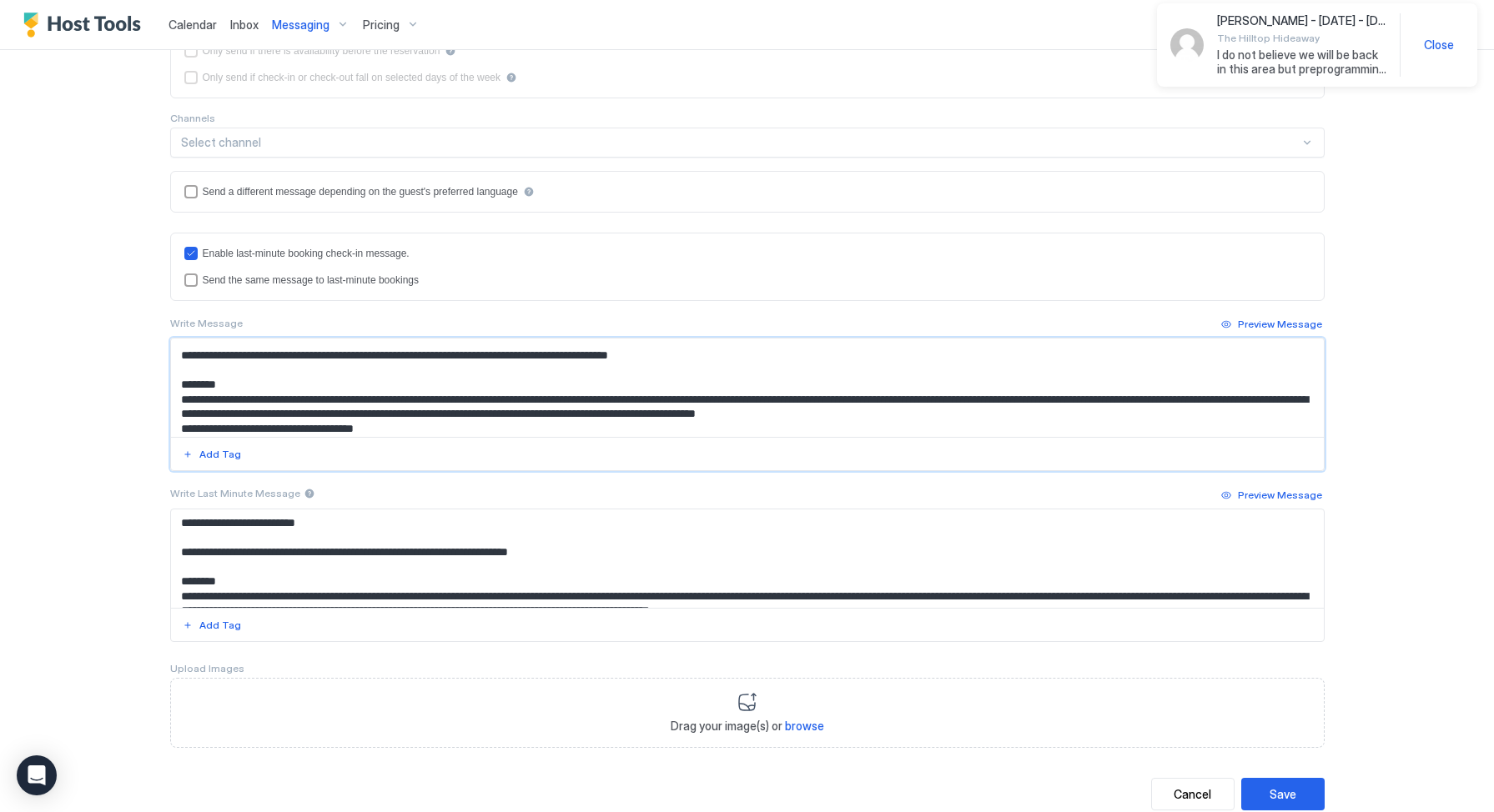
scroll to position [317, 0]
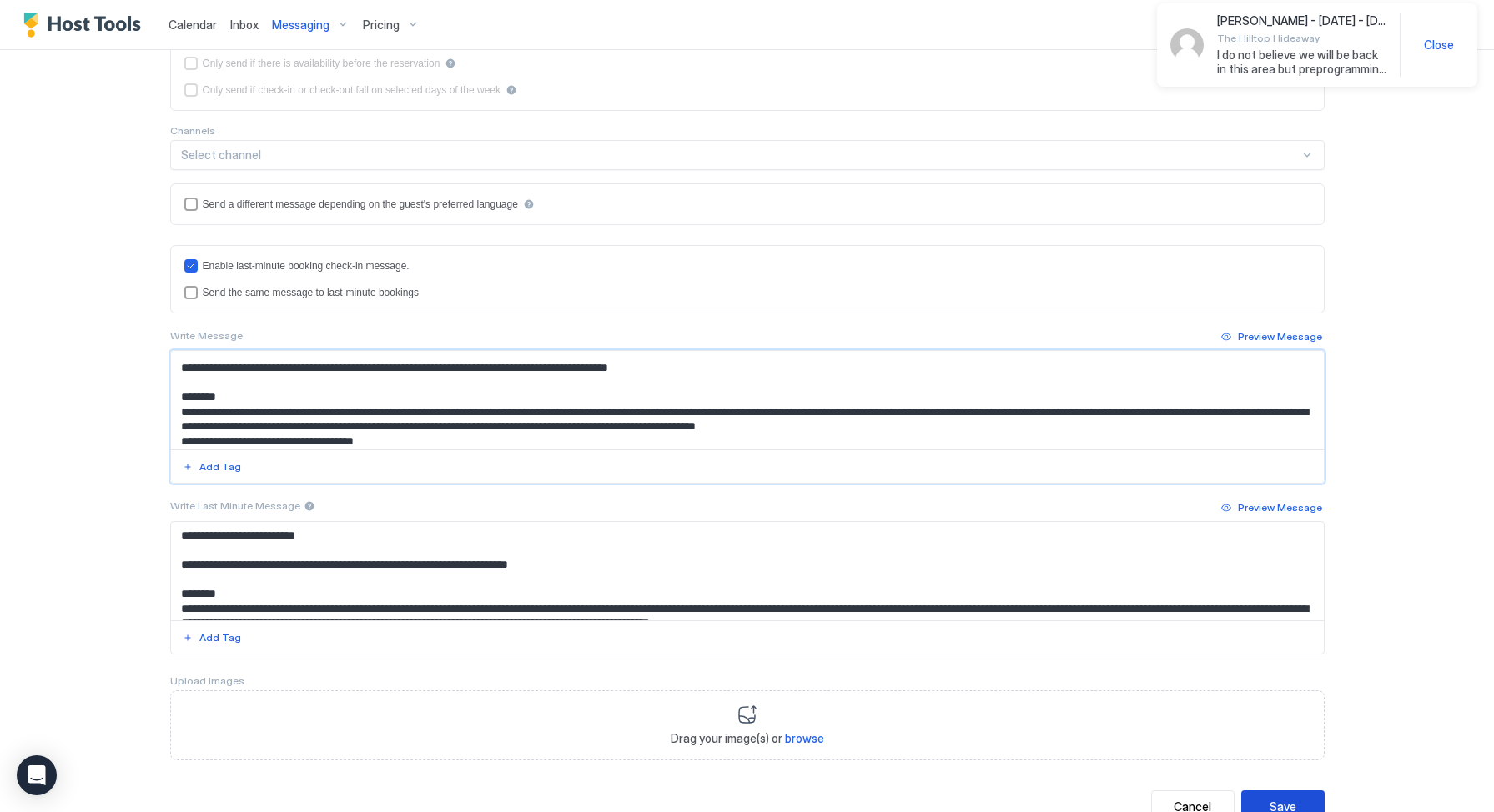
type textarea "**********"
click at [1291, 795] on button "Save" at bounding box center [1283, 806] width 84 height 33
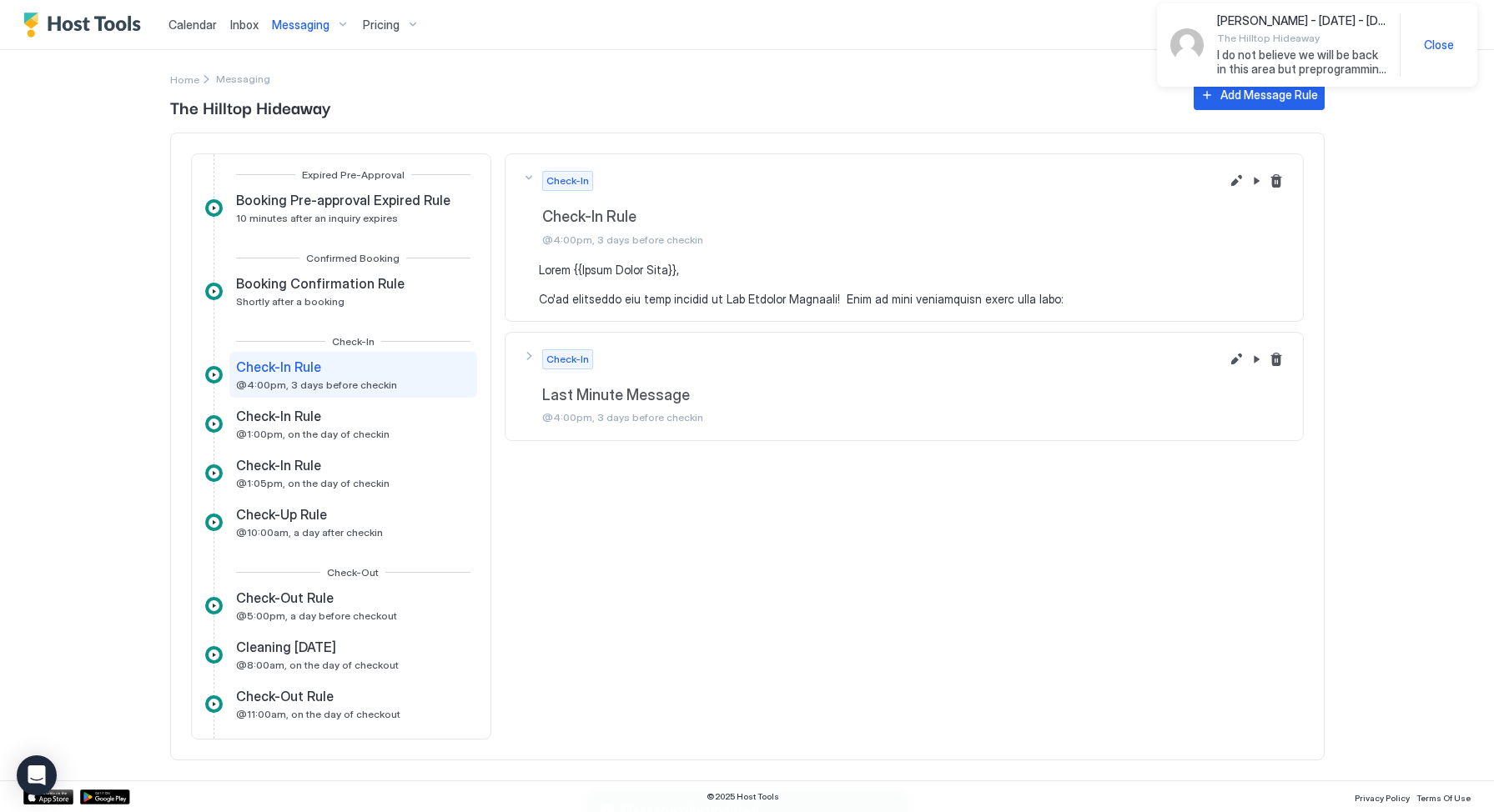
scroll to position [0, 0]
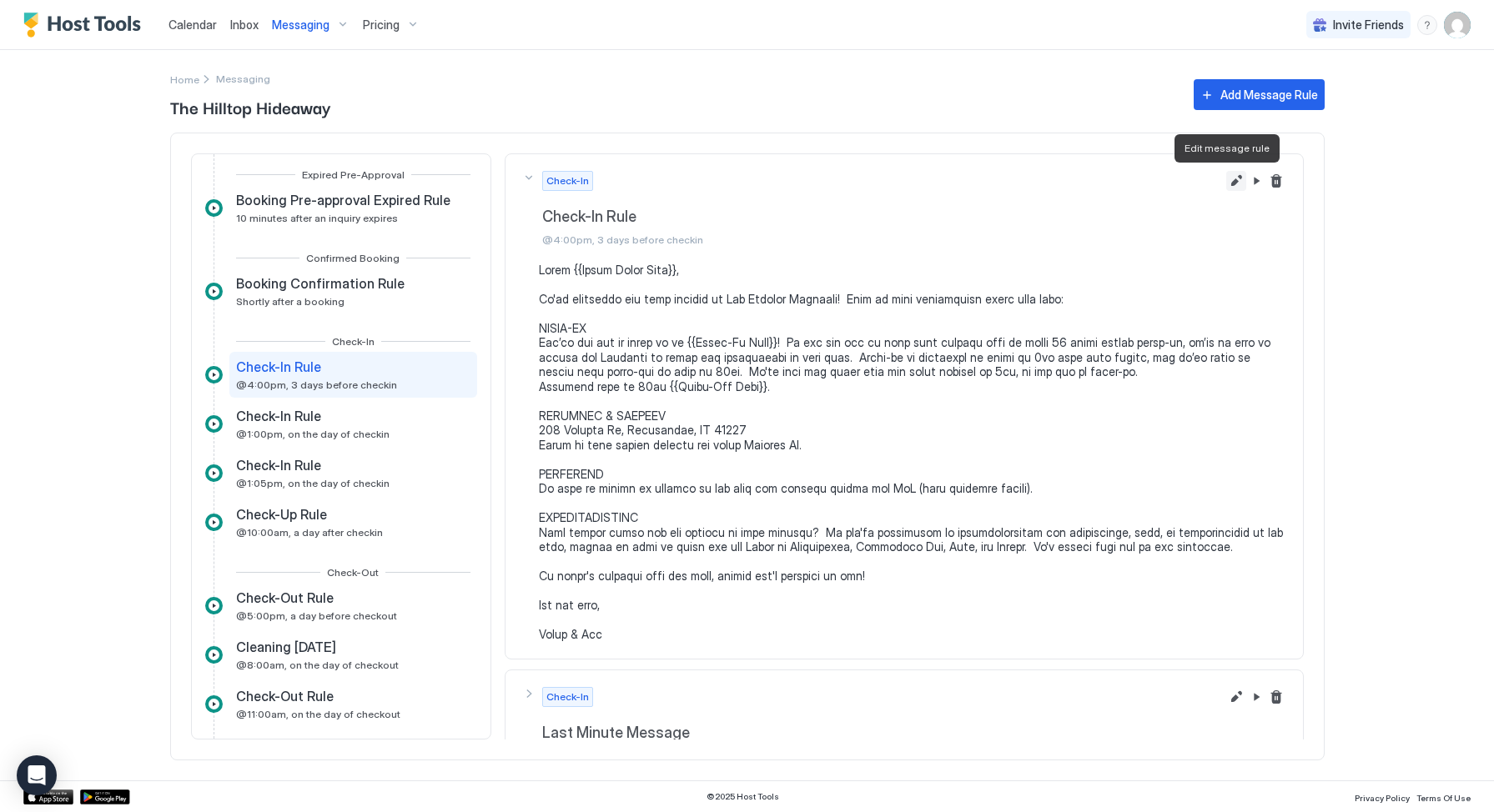
click at [1226, 183] on button "Edit message rule" at bounding box center [1236, 181] width 20 height 20
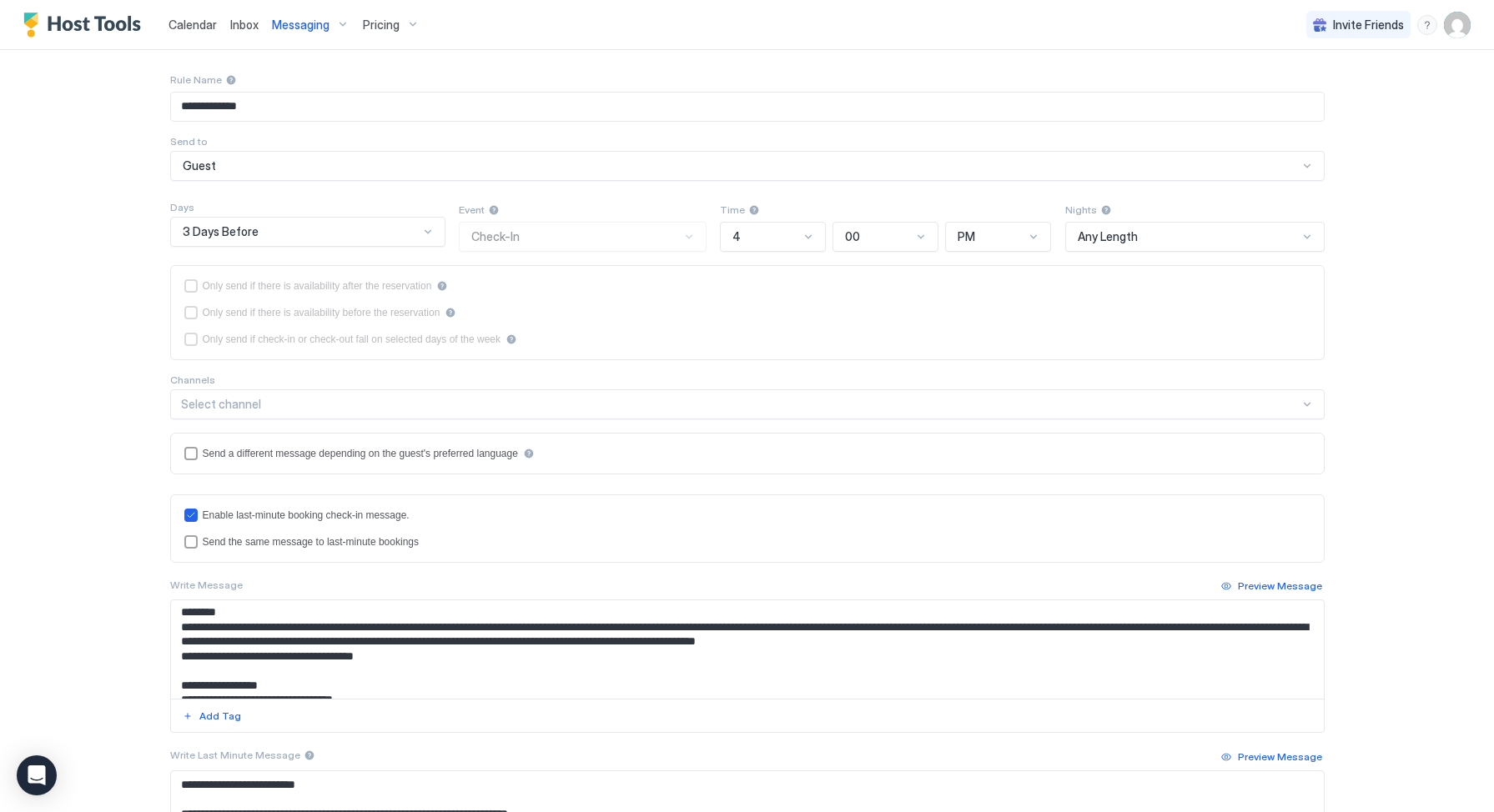
scroll to position [65, 0]
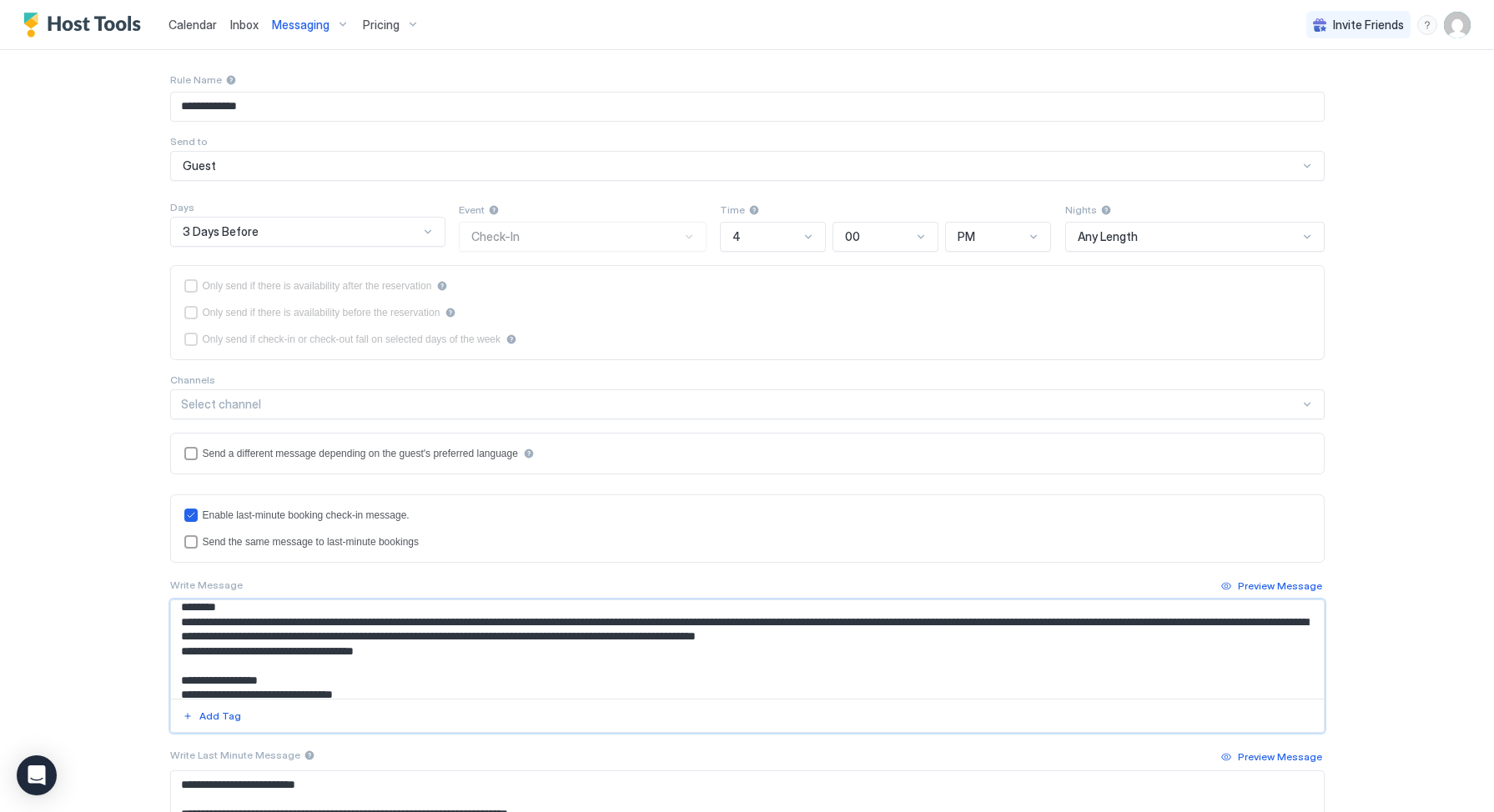
drag, startPoint x: 861, startPoint y: 623, endPoint x: 893, endPoint y: 623, distance: 32.0
click at [893, 623] on textarea "Input Field" at bounding box center [748, 650] width 1153 height 98
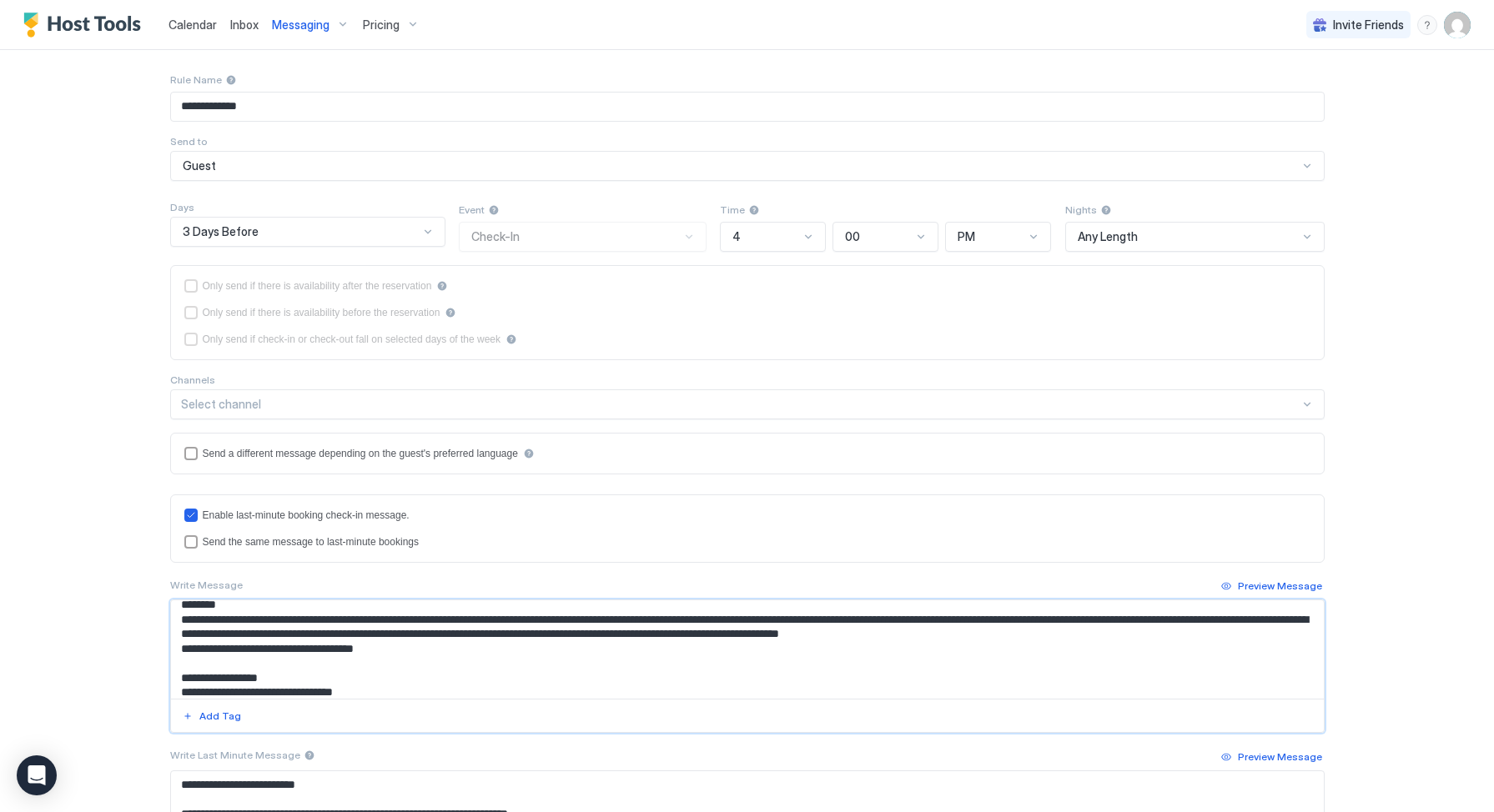
drag, startPoint x: 1067, startPoint y: 619, endPoint x: 1135, endPoint y: 622, distance: 68.1
click at [1135, 622] on textarea "Input Field" at bounding box center [748, 650] width 1153 height 98
drag, startPoint x: 1138, startPoint y: 622, endPoint x: 1192, endPoint y: 620, distance: 54.0
click at [1192, 620] on textarea "Input Field" at bounding box center [748, 650] width 1153 height 98
click at [1070, 620] on textarea "Input Field" at bounding box center [748, 650] width 1153 height 98
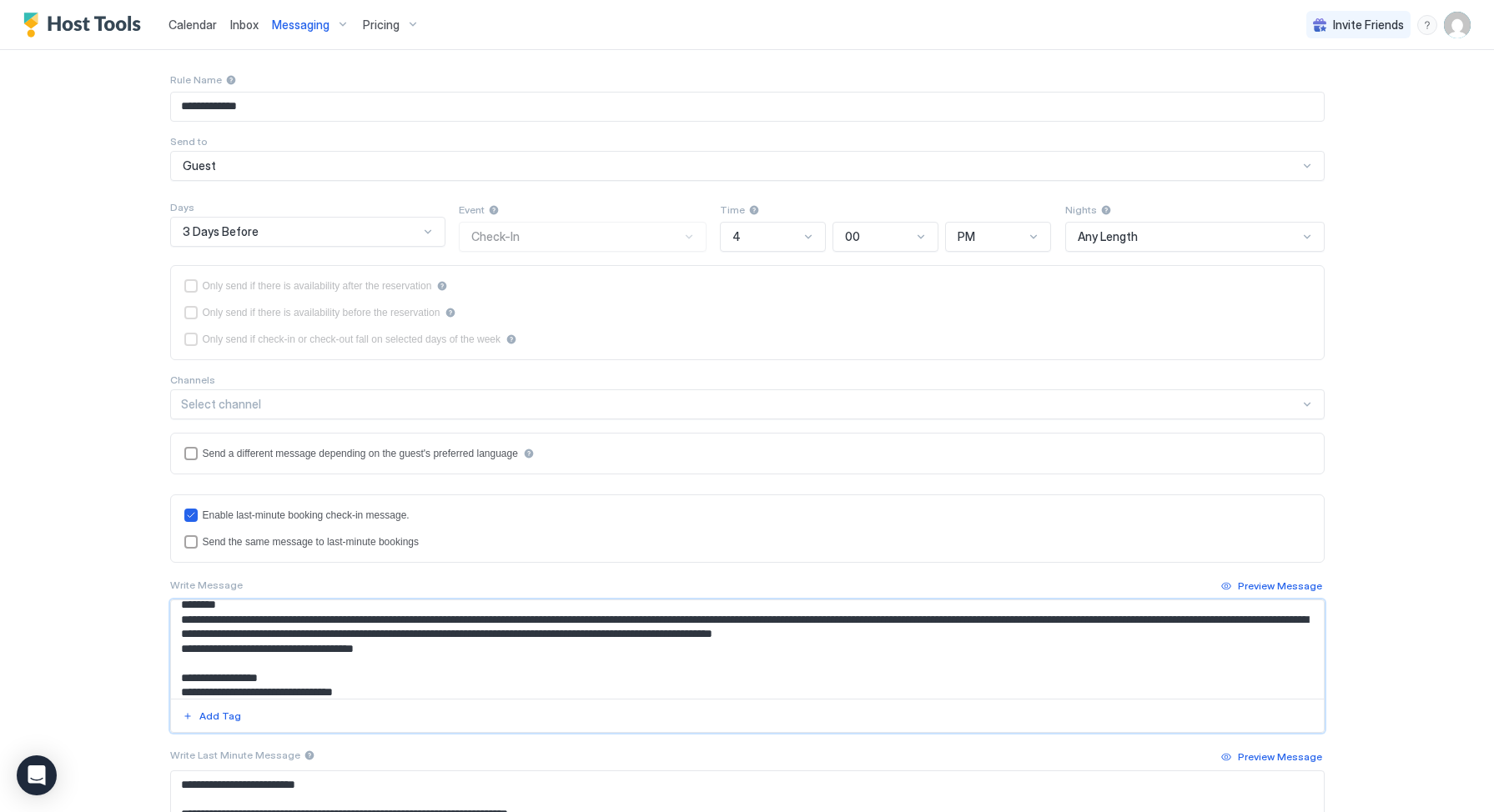
click at [1080, 638] on textarea "Input Field" at bounding box center [748, 650] width 1153 height 98
click at [1184, 623] on textarea "Input Field" at bounding box center [748, 650] width 1153 height 98
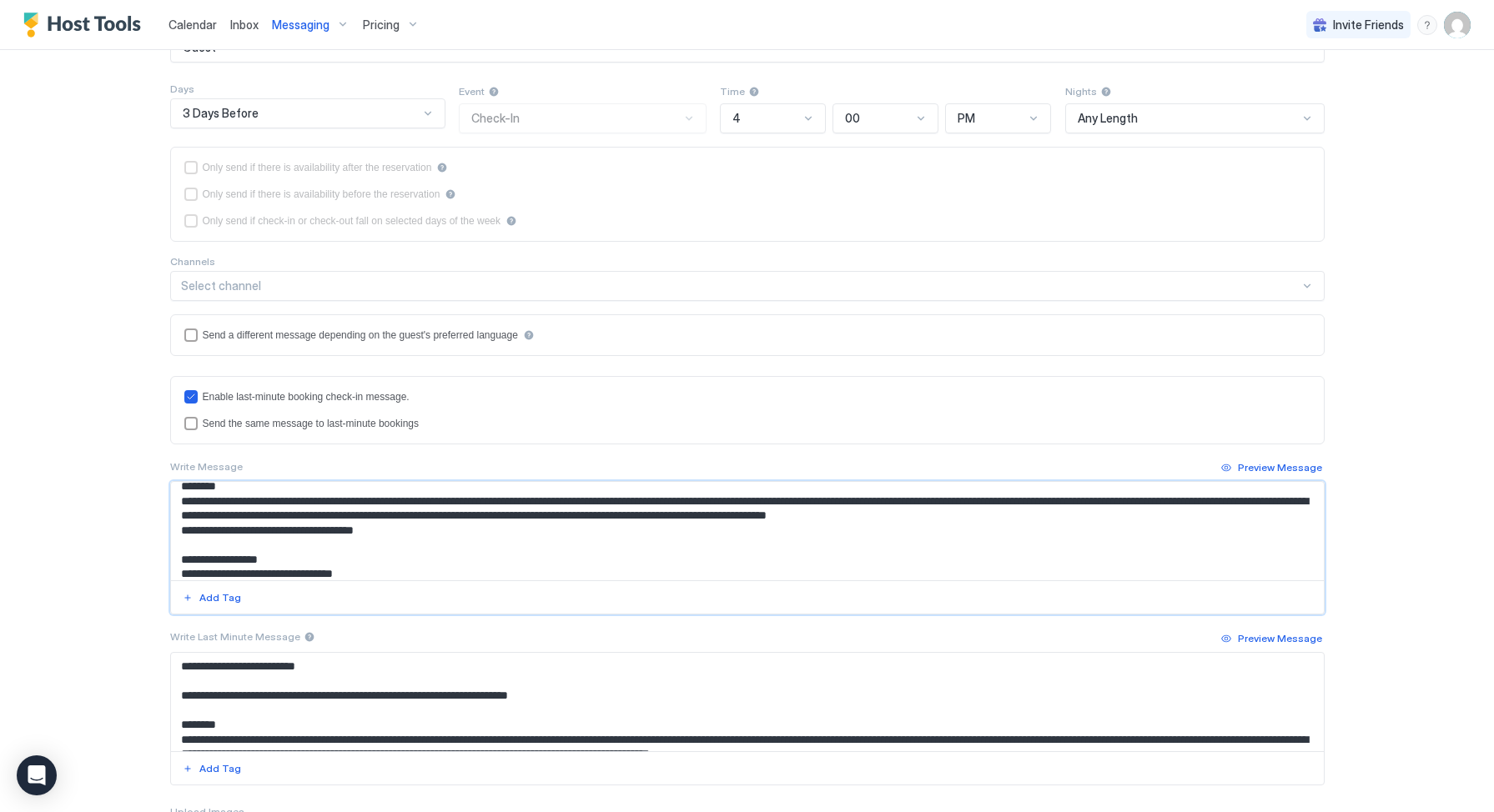
scroll to position [378, 0]
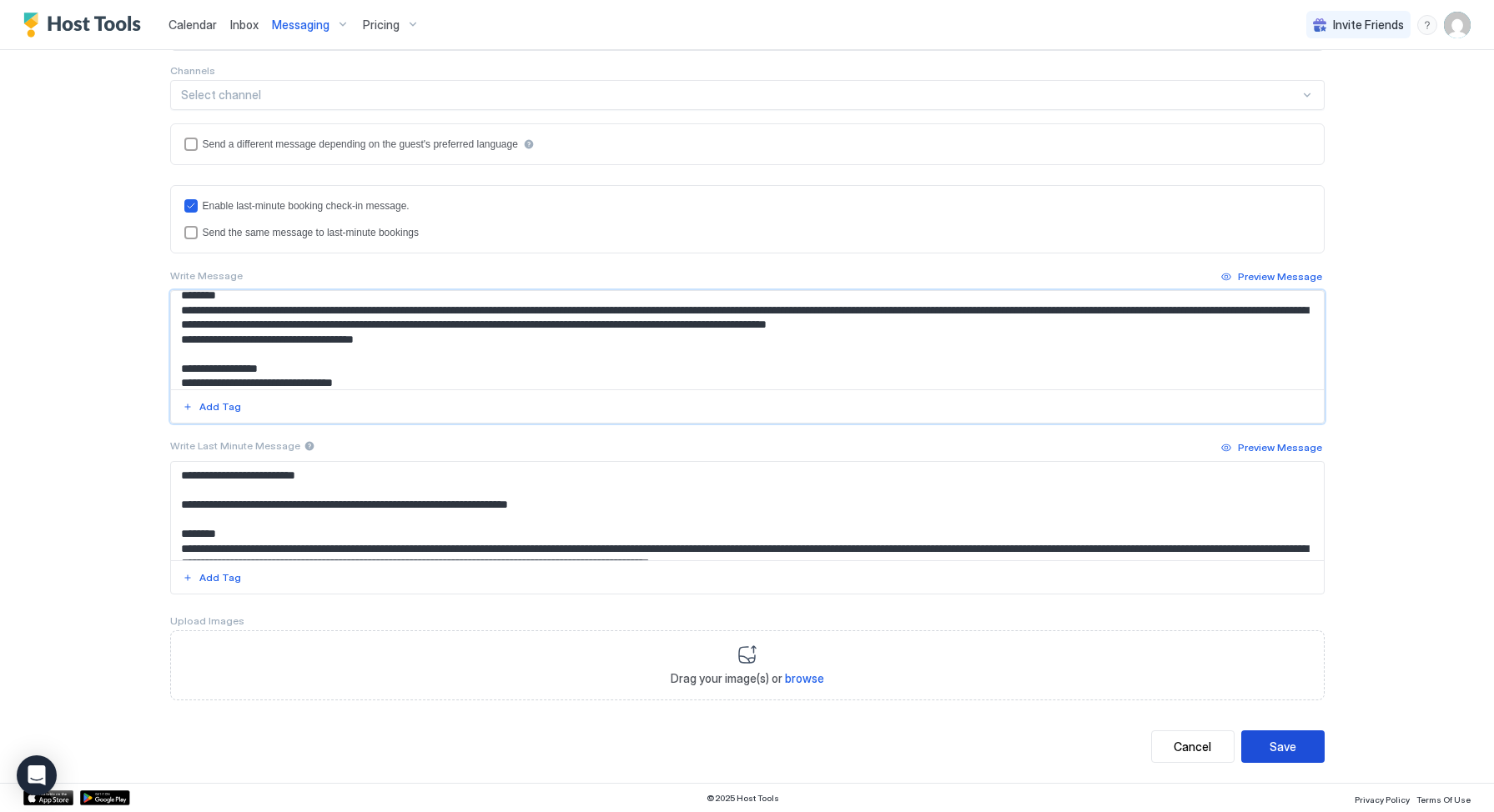
type textarea "**********"
click at [1286, 742] on div "Save" at bounding box center [1283, 747] width 26 height 18
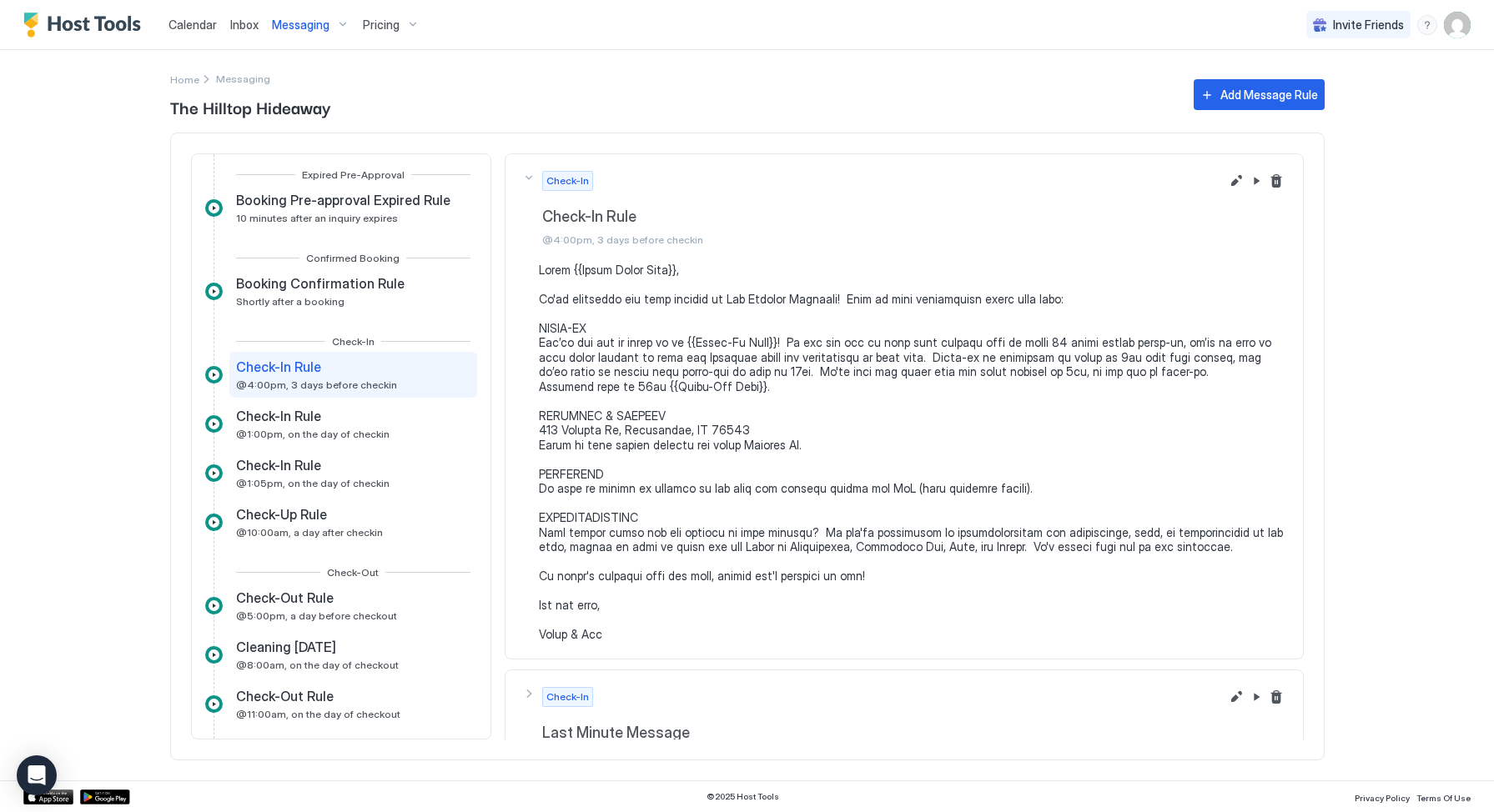
scroll to position [40, 0]
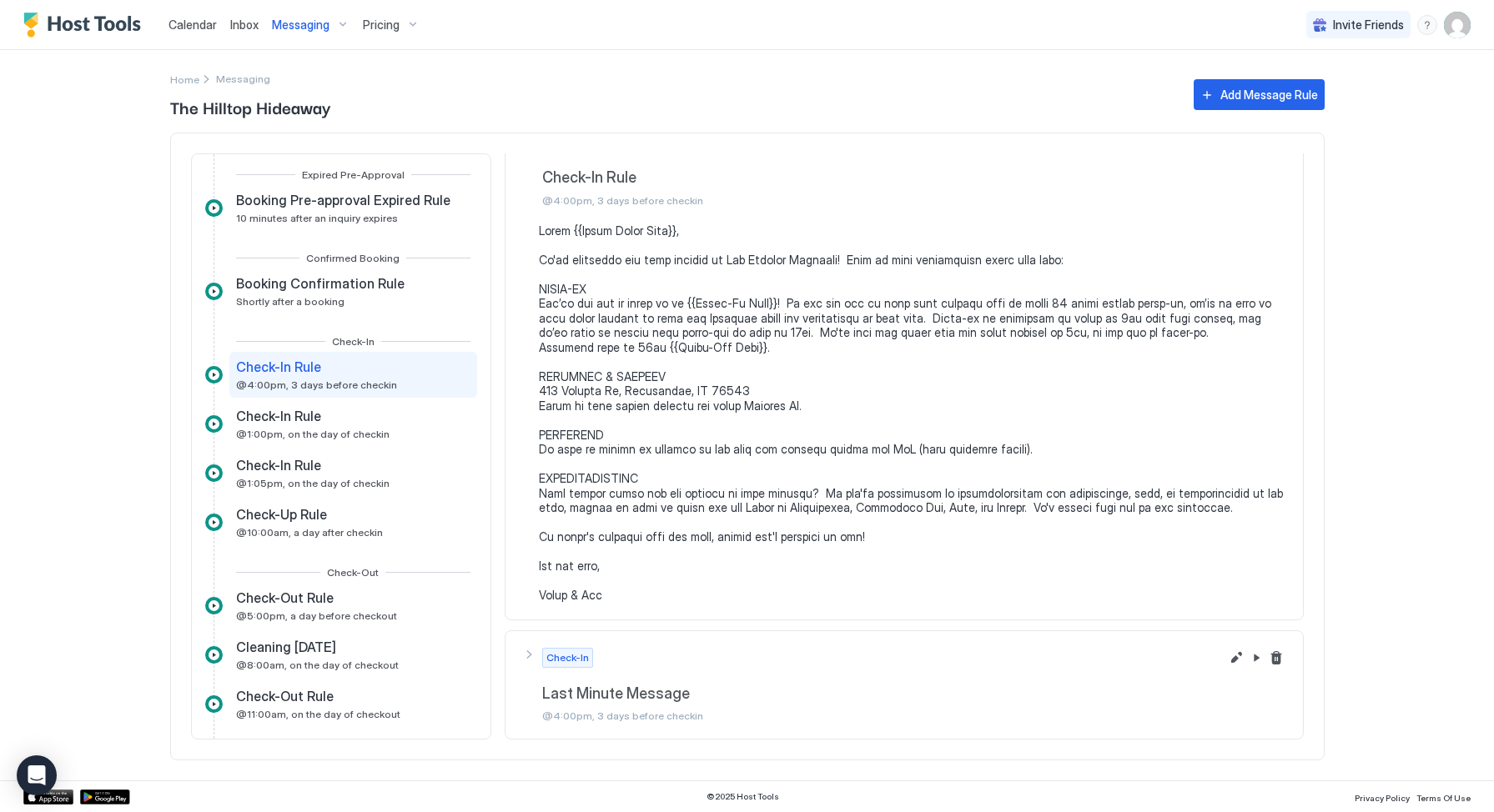
click at [907, 322] on pre at bounding box center [912, 413] width 747 height 380
click at [1341, 198] on div "Home Messaging The Hilltop Hideaway Add Message Rule Expired Pre-Approval Booki…" at bounding box center [747, 415] width 1201 height 731
